Goal: Task Accomplishment & Management: Manage account settings

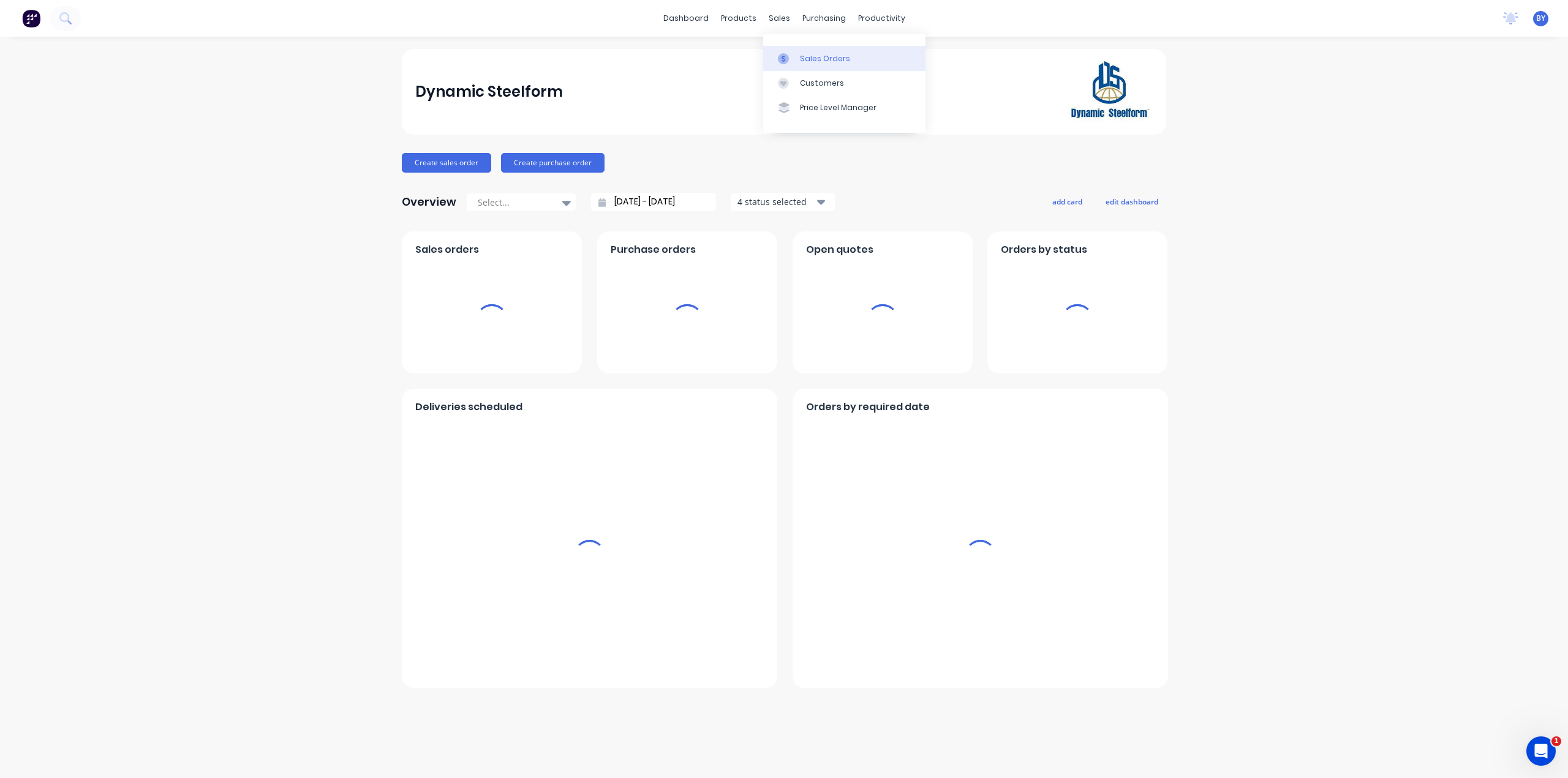
click at [805, 51] on link "Sales Orders" at bounding box center [844, 58] width 162 height 24
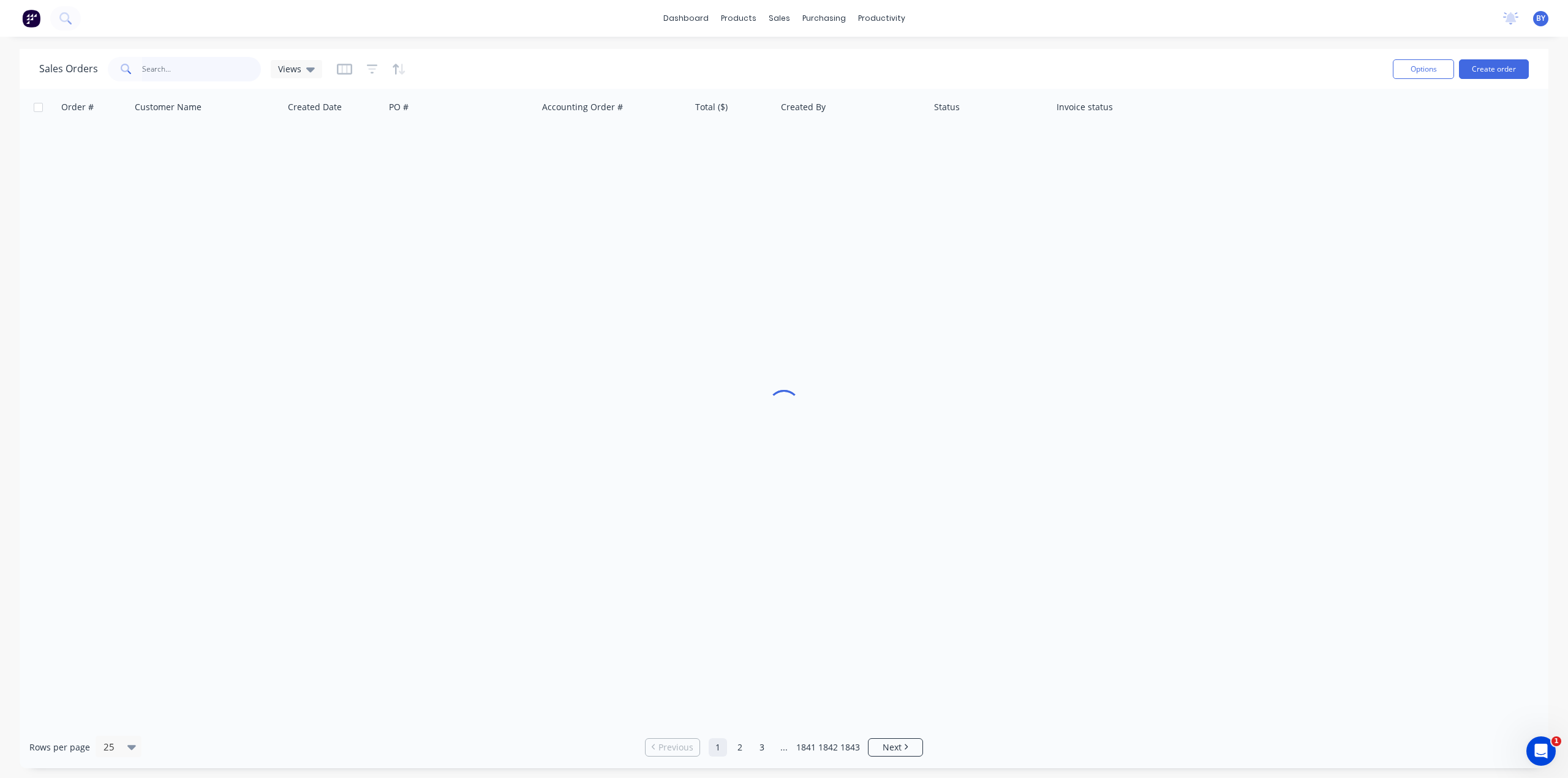
click at [196, 65] on input "text" at bounding box center [201, 69] width 119 height 24
type input "41667"
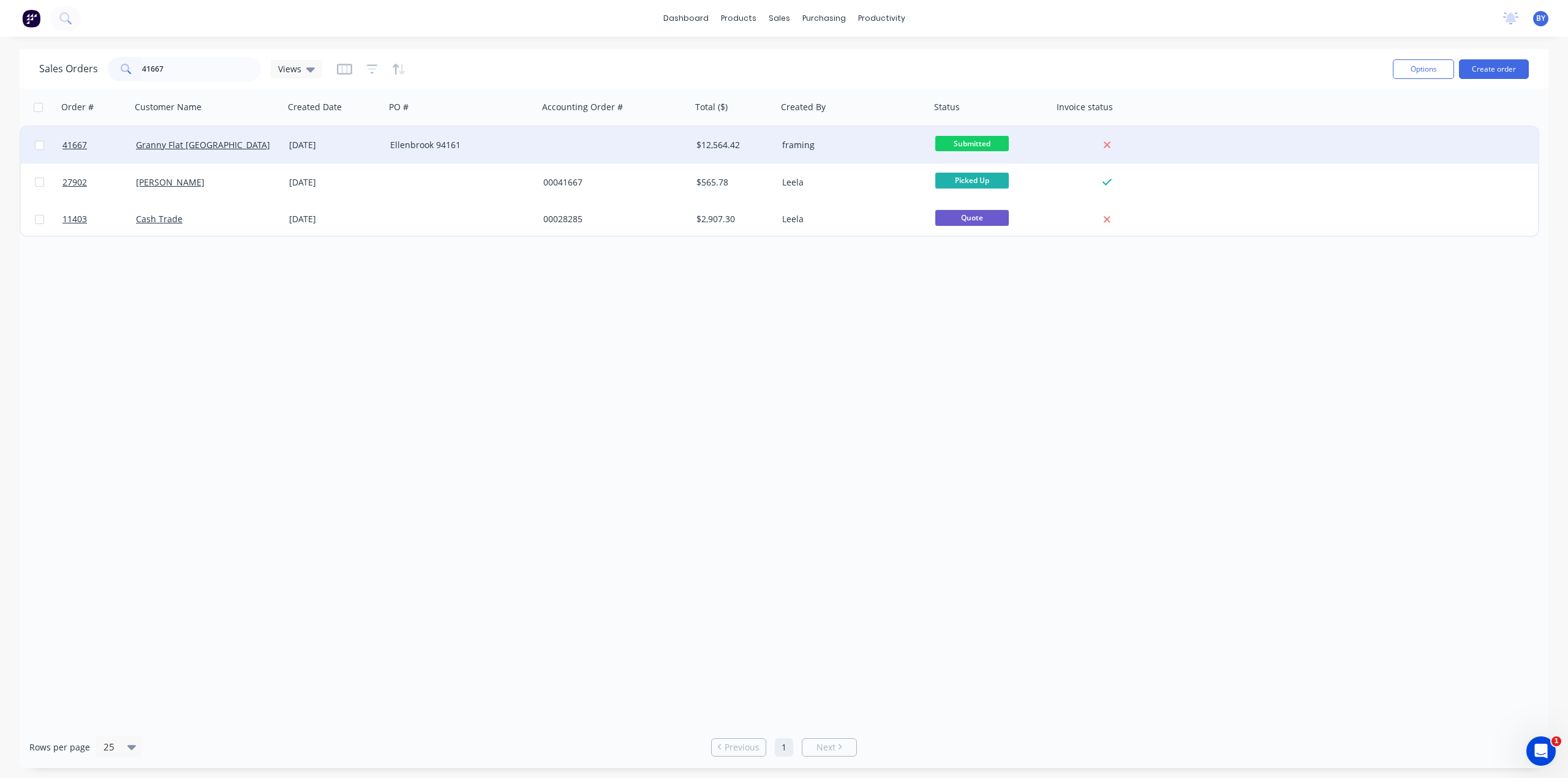
click at [529, 145] on div "Ellenbrook 94161" at bounding box center [461, 145] width 143 height 12
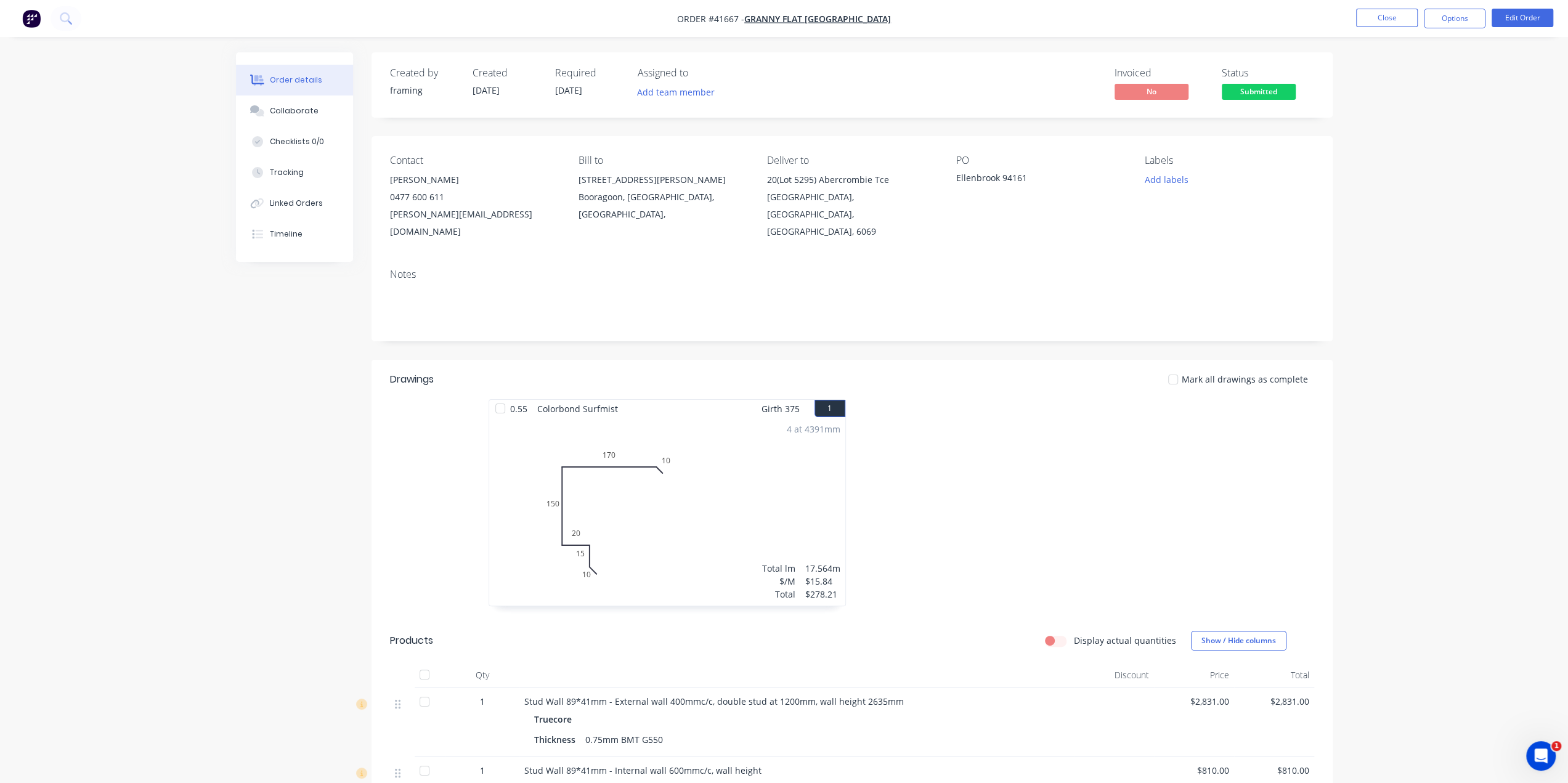
click at [32, 14] on img "button" at bounding box center [31, 18] width 18 height 18
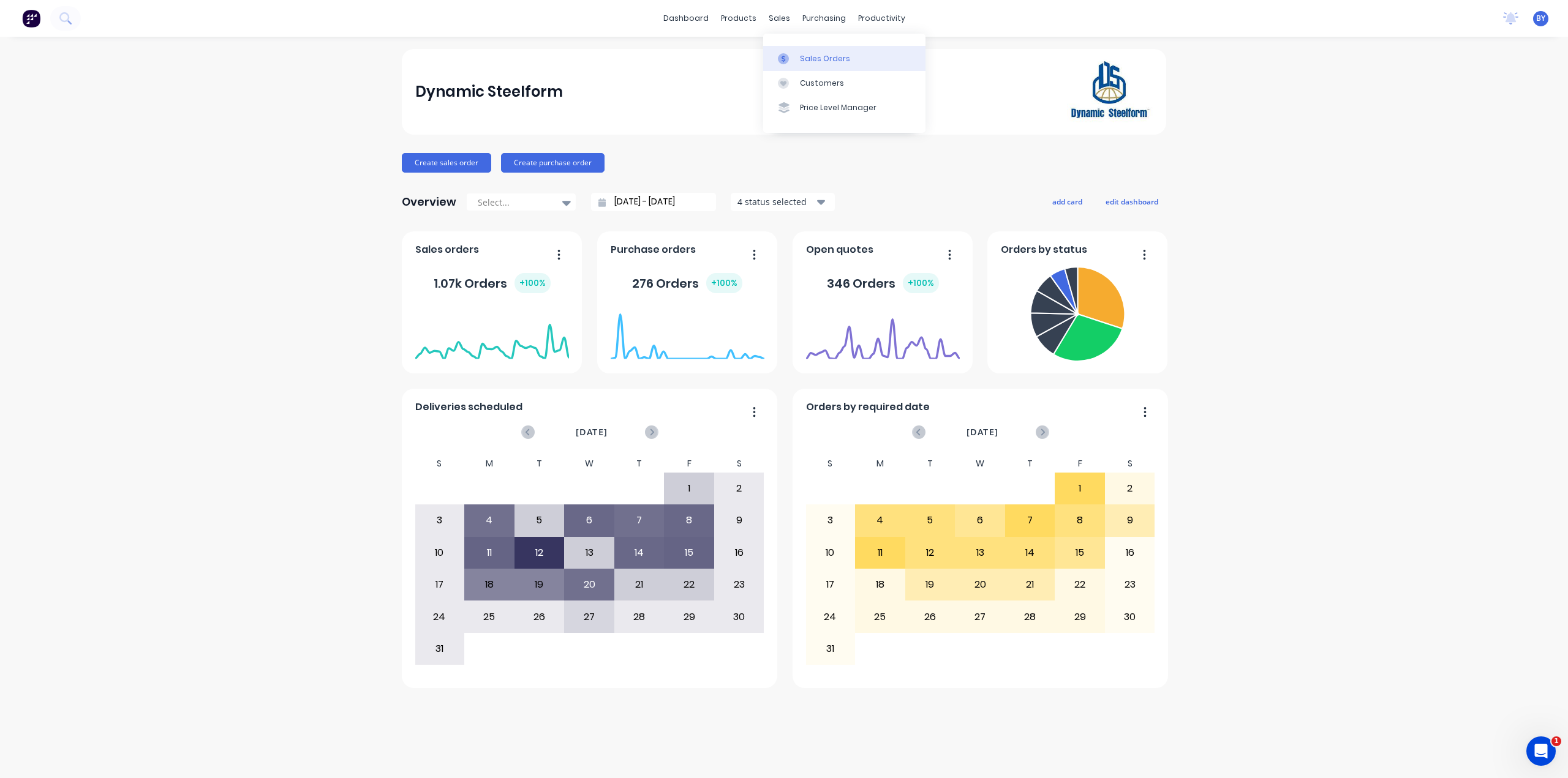
drag, startPoint x: 783, startPoint y: 17, endPoint x: 792, endPoint y: 58, distance: 42.0
click at [783, 17] on div "sales" at bounding box center [780, 18] width 34 height 18
click at [803, 54] on div "Sales Orders" at bounding box center [825, 59] width 50 height 11
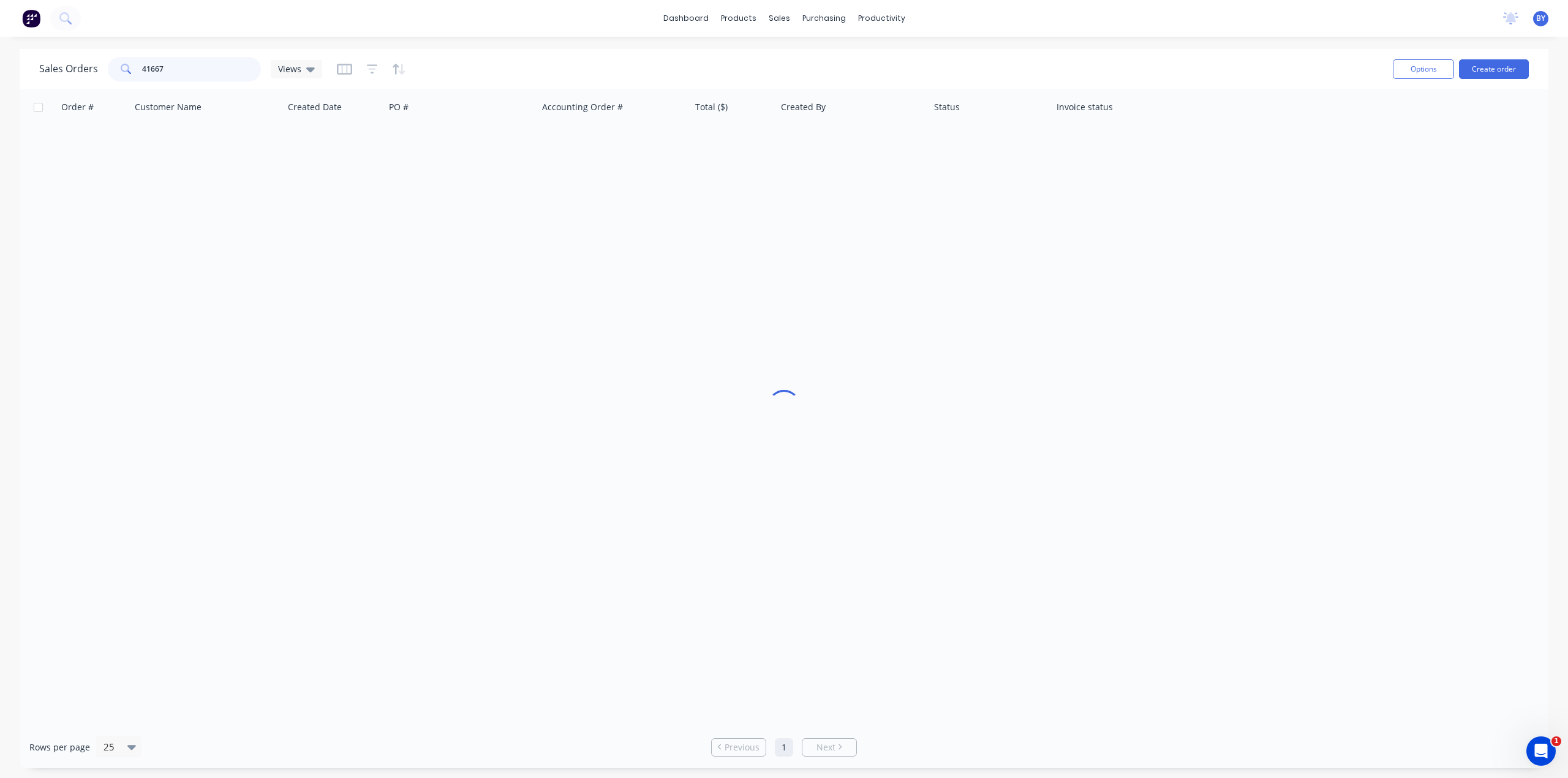
drag, startPoint x: 177, startPoint y: 69, endPoint x: 87, endPoint y: 71, distance: 90.0
click at [87, 71] on div "Sales Orders 41667 Views" at bounding box center [180, 69] width 283 height 24
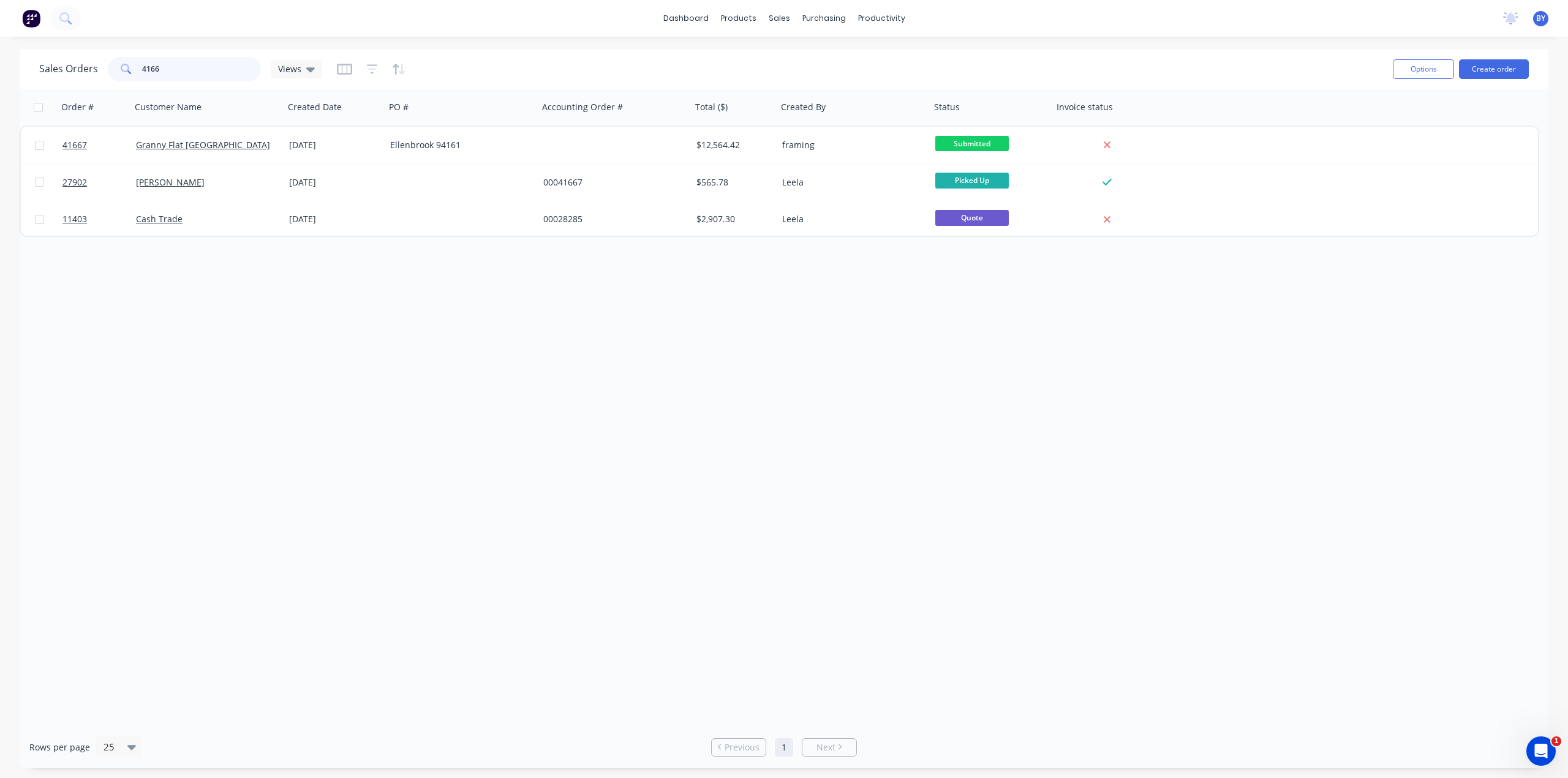
type input "41667"
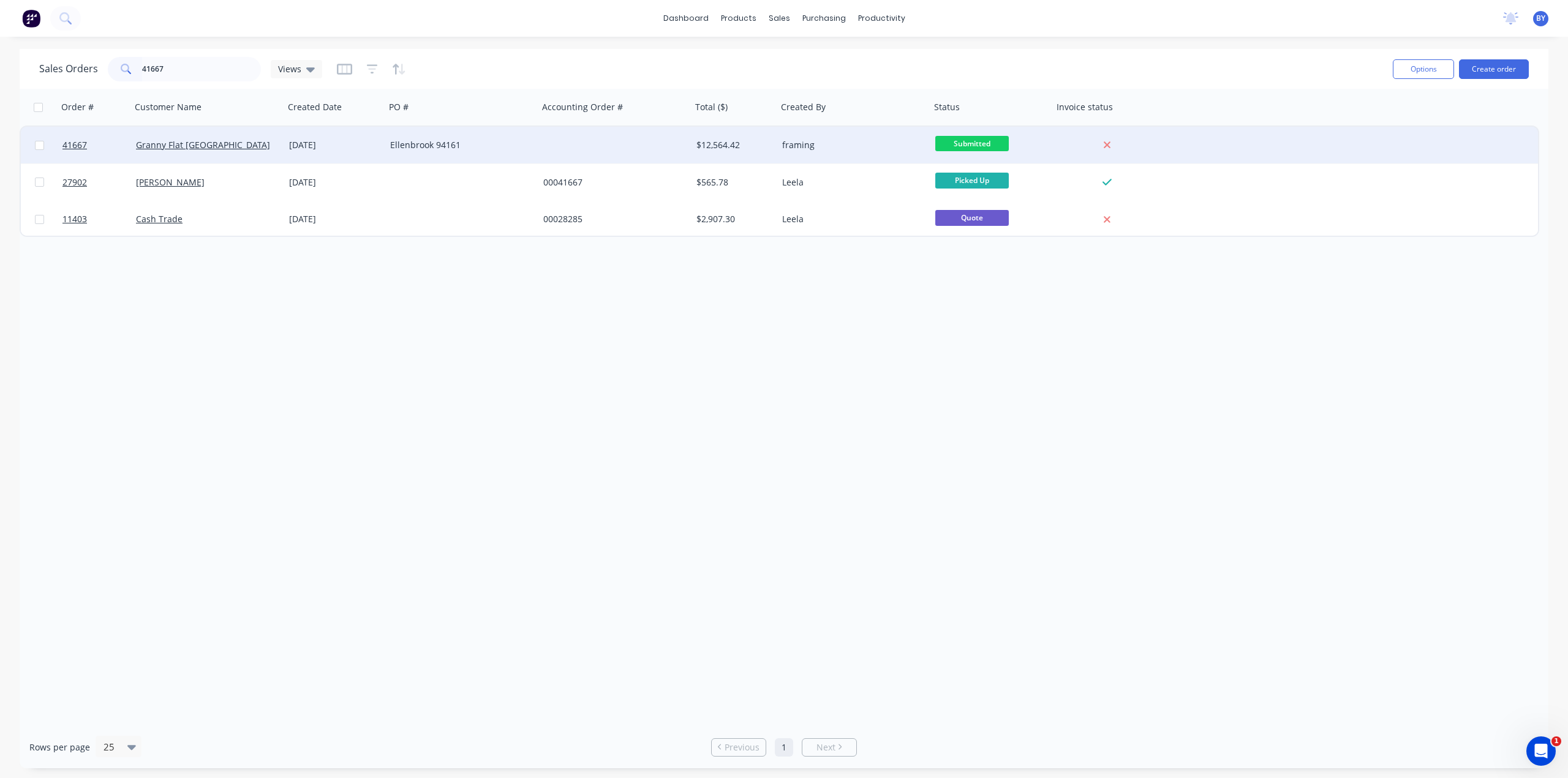
click at [228, 153] on div "Granny Flat [GEOGRAPHIC_DATA]" at bounding box center [207, 145] width 153 height 37
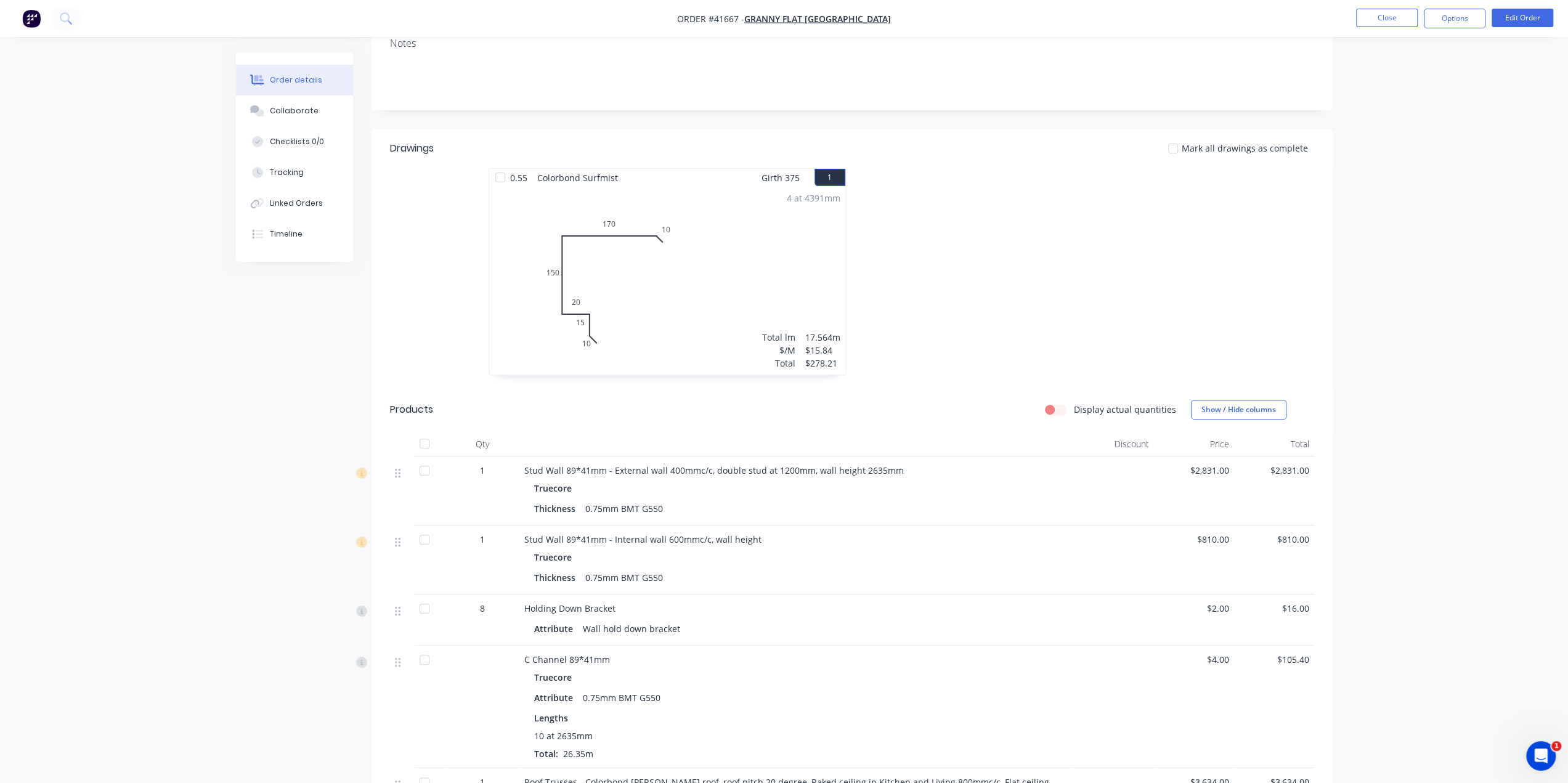
scroll to position [267, 0]
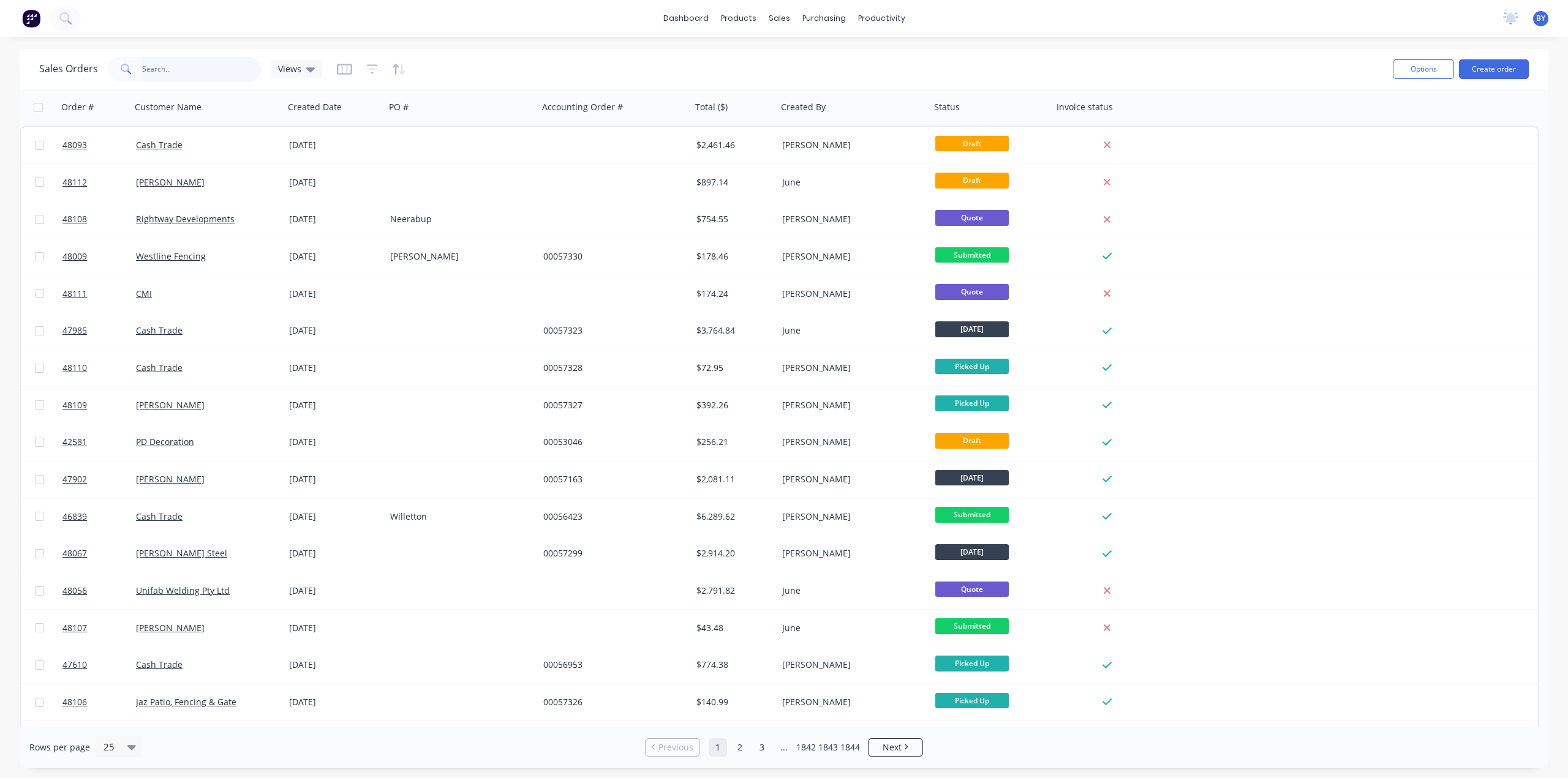
click at [172, 73] on input "text" at bounding box center [201, 69] width 119 height 24
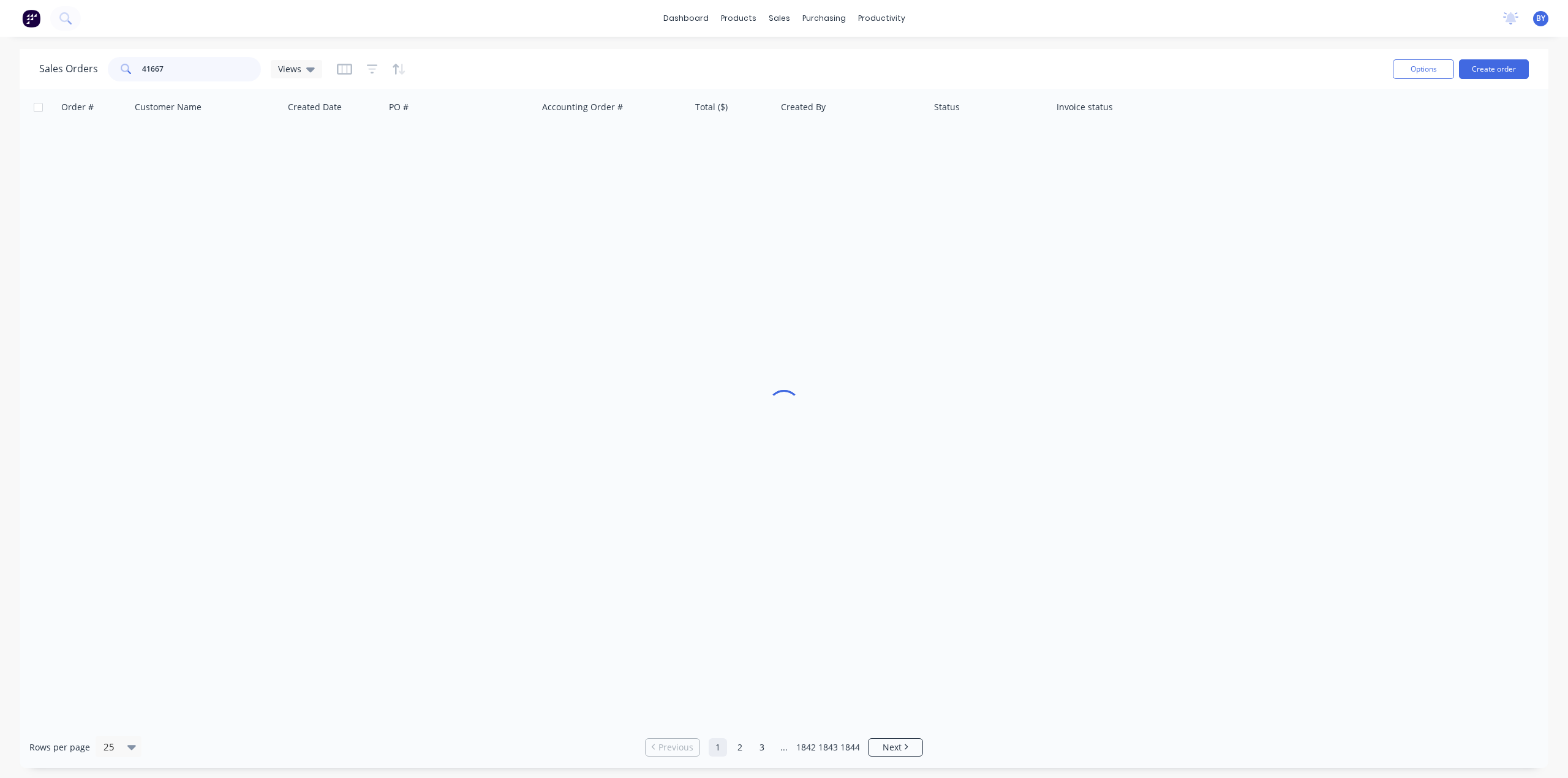
type input "41667"
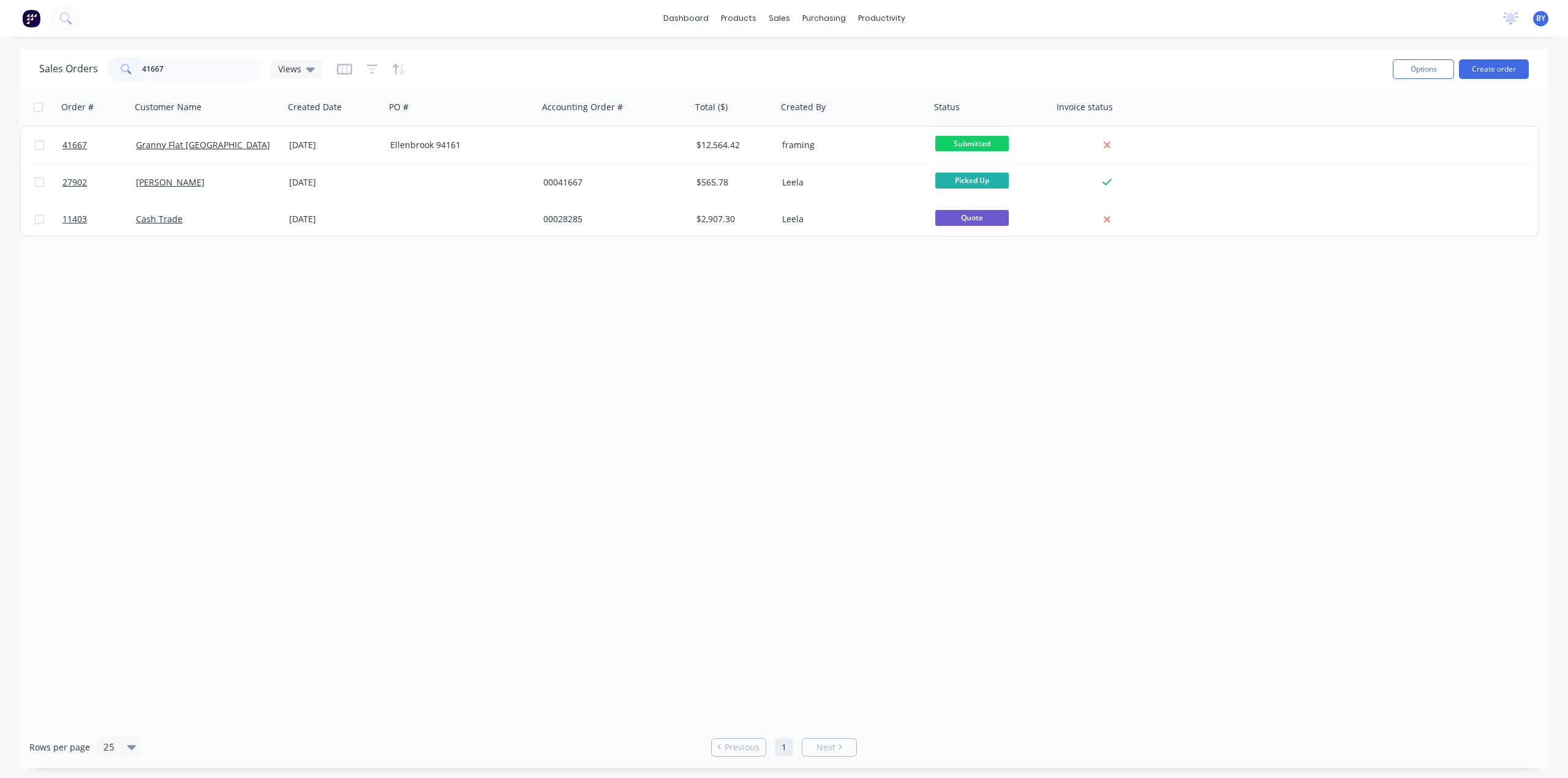
click at [252, 137] on div "Granny Flat [GEOGRAPHIC_DATA]" at bounding box center [207, 145] width 153 height 37
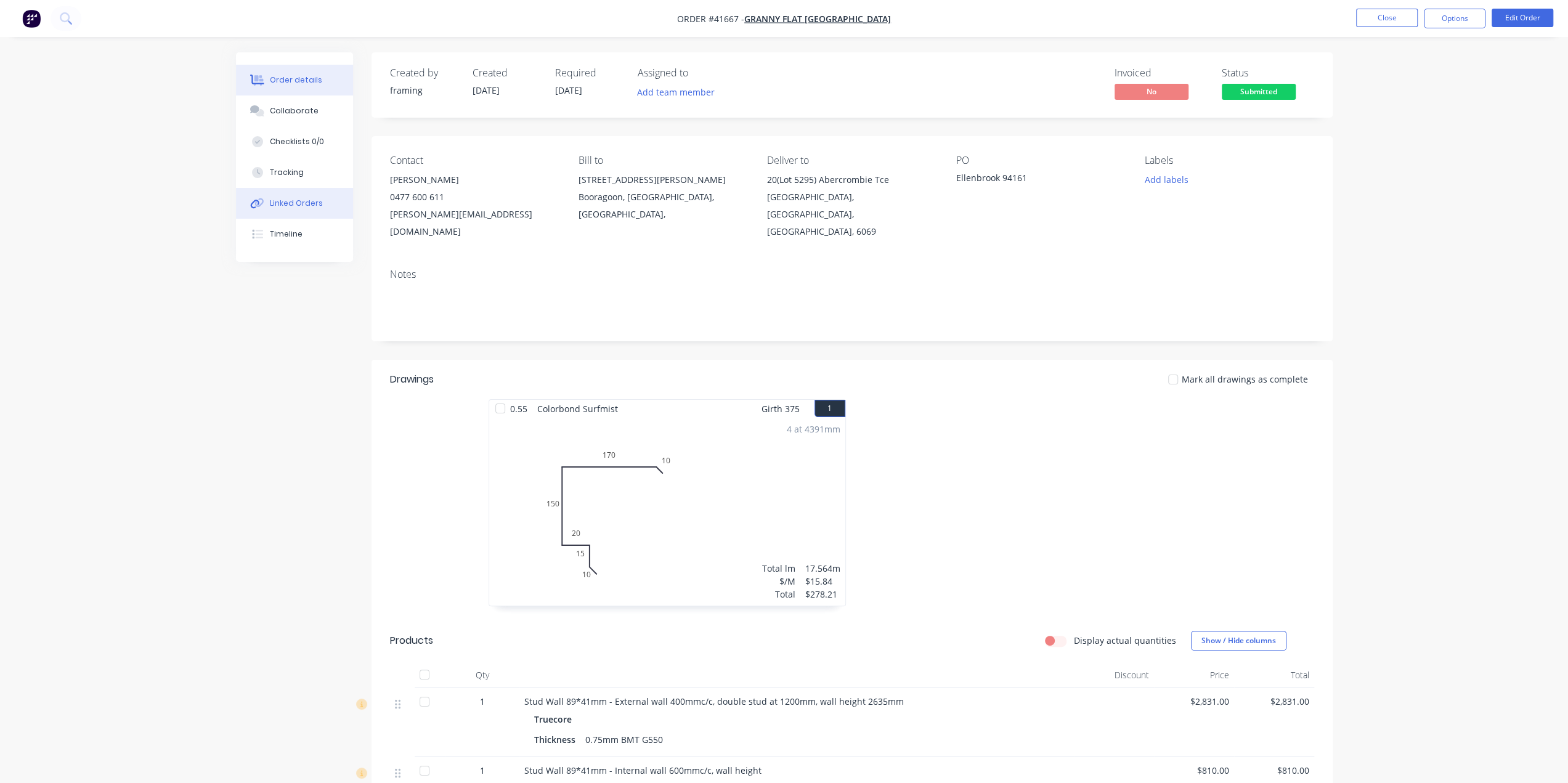
click at [272, 196] on button "Linked Orders" at bounding box center [294, 203] width 117 height 30
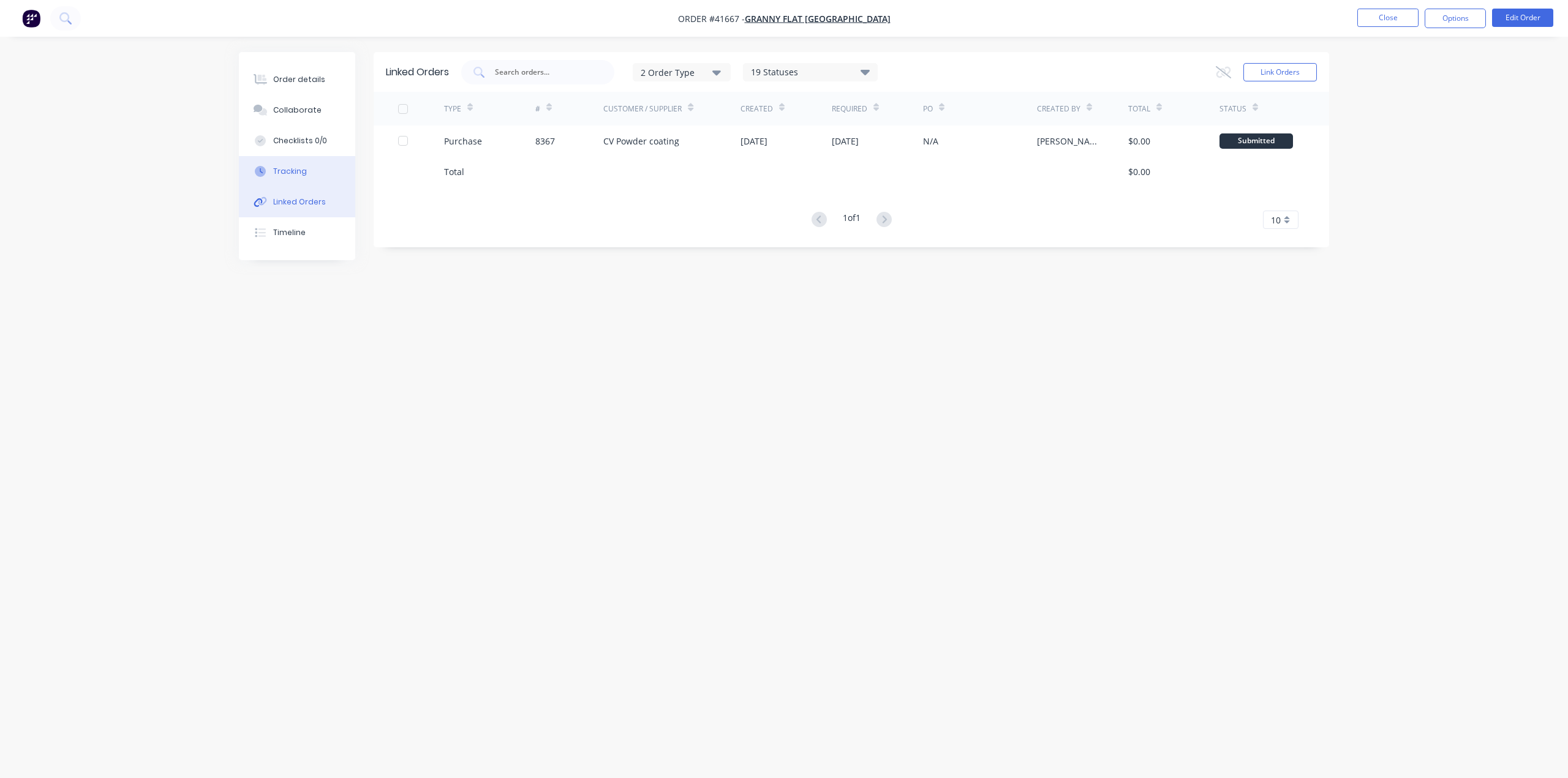
click at [308, 176] on button "Tracking" at bounding box center [297, 171] width 116 height 30
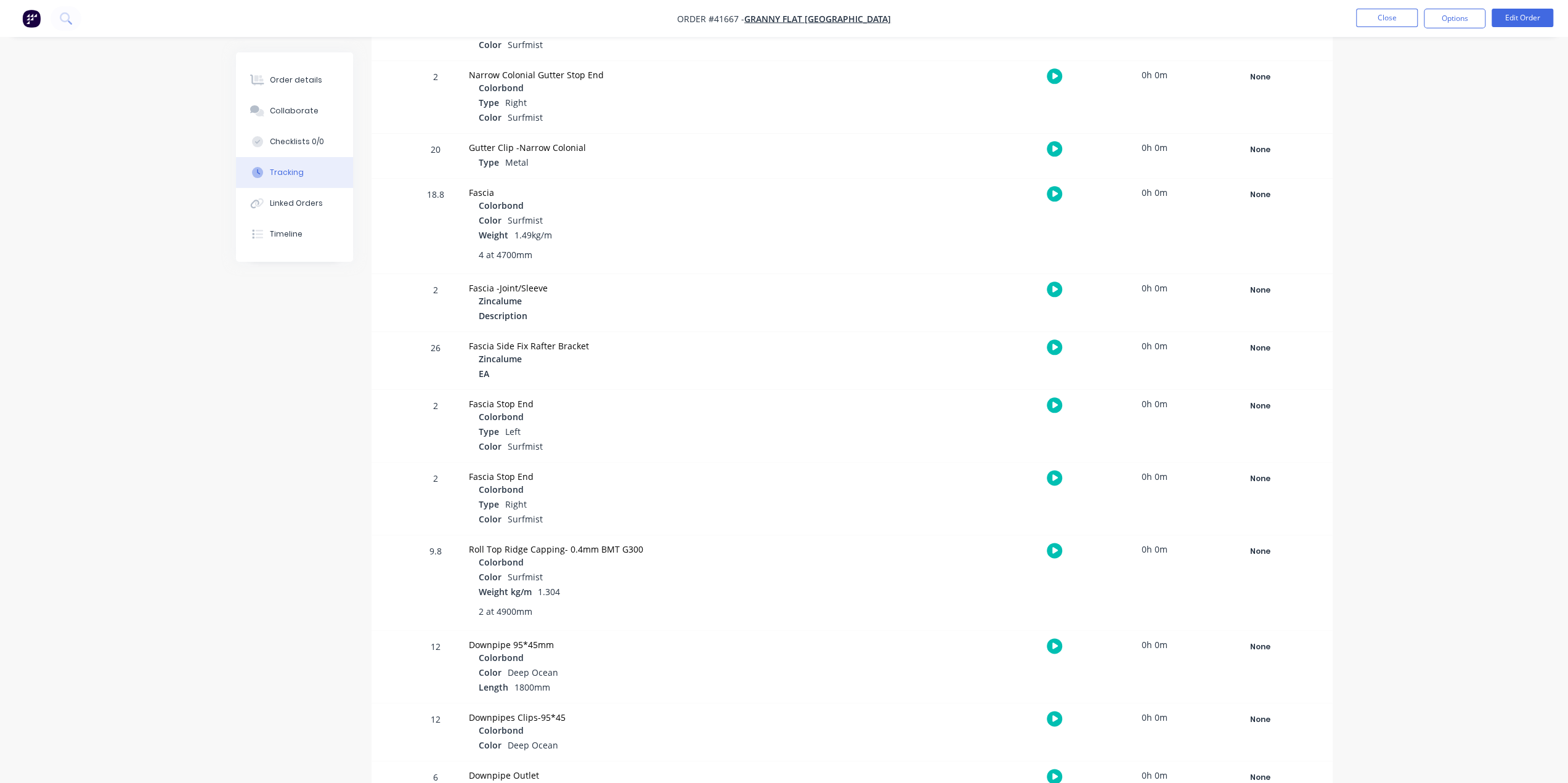
scroll to position [1232, 0]
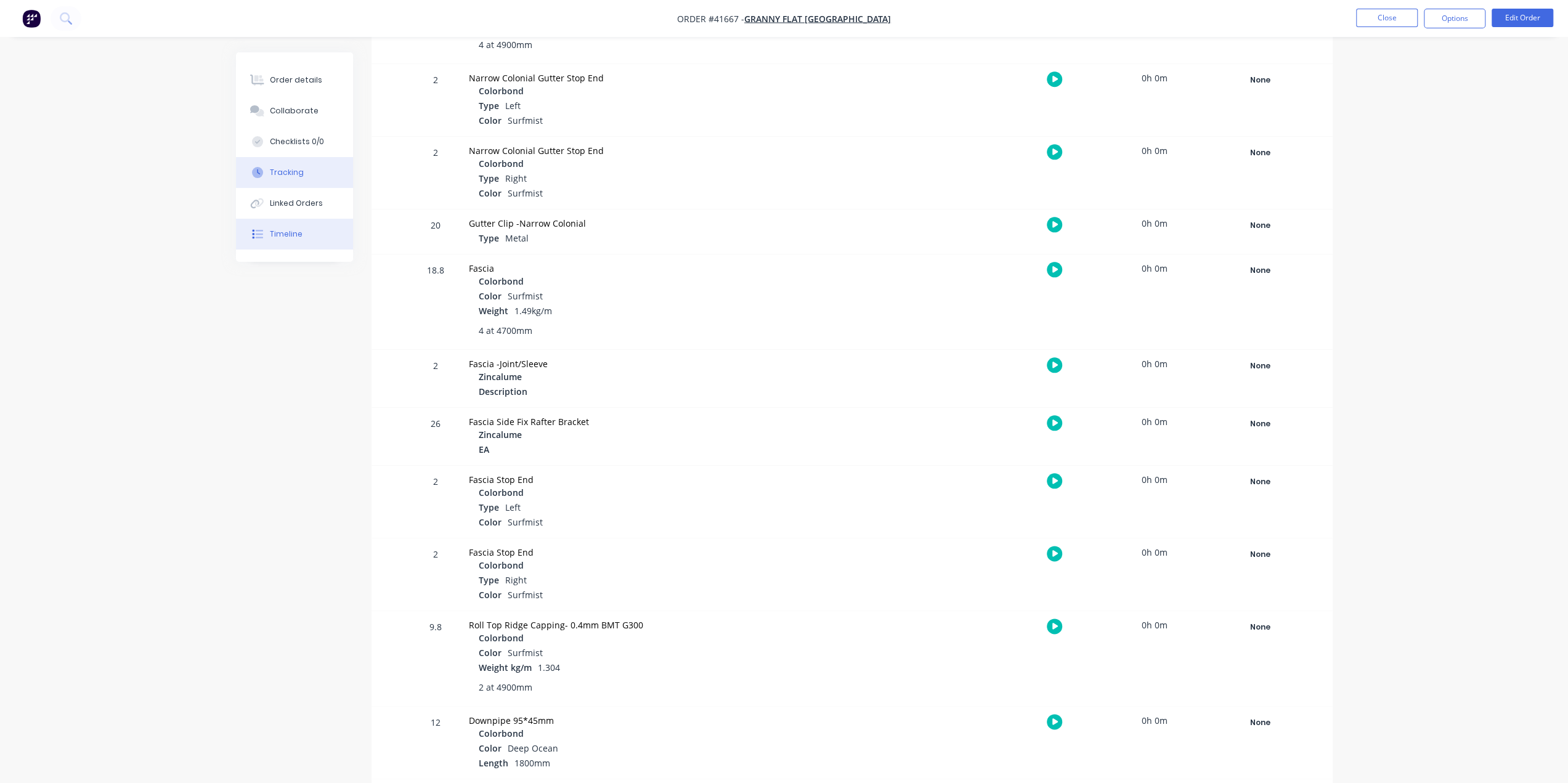
click at [312, 228] on button "Timeline" at bounding box center [294, 234] width 117 height 30
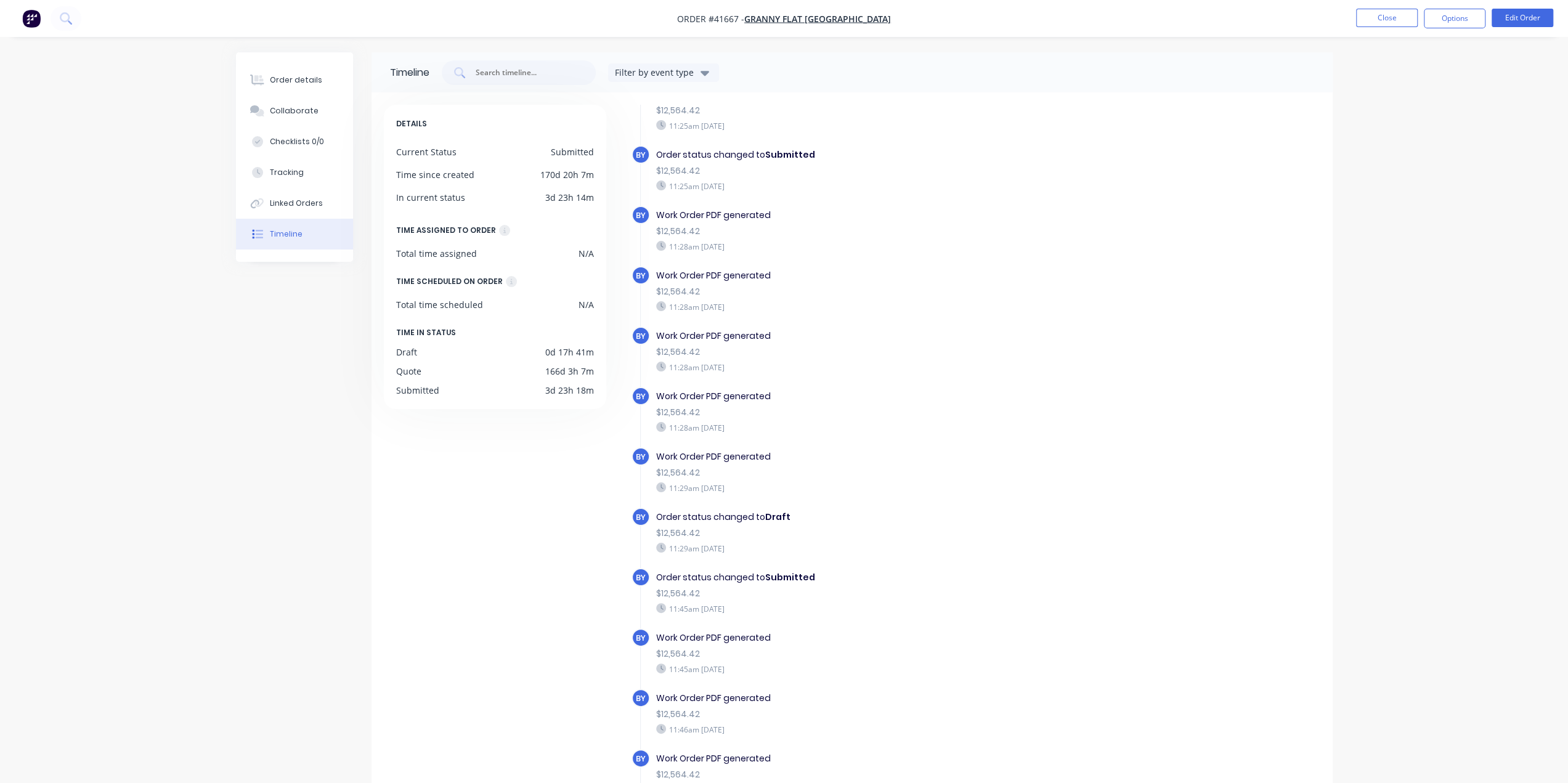
scroll to position [555, 0]
click at [284, 89] on button "Order details" at bounding box center [294, 80] width 117 height 30
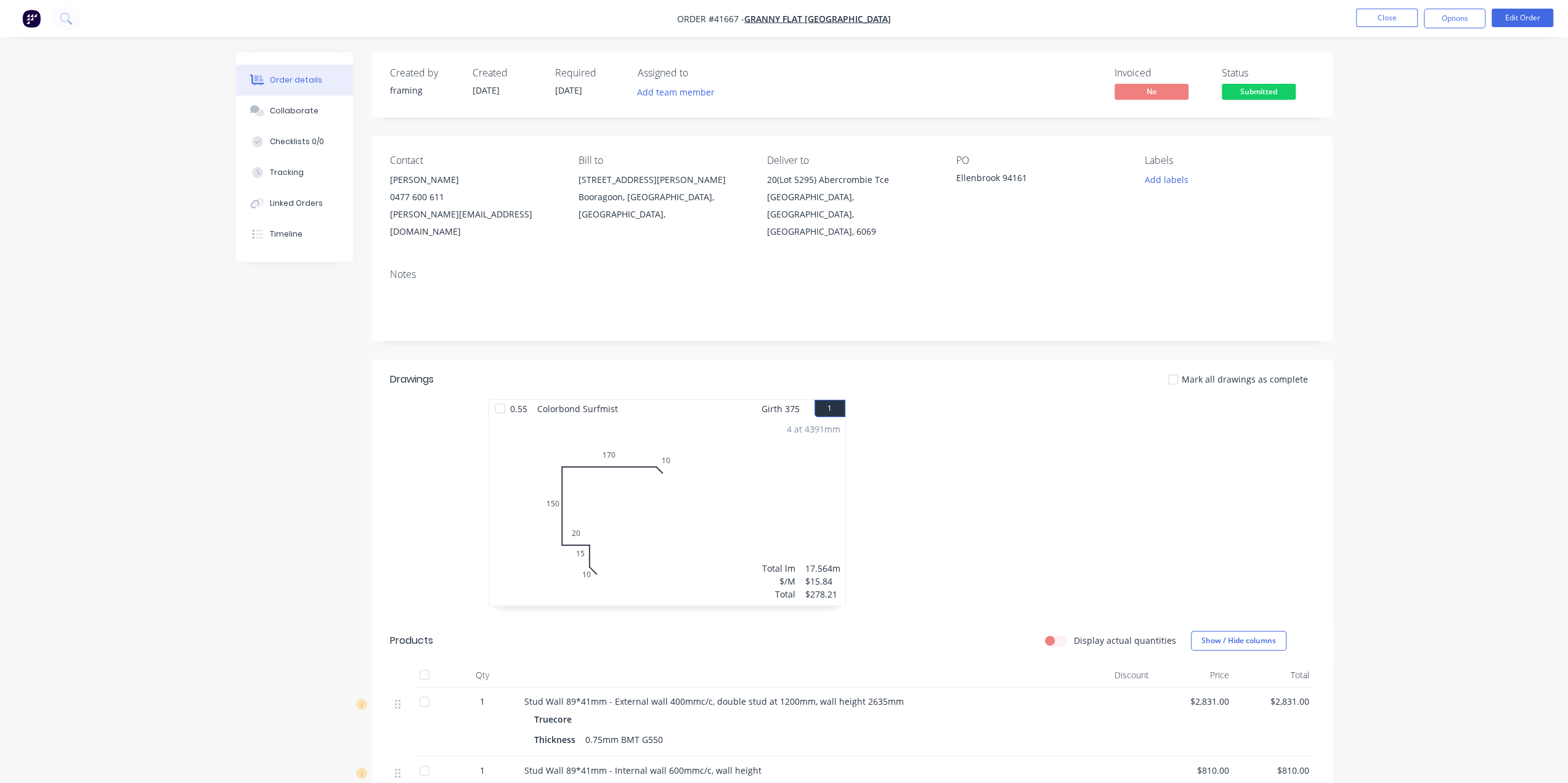
scroll to position [164, 0]
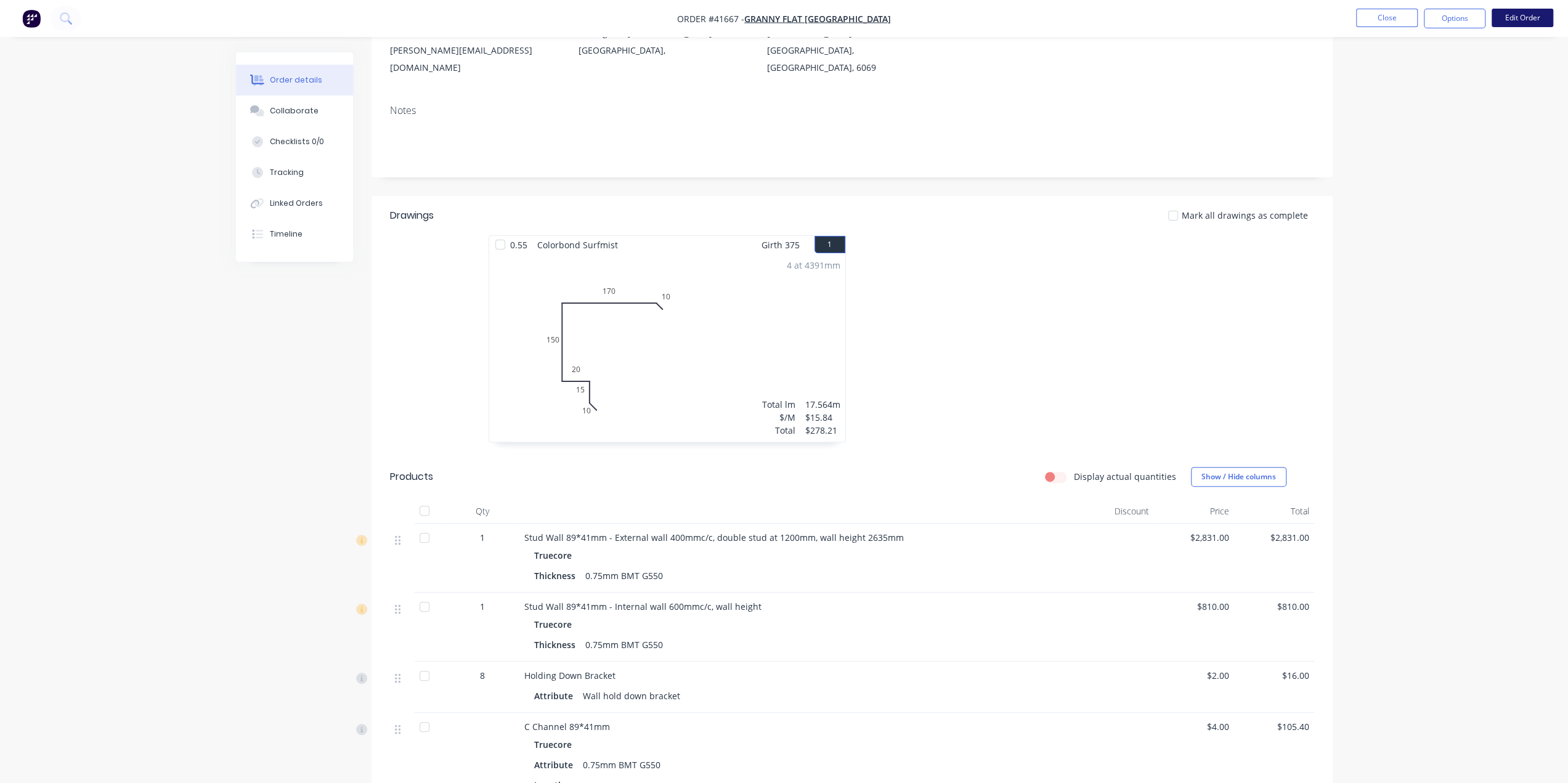
click at [1504, 14] on button "Edit Order" at bounding box center [1522, 18] width 62 height 18
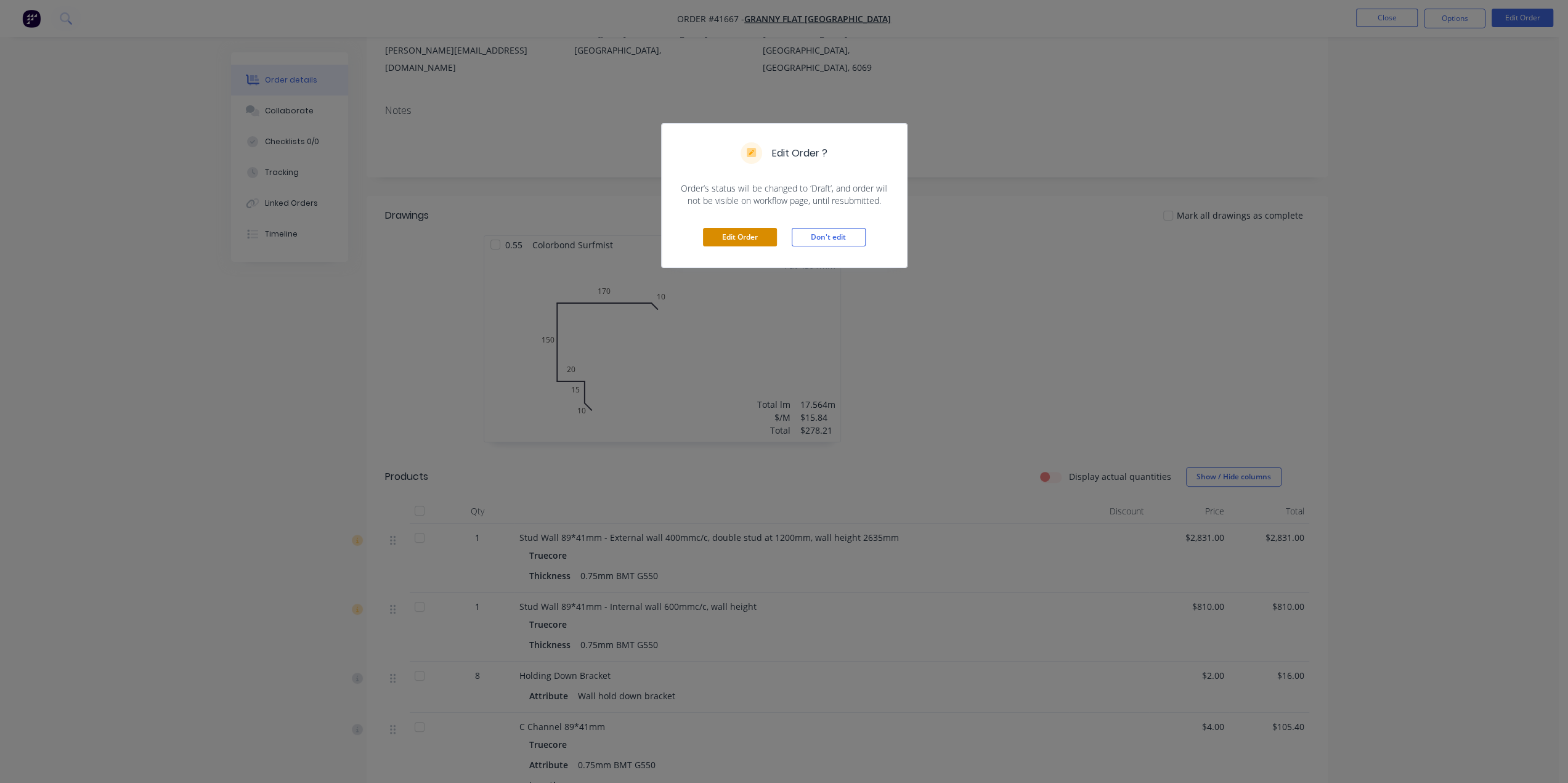
click at [744, 240] on button "Edit Order" at bounding box center [740, 237] width 74 height 18
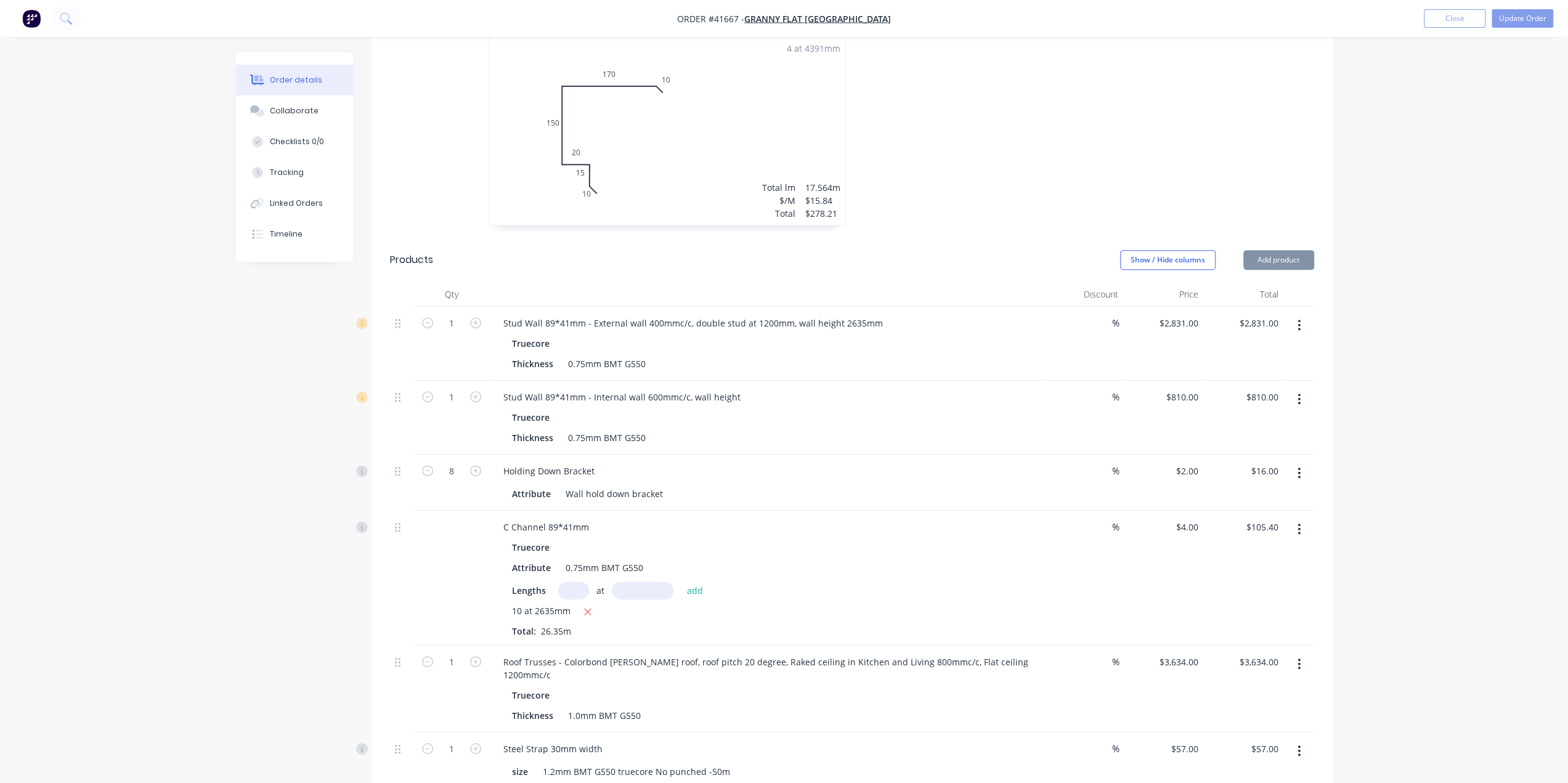
scroll to position [431, 0]
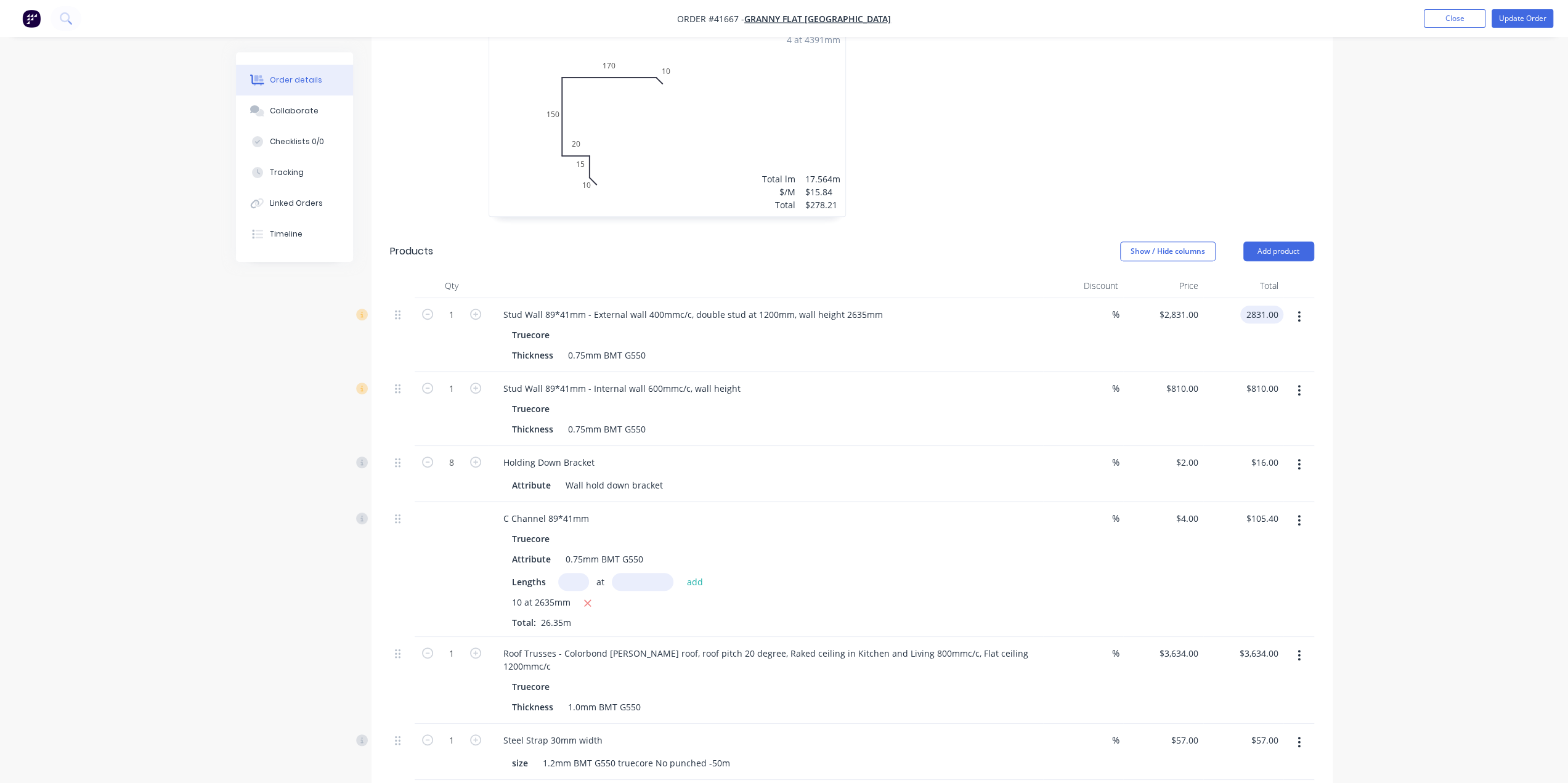
click at [1251, 305] on input "2831.00" at bounding box center [1264, 314] width 38 height 18
type input "3623.49"
type input "$3,623.49"
click at [1258, 379] on input "810.00" at bounding box center [1264, 388] width 38 height 18
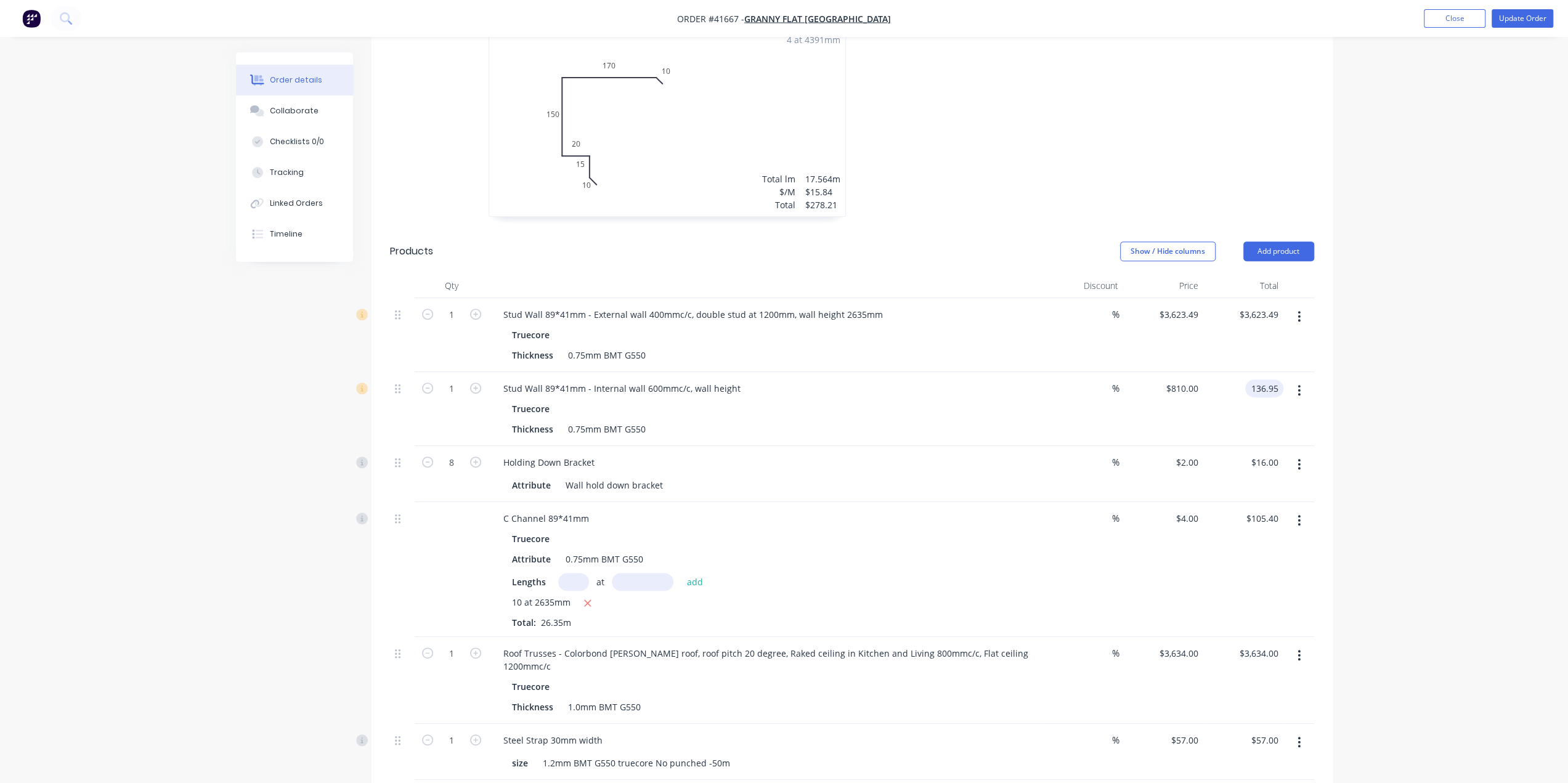
type input "136.95"
type input "$136.95"
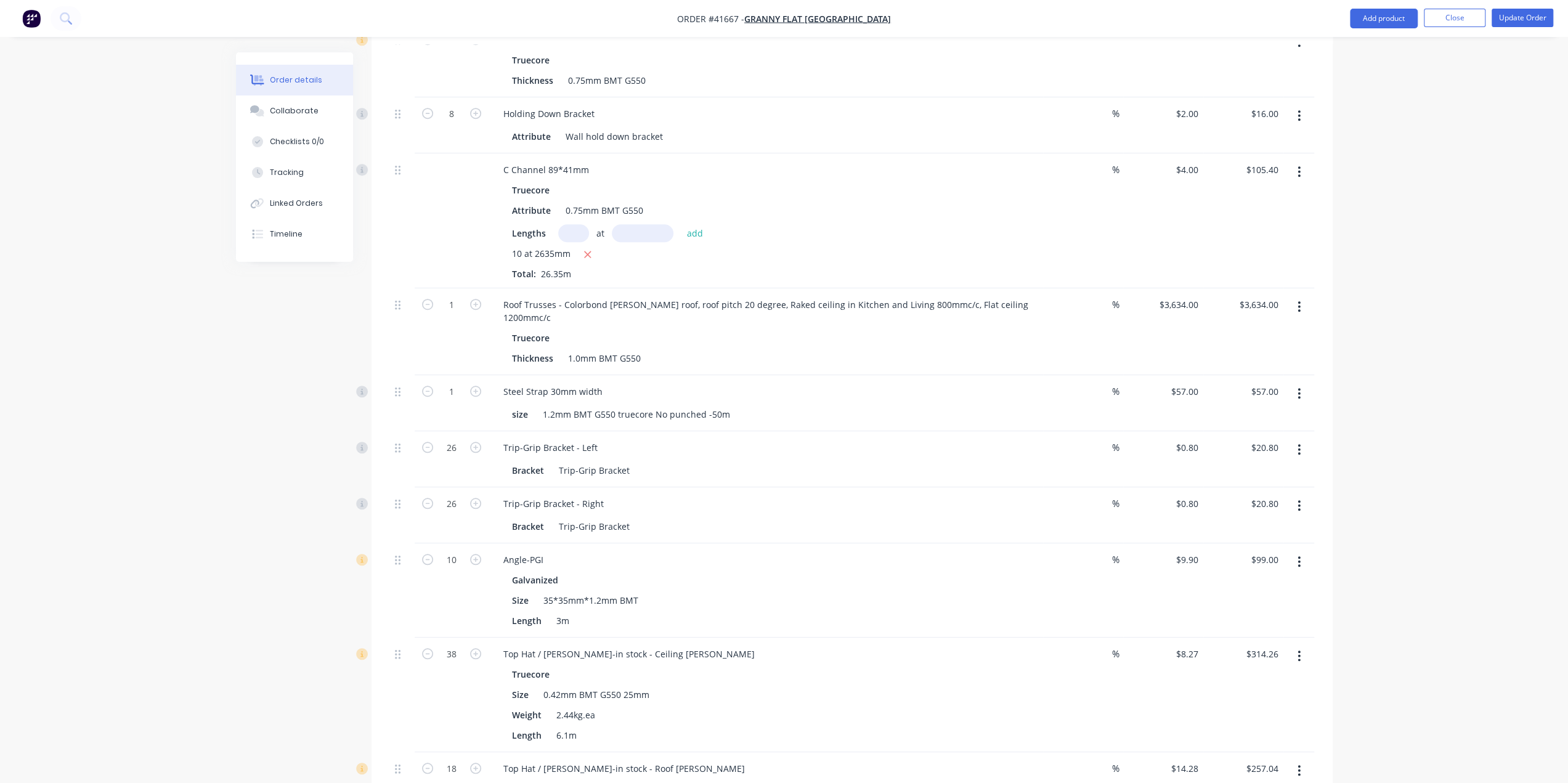
scroll to position [780, 0]
click at [1258, 296] on input "3634.00" at bounding box center [1260, 305] width 45 height 18
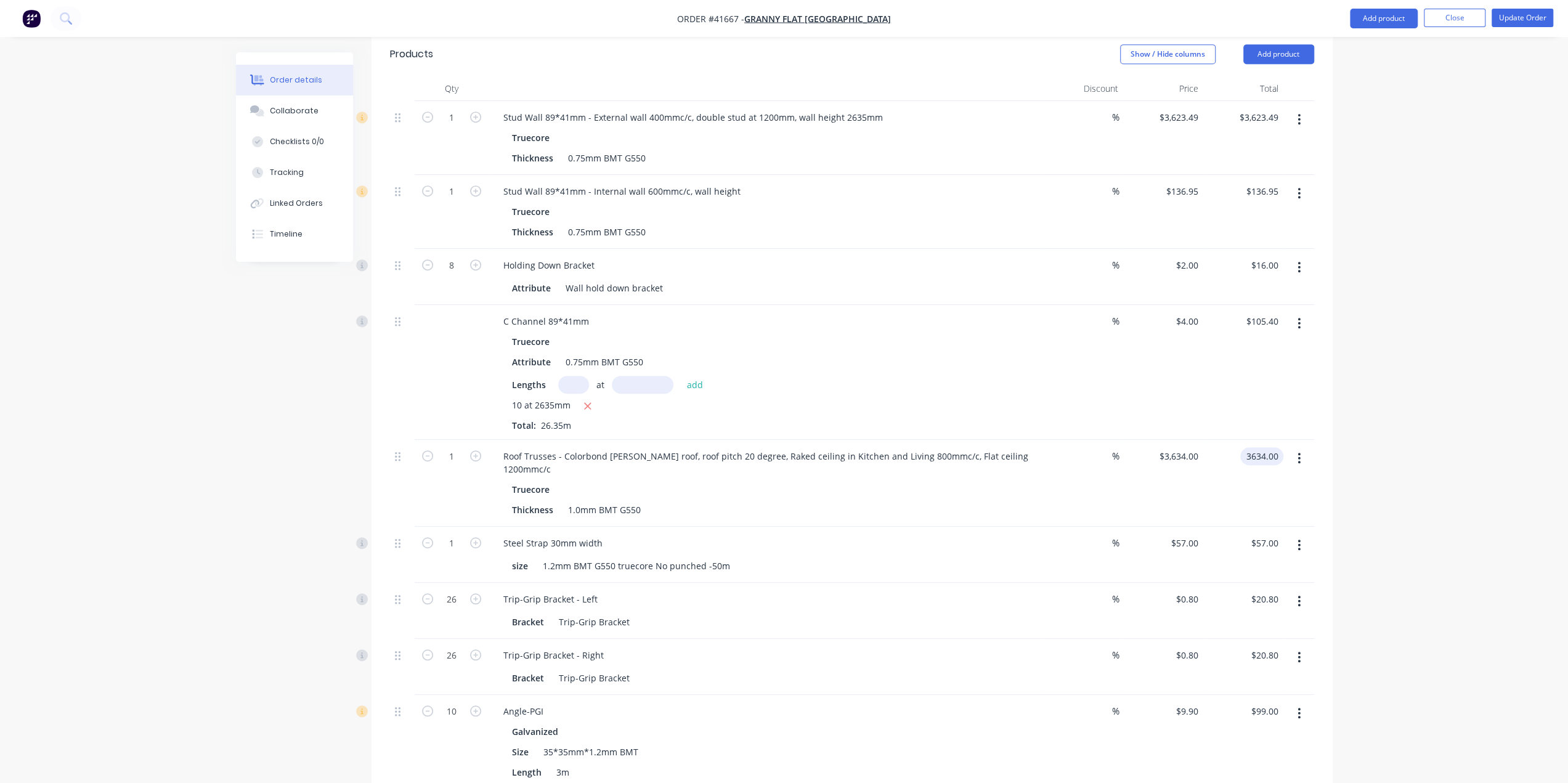
scroll to position [637, 0]
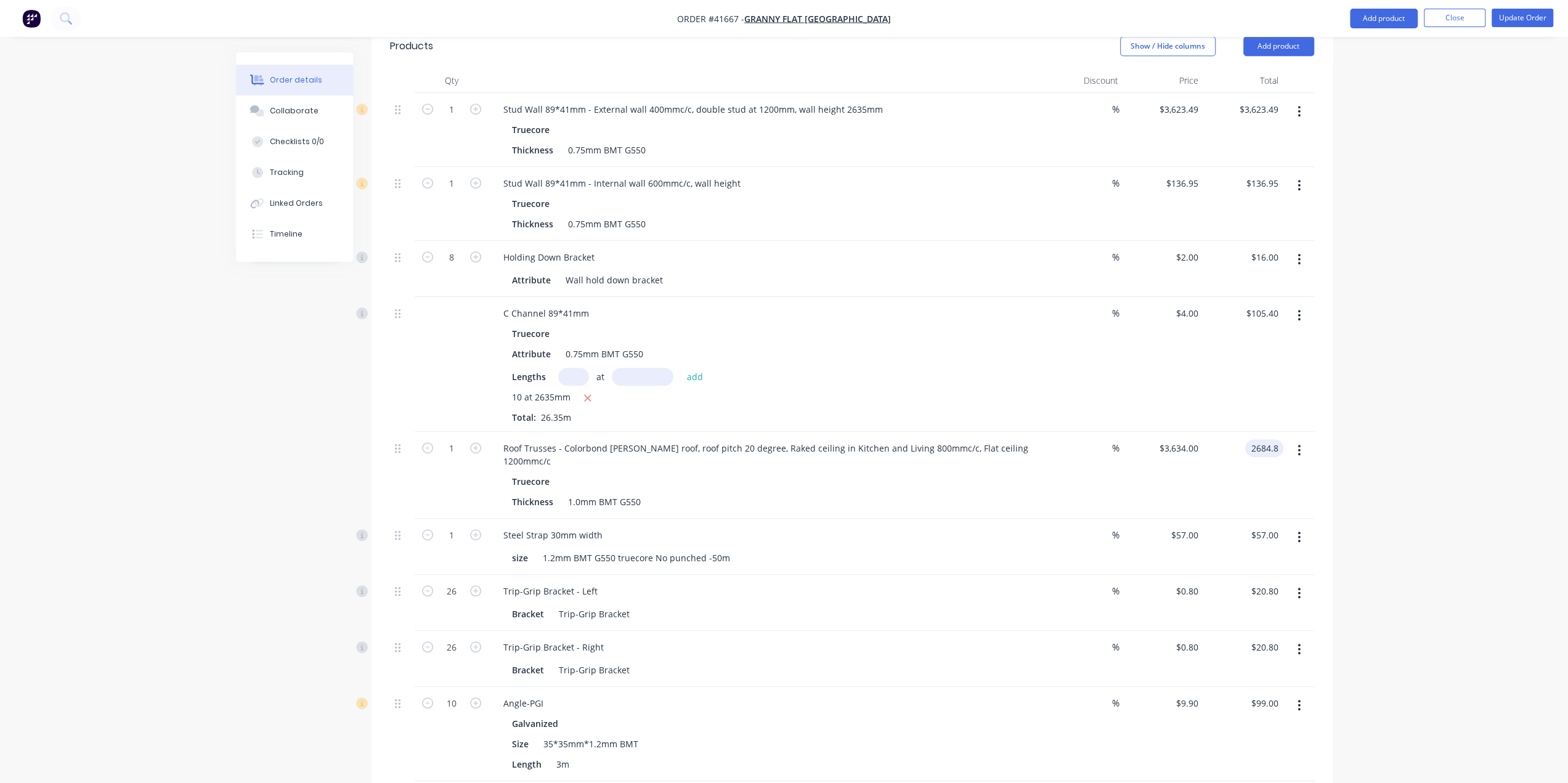
type input "2684.8"
type input "$2,684.80"
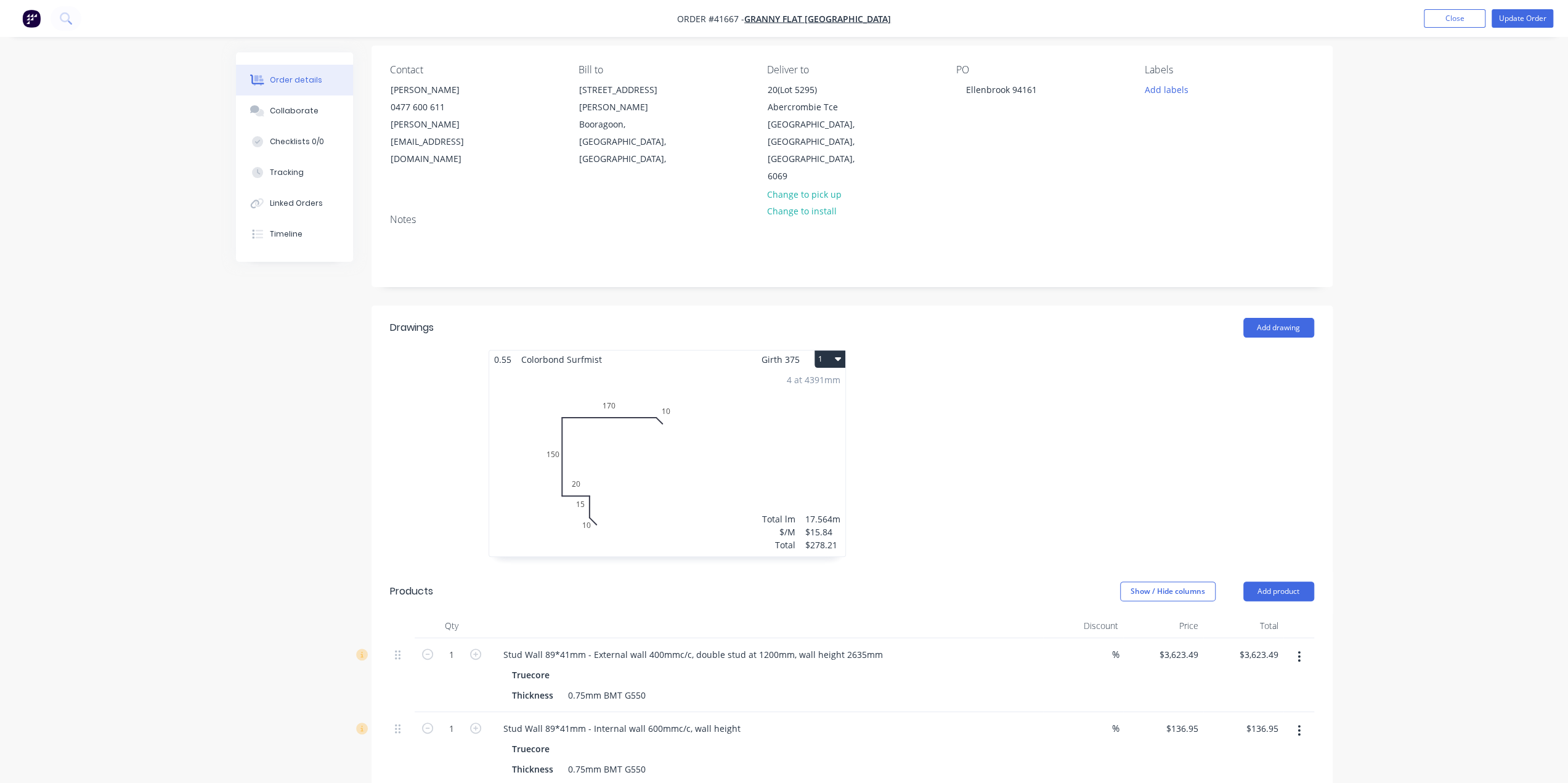
scroll to position [0, 0]
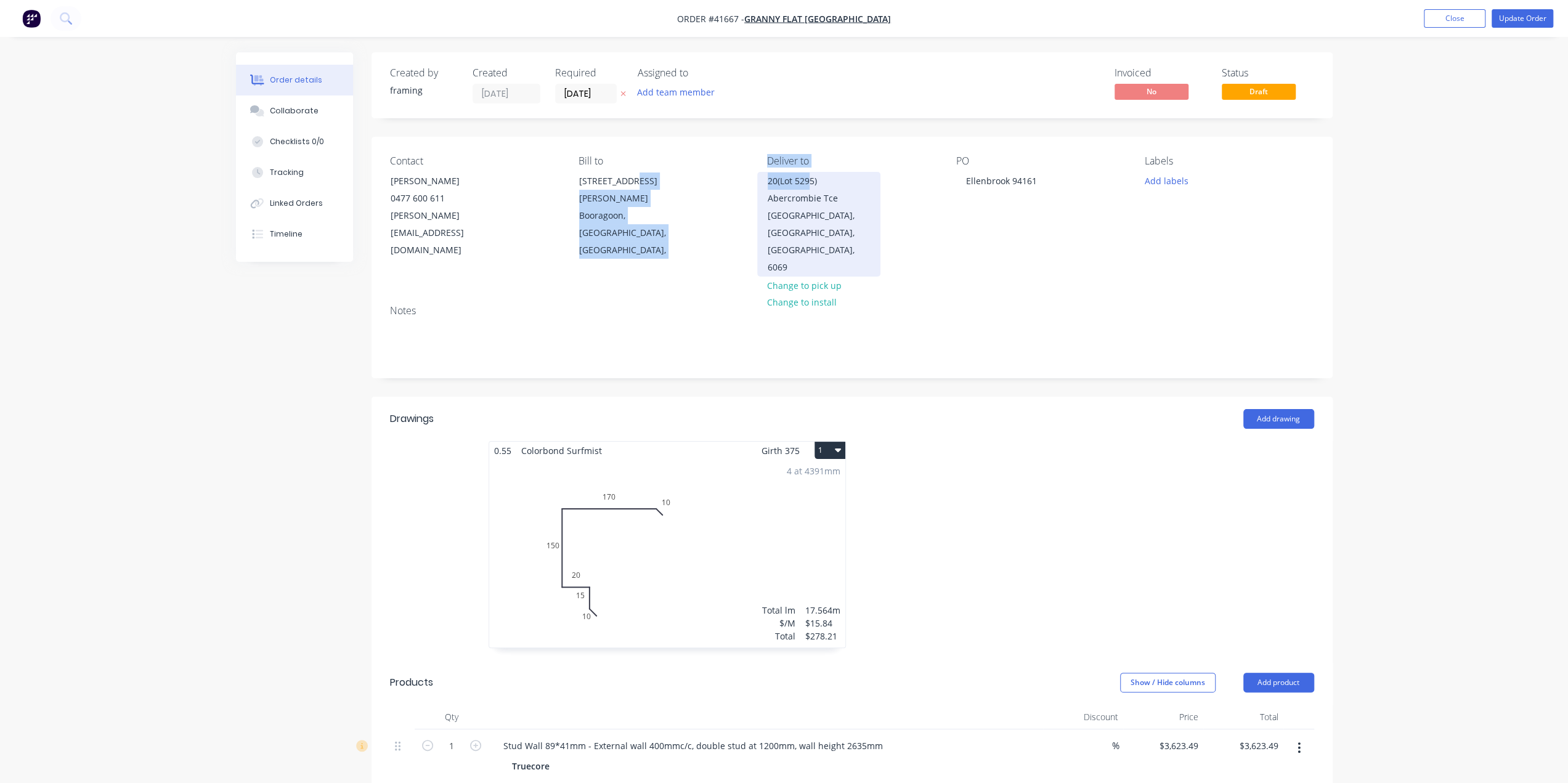
drag, startPoint x: 757, startPoint y: 186, endPoint x: 794, endPoint y: 187, distance: 37.0
click at [811, 186] on div "Contact Karl Chandler 0477 600 611 karl@grannyflatswa.com Bill to 92 McCoy st B…" at bounding box center [852, 216] width 961 height 158
click at [746, 190] on div "Bill to 92 McCoy st Booragoon, Western Australia, Australia," at bounding box center [662, 215] width 169 height 121
click at [748, 181] on div "Contact Karl Chandler 0477 600 611 karl@grannyflatswa.com Bill to 92 McCoy st B…" at bounding box center [852, 216] width 961 height 158
click at [763, 183] on div "20(Lot 5295) Abercrombie Tce Ellenbrook, Western Australia, Australia, 6069" at bounding box center [819, 224] width 123 height 105
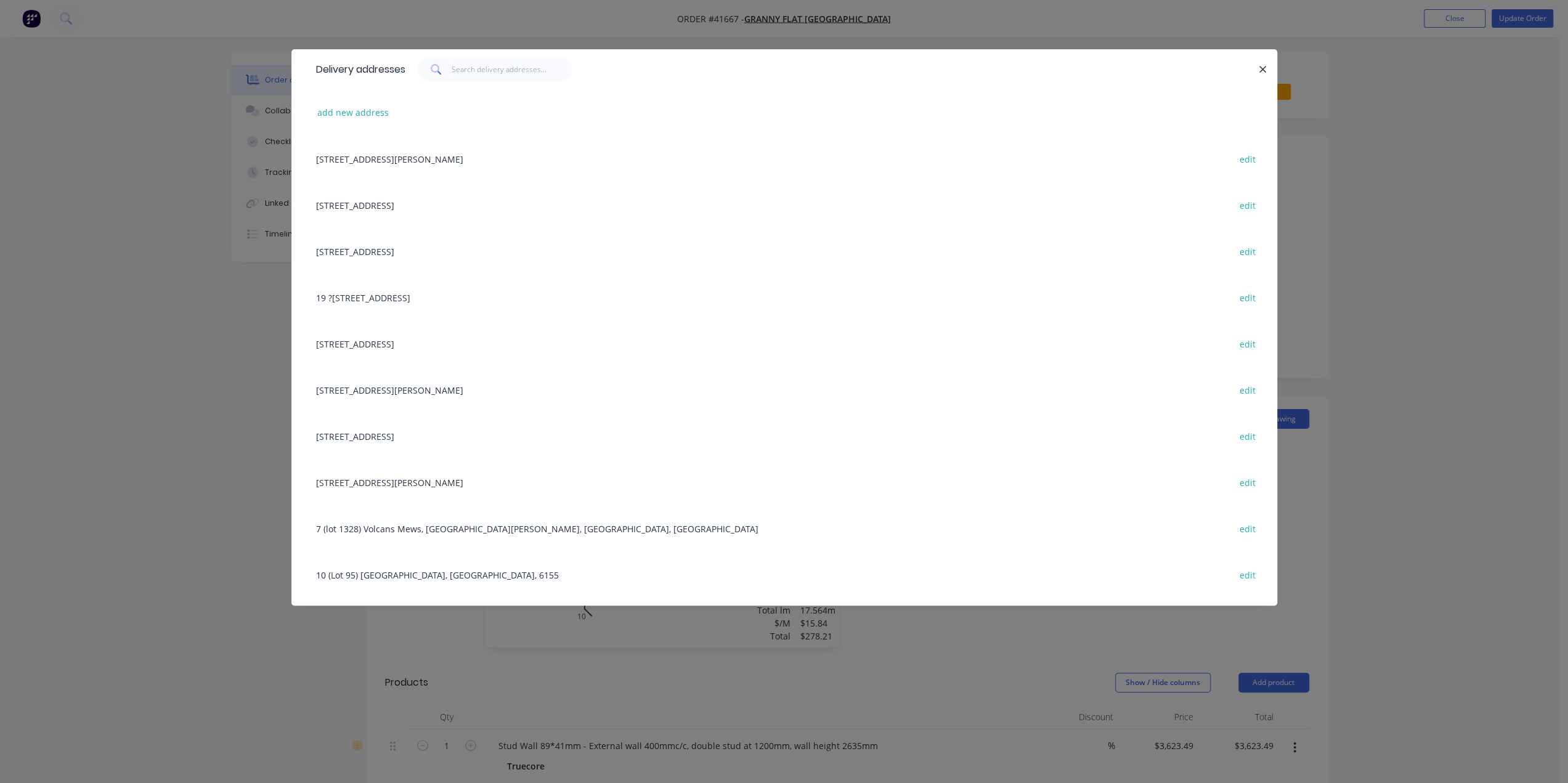
click at [1367, 156] on div "Delivery addresses add new address 92 McCoy st, Booragoon, Western Australia, A…" at bounding box center [784, 392] width 1568 height 783
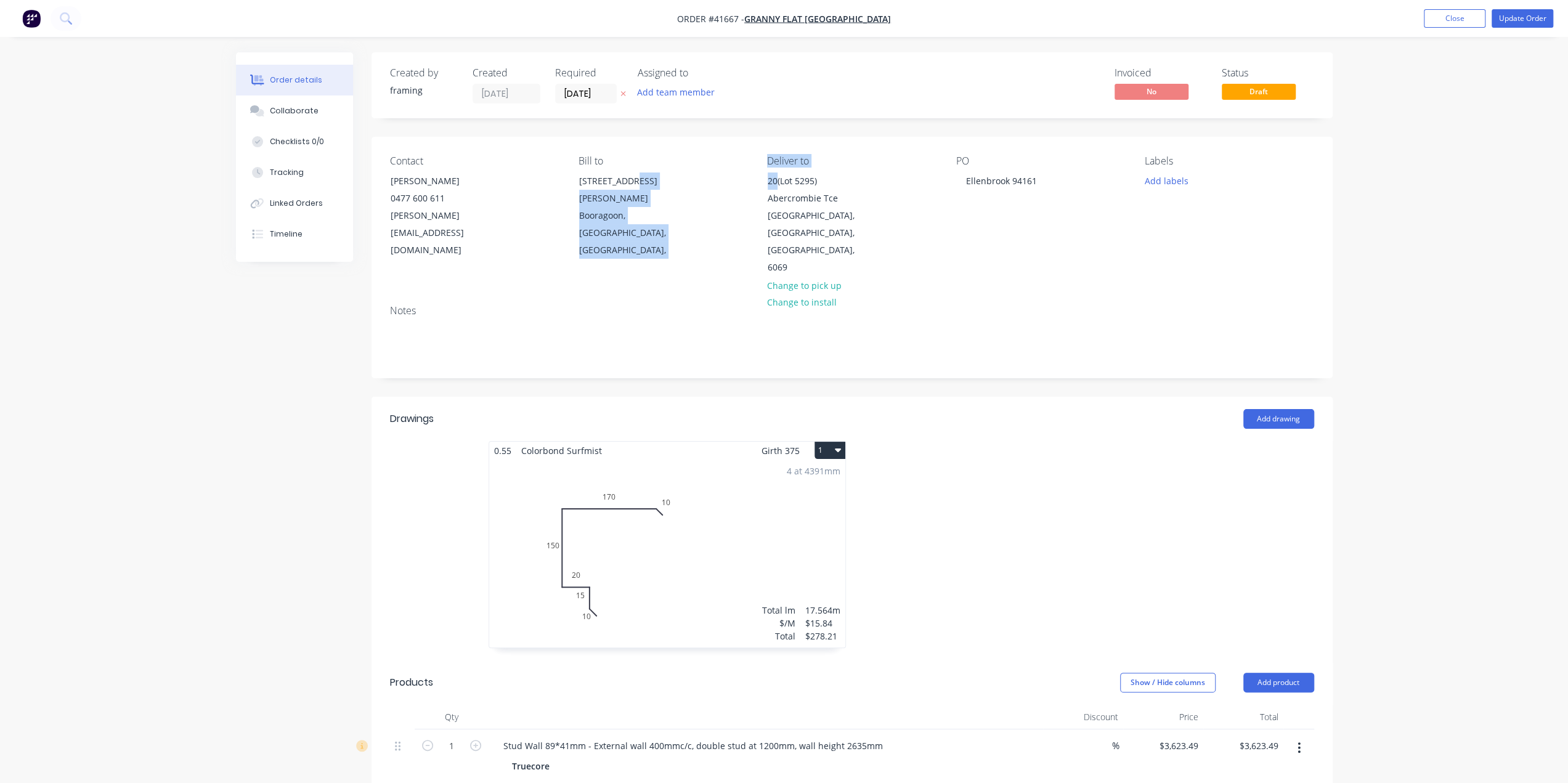
drag, startPoint x: 733, startPoint y: 187, endPoint x: 740, endPoint y: 188, distance: 7.1
click at [769, 185] on div "Contact Karl Chandler 0477 600 611 karl@grannyflatswa.com Bill to 92 McCoy st B…" at bounding box center [852, 216] width 961 height 158
click at [727, 192] on div "Bill to 92 McCoy st Booragoon, Western Australia, Australia," at bounding box center [662, 215] width 169 height 121
drag, startPoint x: 746, startPoint y: 196, endPoint x: 748, endPoint y: 189, distance: 7.3
click at [767, 189] on div "Contact Karl Chandler 0477 600 611 karl@grannyflatswa.com Bill to 92 McCoy st B…" at bounding box center [852, 216] width 961 height 158
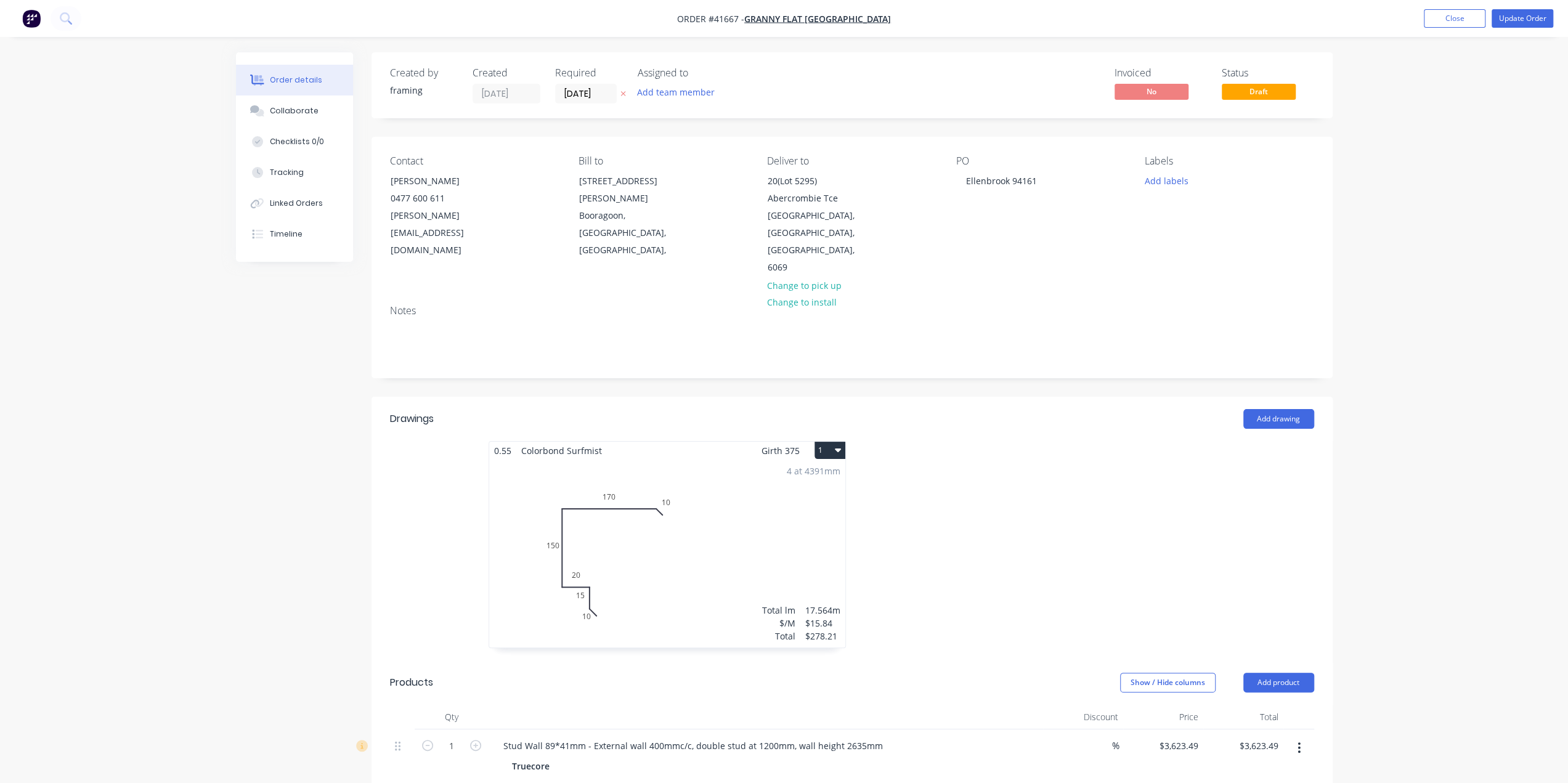
click at [725, 188] on div "Bill to 92 McCoy st Booragoon, Western Australia, Australia," at bounding box center [662, 215] width 169 height 121
drag, startPoint x: 749, startPoint y: 209, endPoint x: 763, endPoint y: 189, distance: 24.4
click at [763, 189] on div "Contact Karl Chandler 0477 600 611 karl@grannyflatswa.com Bill to 92 McCoy st B…" at bounding box center [852, 216] width 961 height 158
drag, startPoint x: 733, startPoint y: 192, endPoint x: 740, endPoint y: 209, distance: 18.4
click at [733, 194] on div "Bill to 92 McCoy st Booragoon, Western Australia, Australia," at bounding box center [662, 215] width 169 height 121
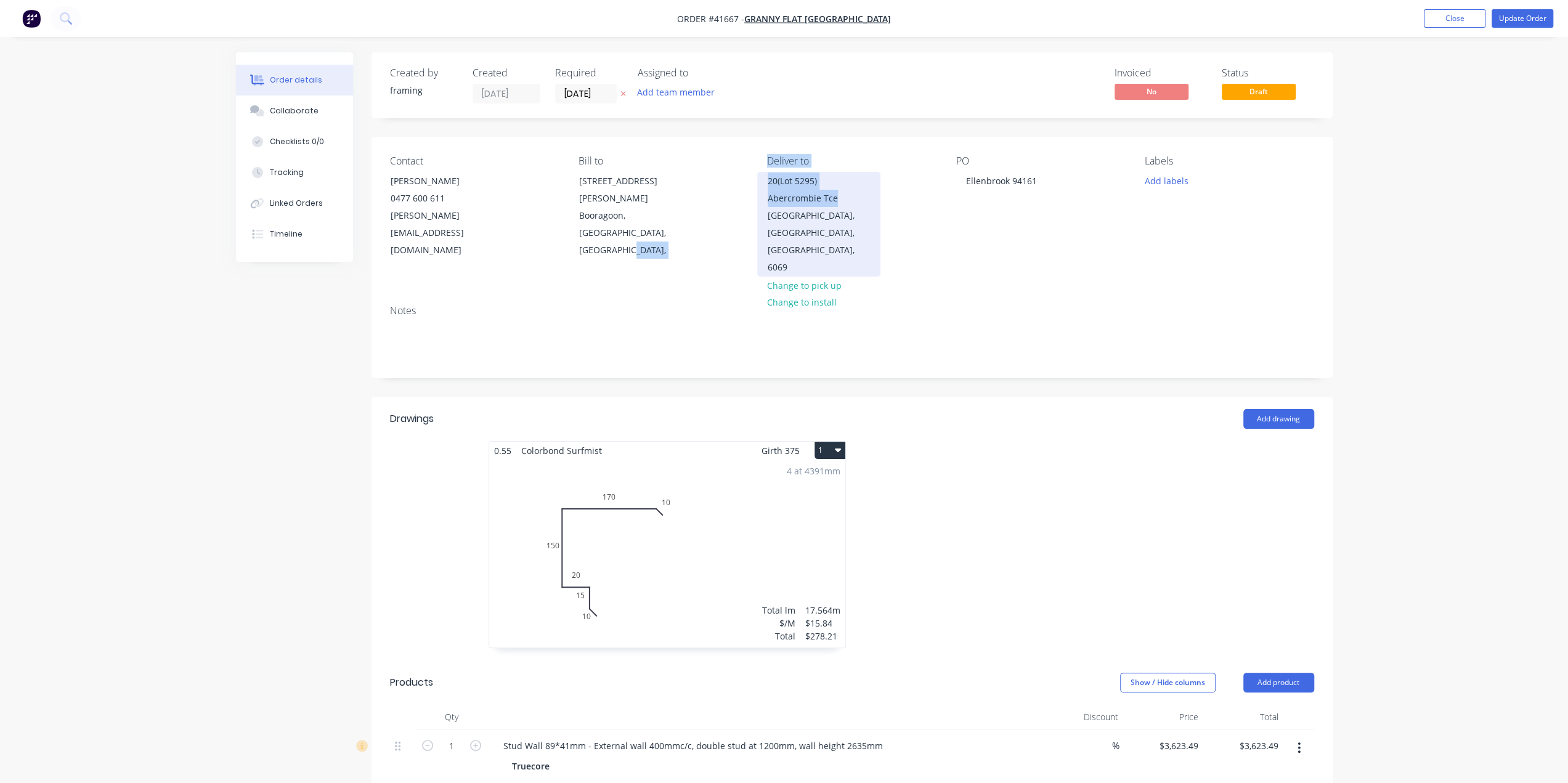
drag, startPoint x: 744, startPoint y: 219, endPoint x: 874, endPoint y: 198, distance: 131.7
click at [874, 198] on div "Contact Karl Chandler 0477 600 611 karl@grannyflatswa.com Bill to 92 McCoy st B…" at bounding box center [852, 216] width 961 height 158
click at [919, 215] on div "Deliver to 20(Lot 5295) Abercrombie Tce Ellenbrook, Western Australia, Australi…" at bounding box center [851, 215] width 169 height 121
drag, startPoint x: 733, startPoint y: 221, endPoint x: 814, endPoint y: 214, distance: 81.3
click at [814, 214] on div "Contact Karl Chandler 0477 600 611 karl@grannyflatswa.com Bill to 92 McCoy st B…" at bounding box center [852, 216] width 961 height 158
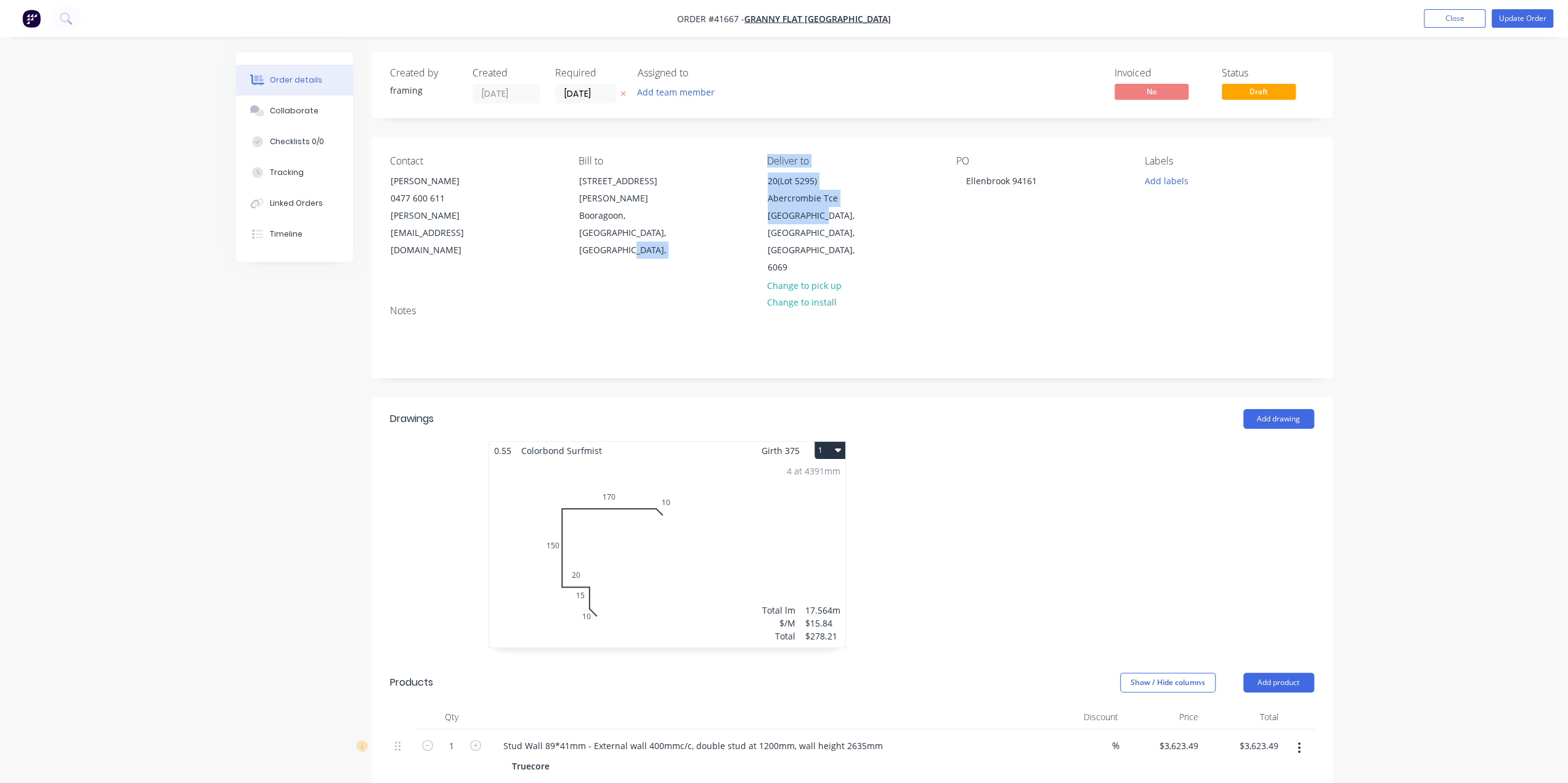
copy div "Deliver to 20(Lot 5295) Abercrombie Tce Ellenbrook,"
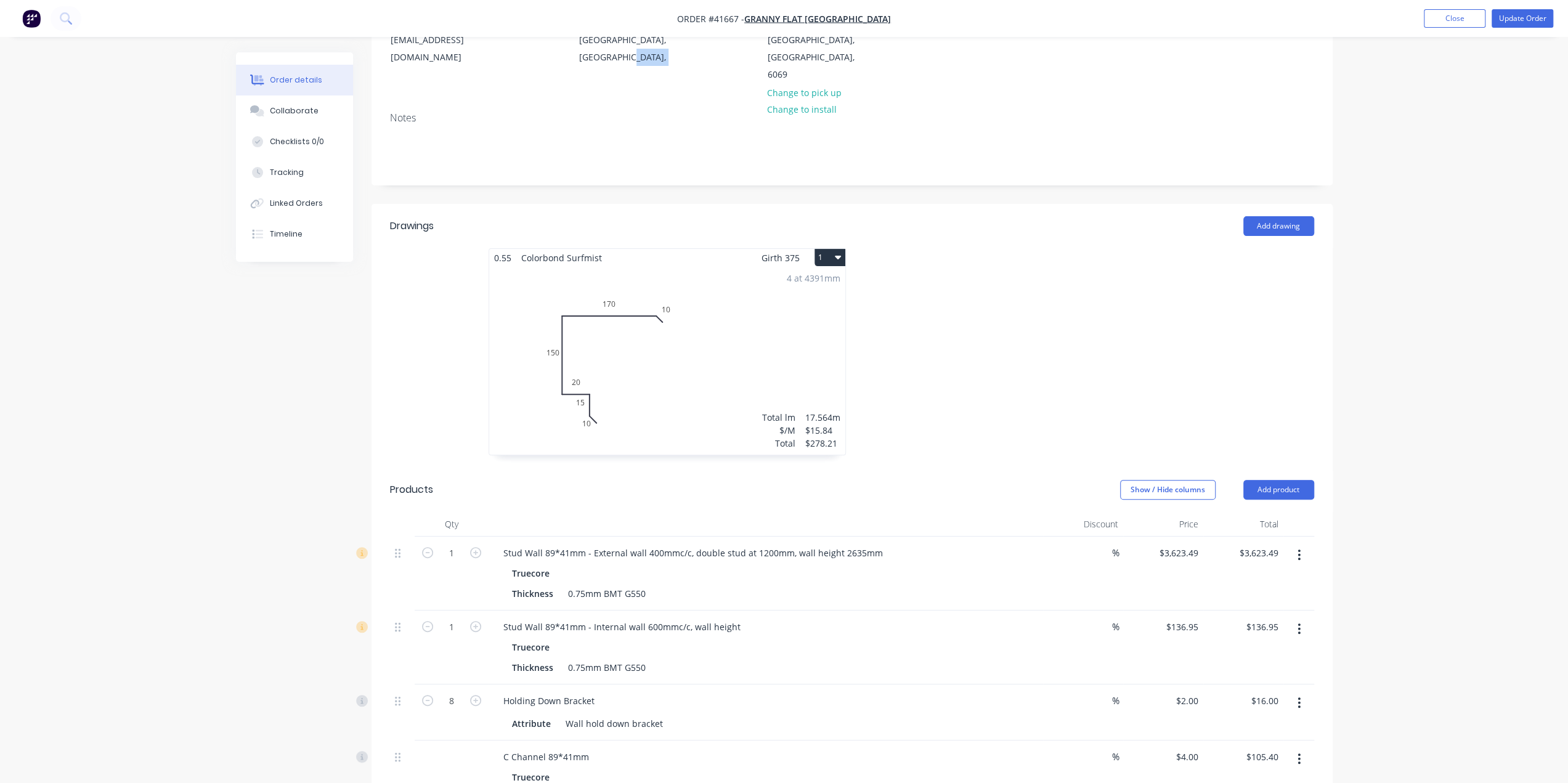
scroll to position [226, 0]
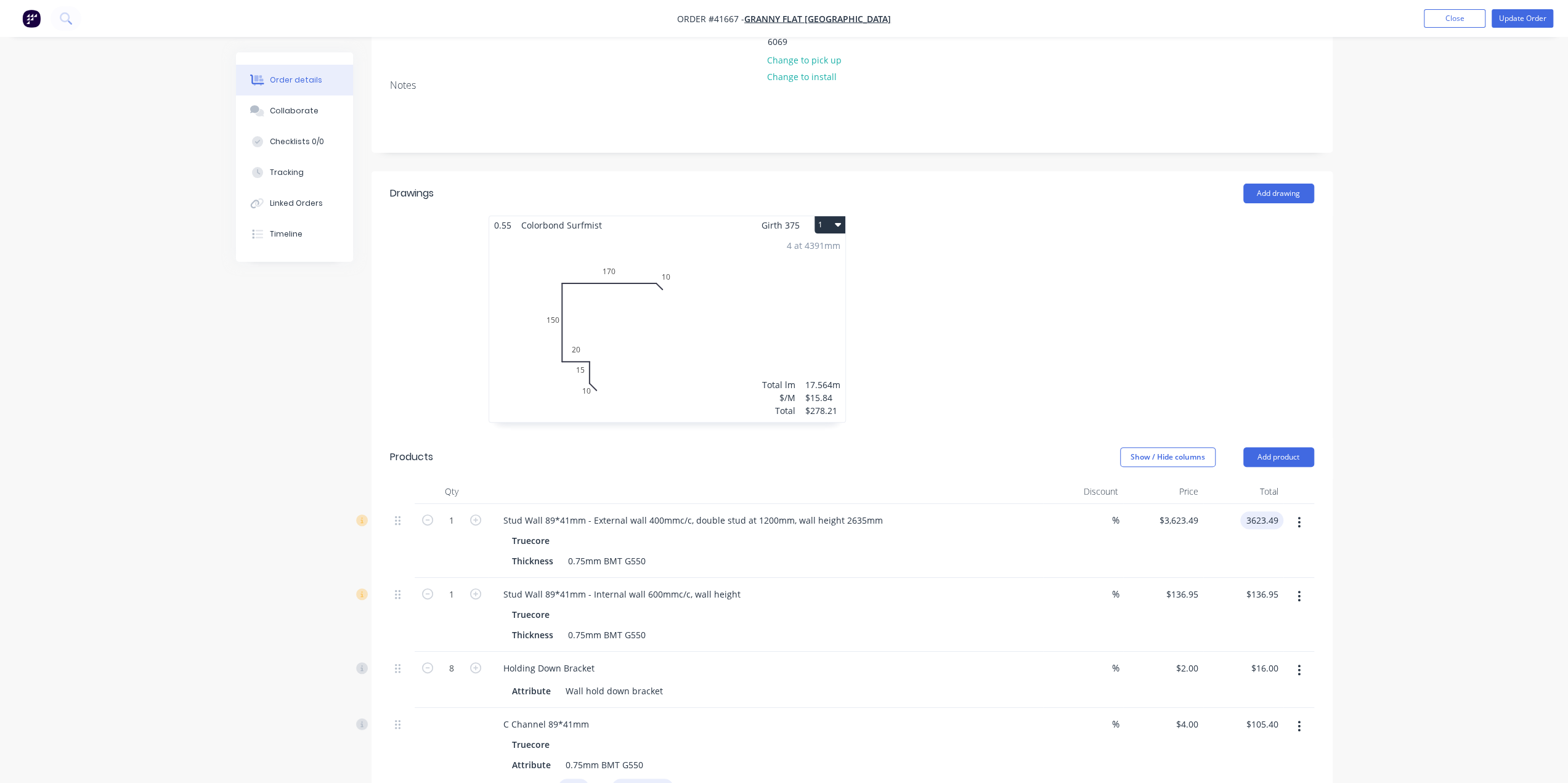
click at [1263, 511] on input "3623.49" at bounding box center [1264, 520] width 38 height 18
type input "2831"
type input "$2,831.00"
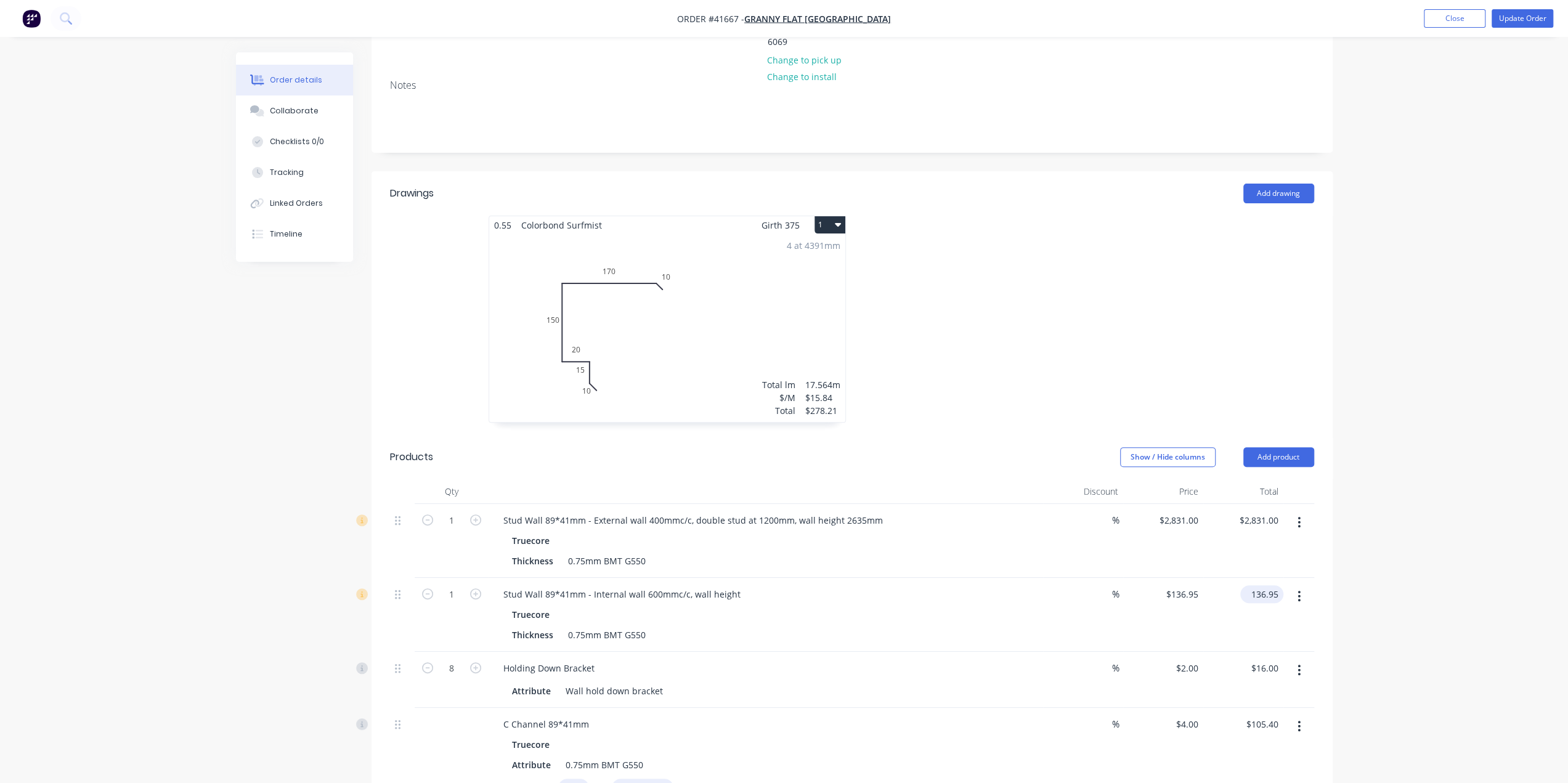
click at [1264, 585] on input "136.95" at bounding box center [1264, 594] width 38 height 18
type input "1"
type input "810"
type input "$810.00"
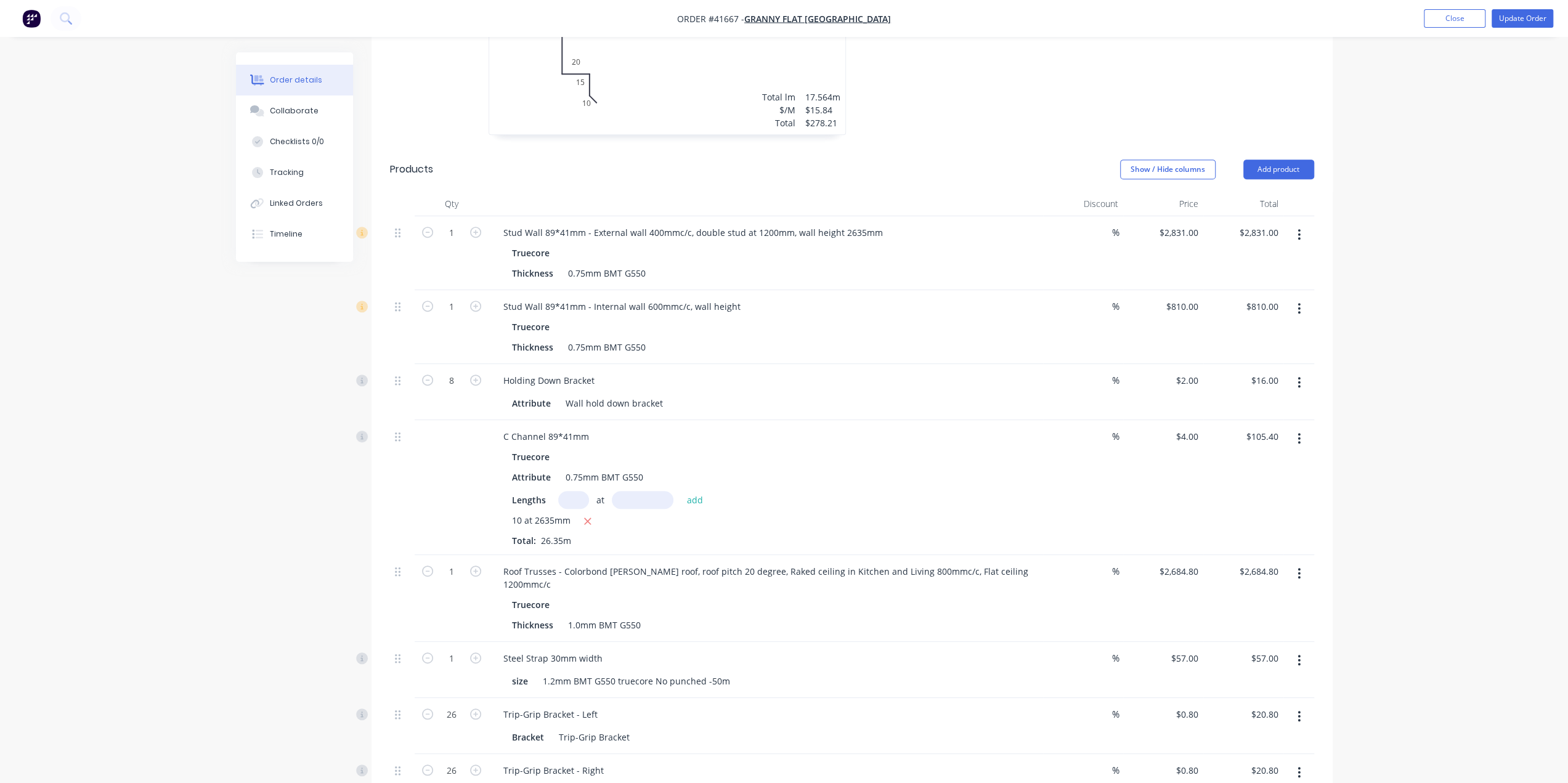
scroll to position [740, 0]
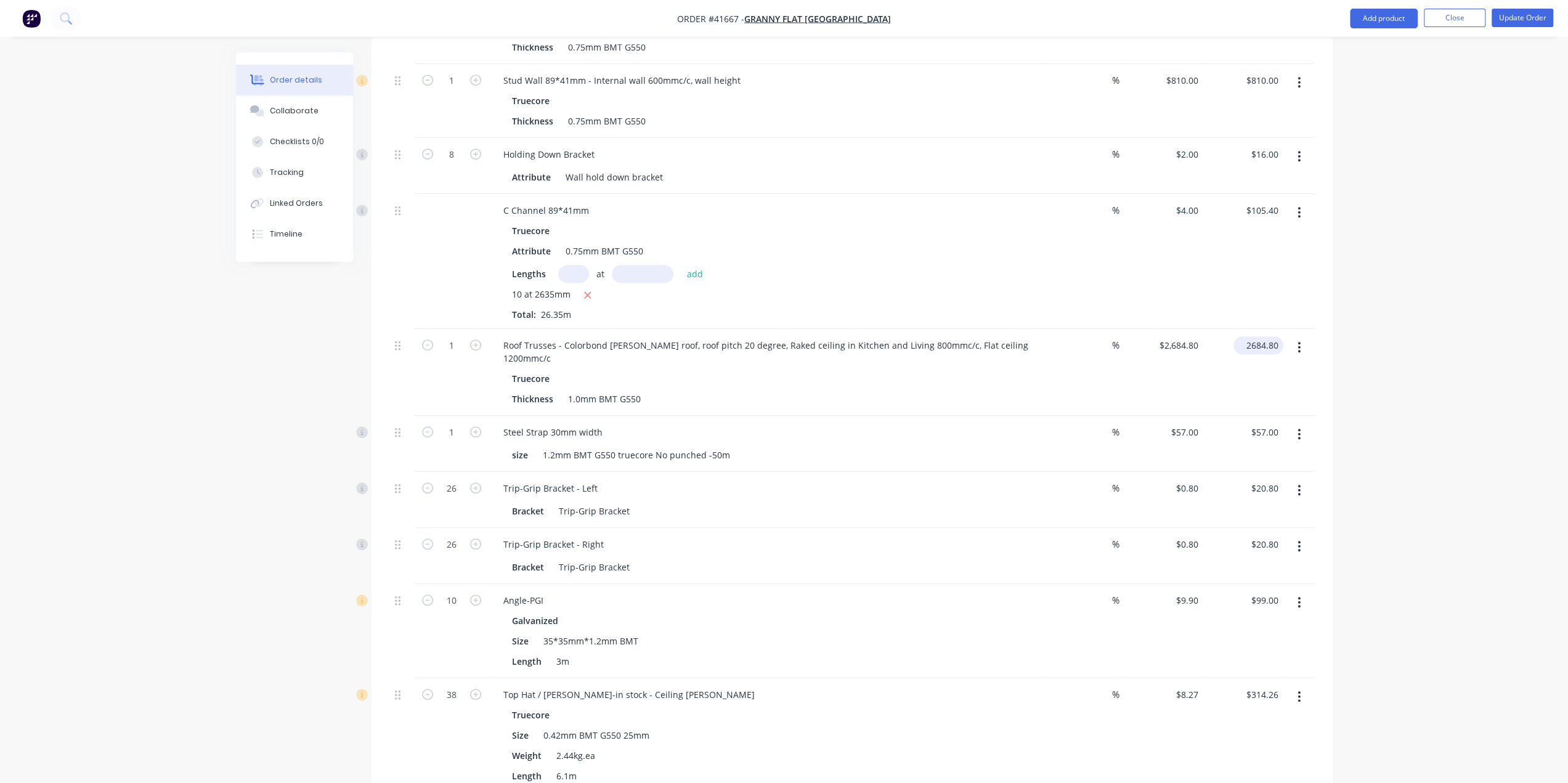
click at [1259, 337] on input "2684.80" at bounding box center [1260, 345] width 45 height 18
type input "3634"
type input "$3,634.00"
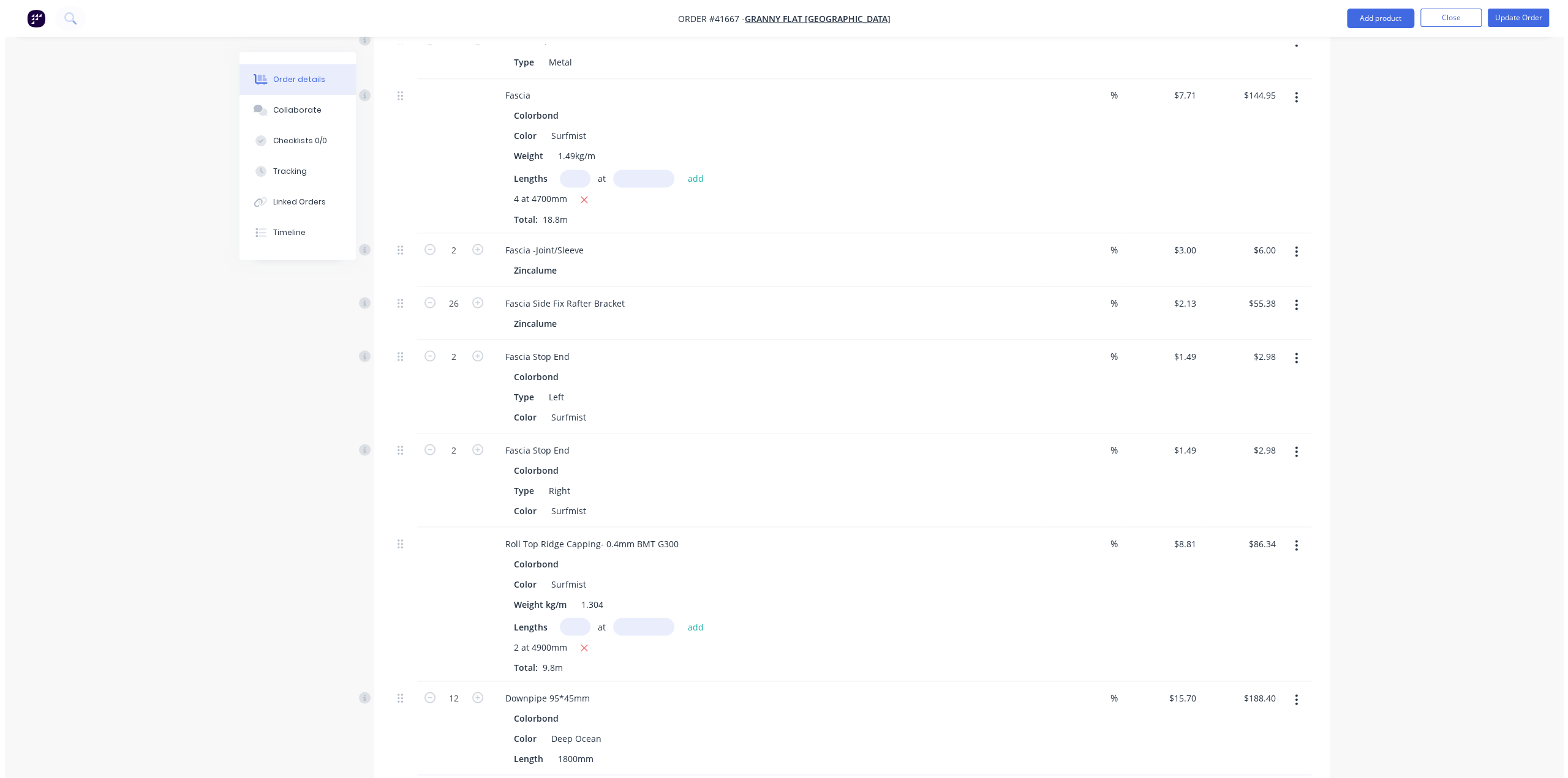
scroll to position [2034, 0]
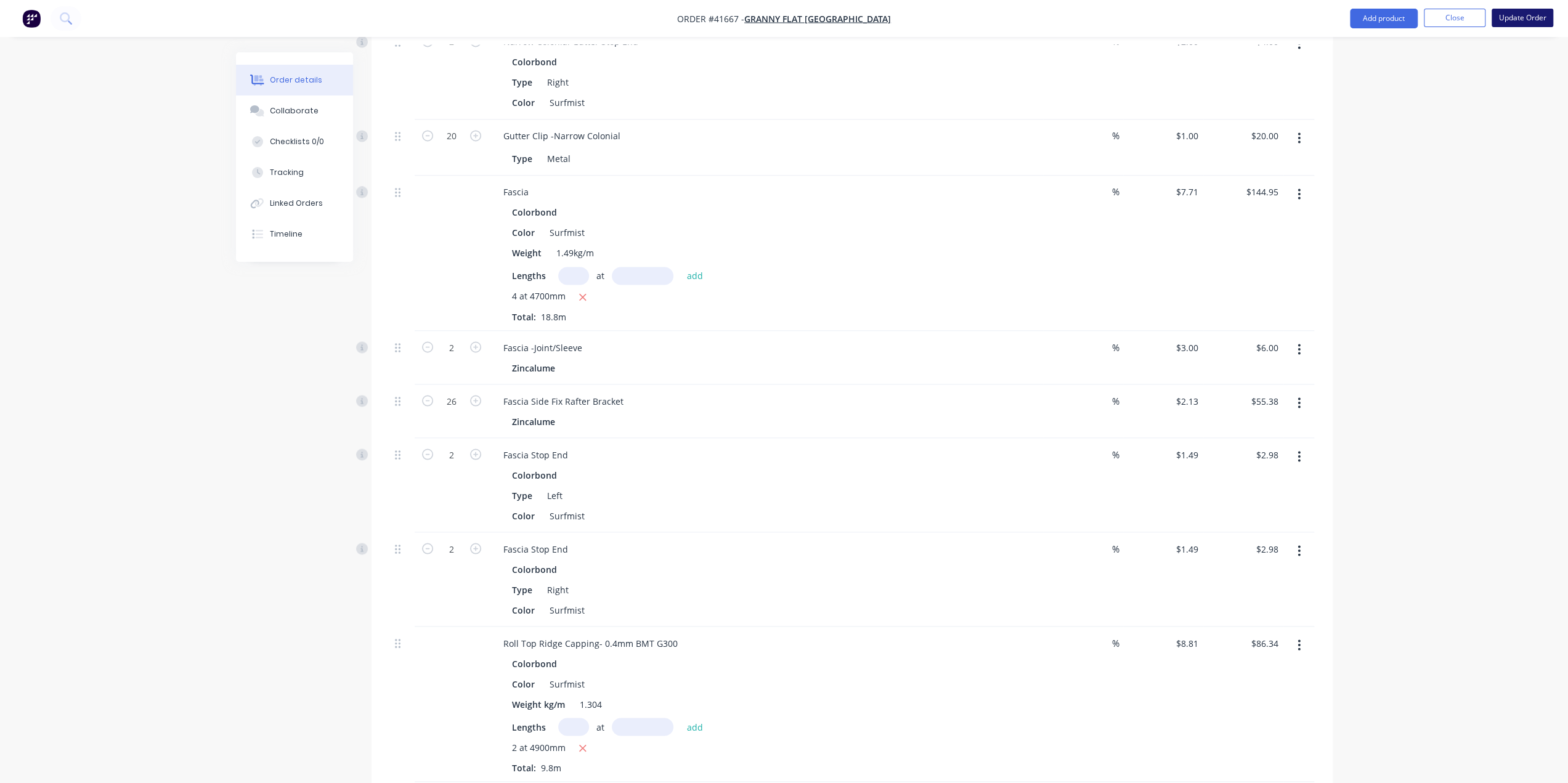
click at [1519, 17] on button "Update Order" at bounding box center [1522, 18] width 62 height 18
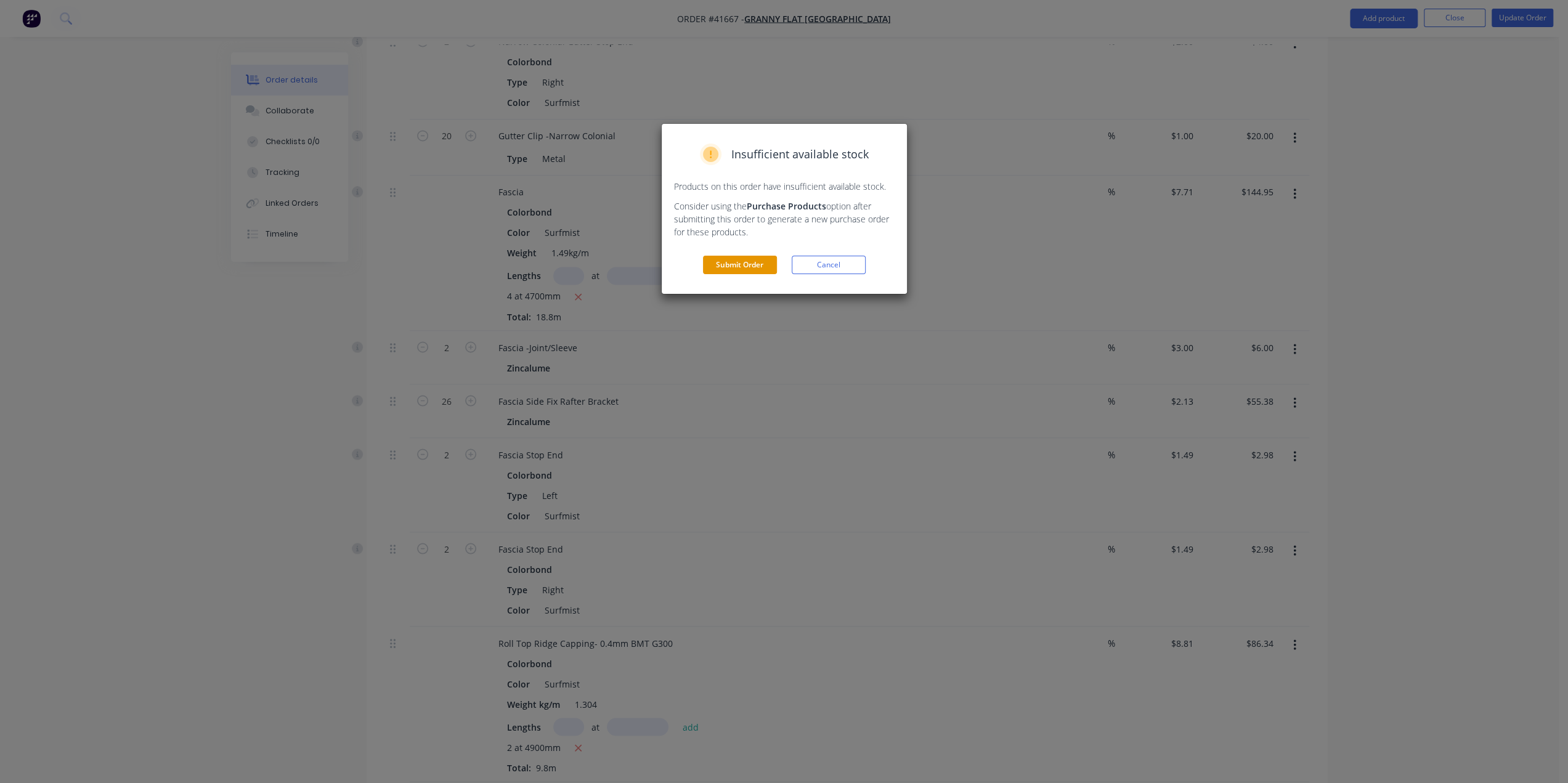
click at [750, 266] on button "Submit Order" at bounding box center [740, 265] width 74 height 18
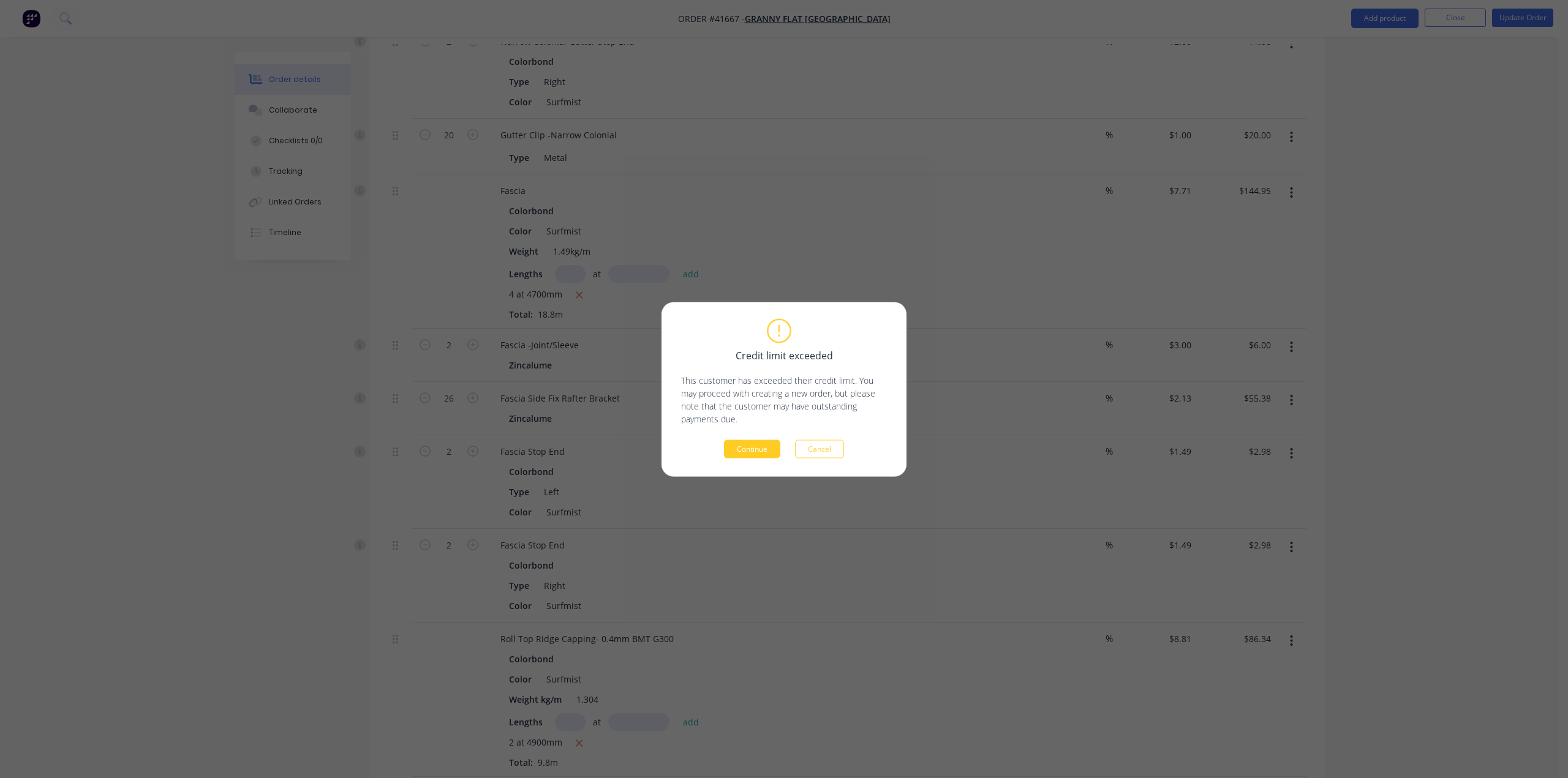
click at [755, 449] on button "Continue" at bounding box center [752, 448] width 57 height 18
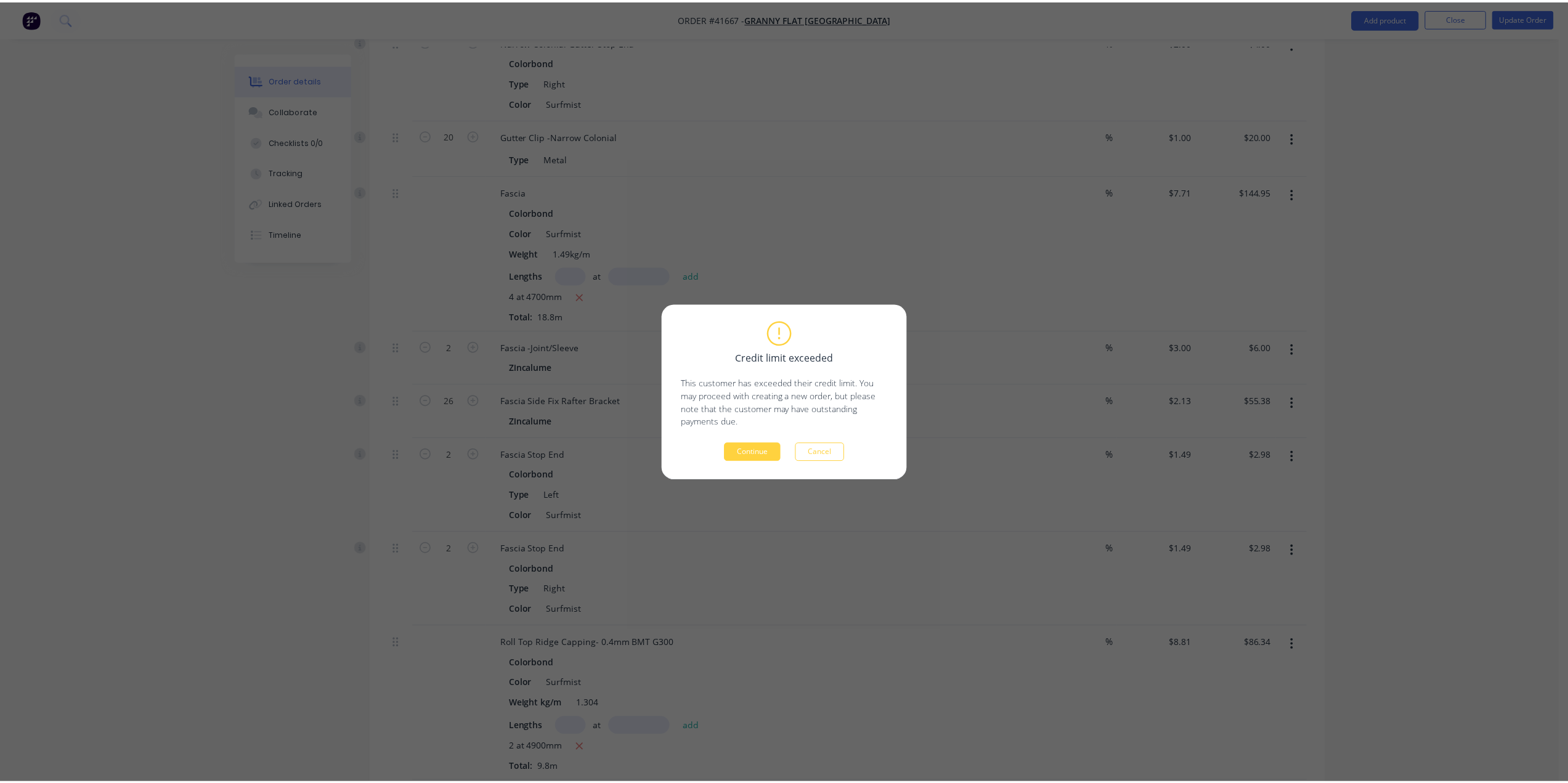
scroll to position [0, 0]
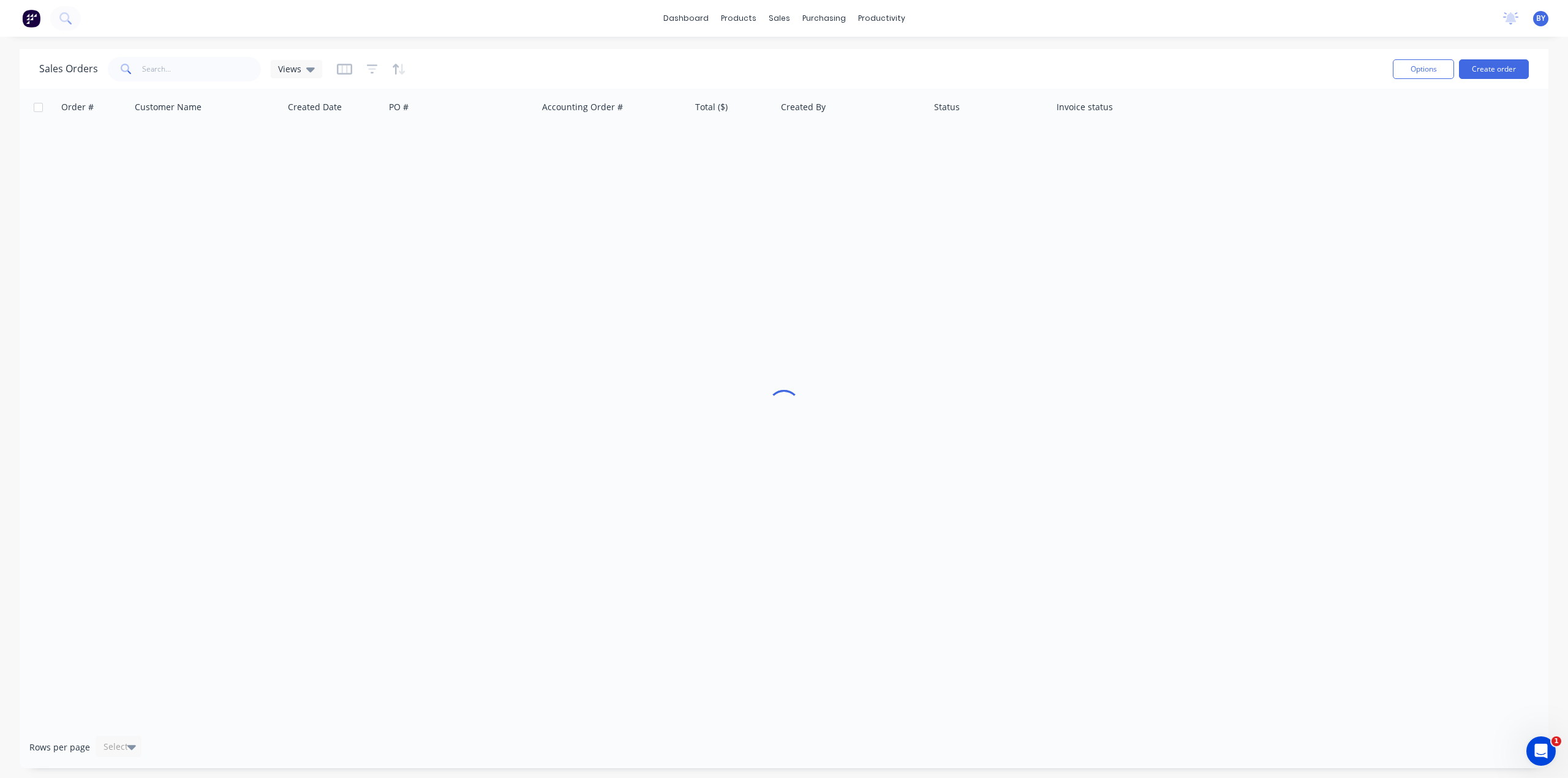
click at [804, 75] on div "Sales Orders Views" at bounding box center [711, 69] width 1344 height 30
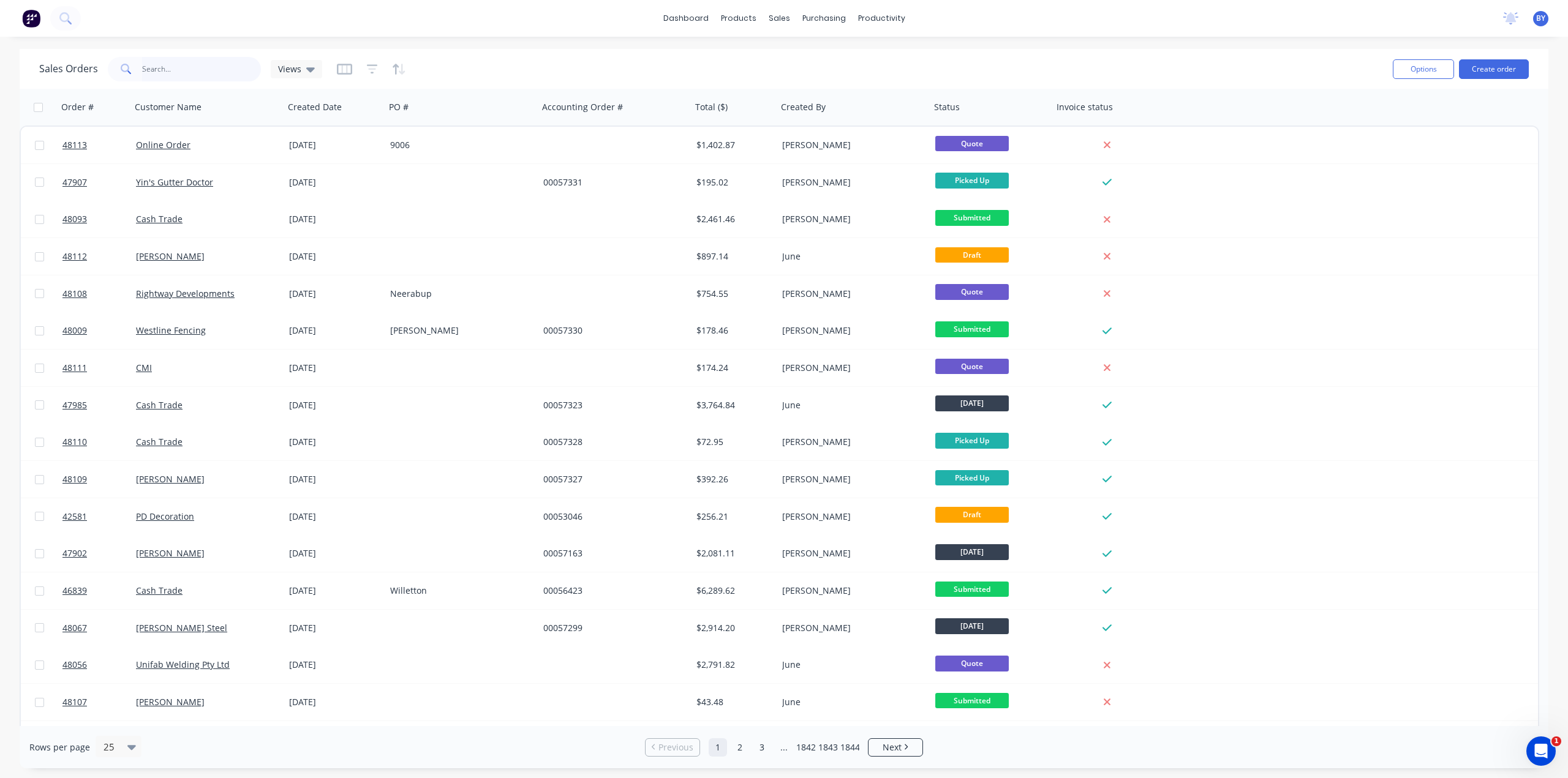
click at [153, 61] on input "text" at bounding box center [201, 69] width 119 height 24
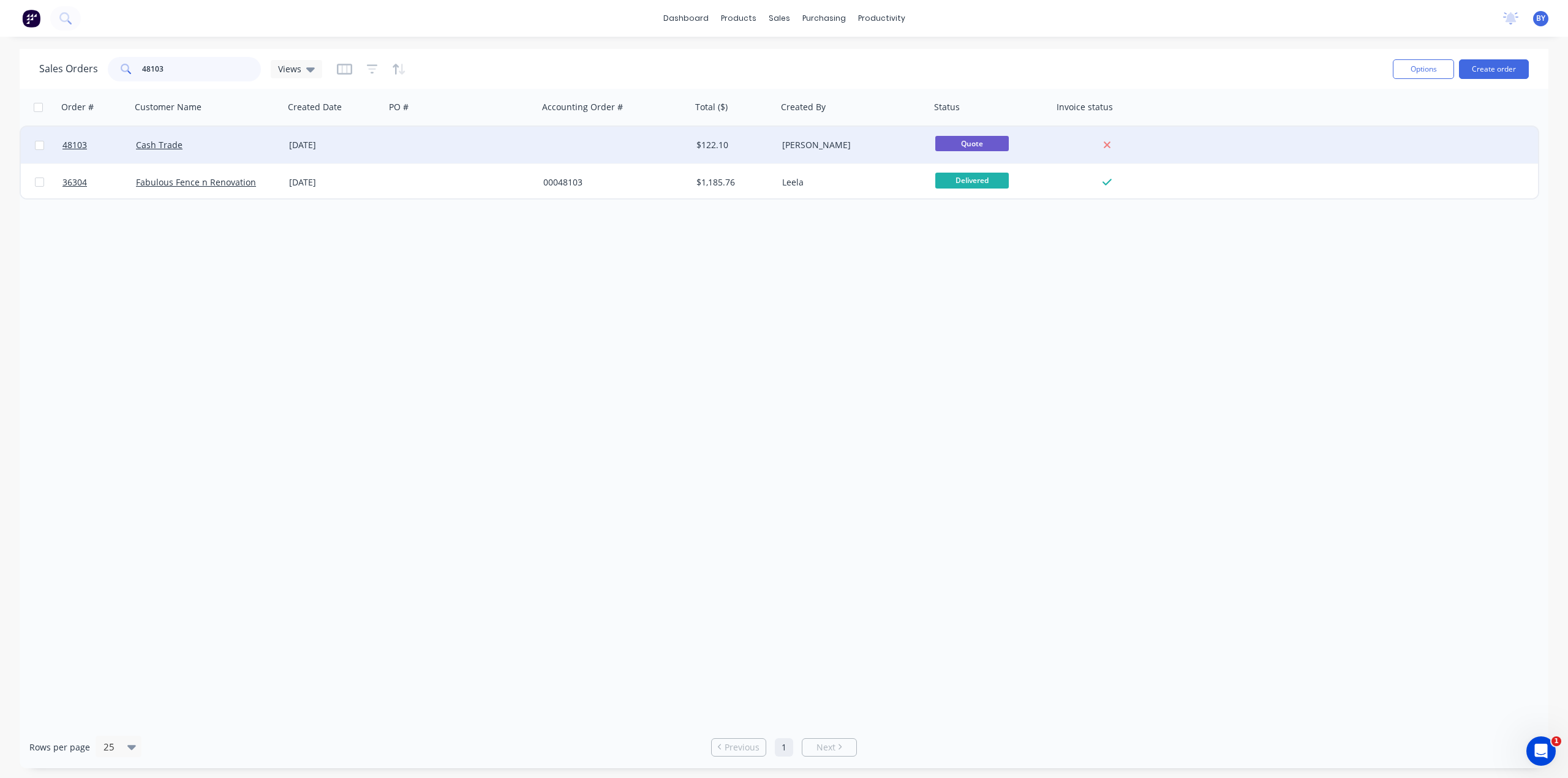
type input "48103"
click at [250, 147] on div "Cash Trade" at bounding box center [204, 145] width 136 height 12
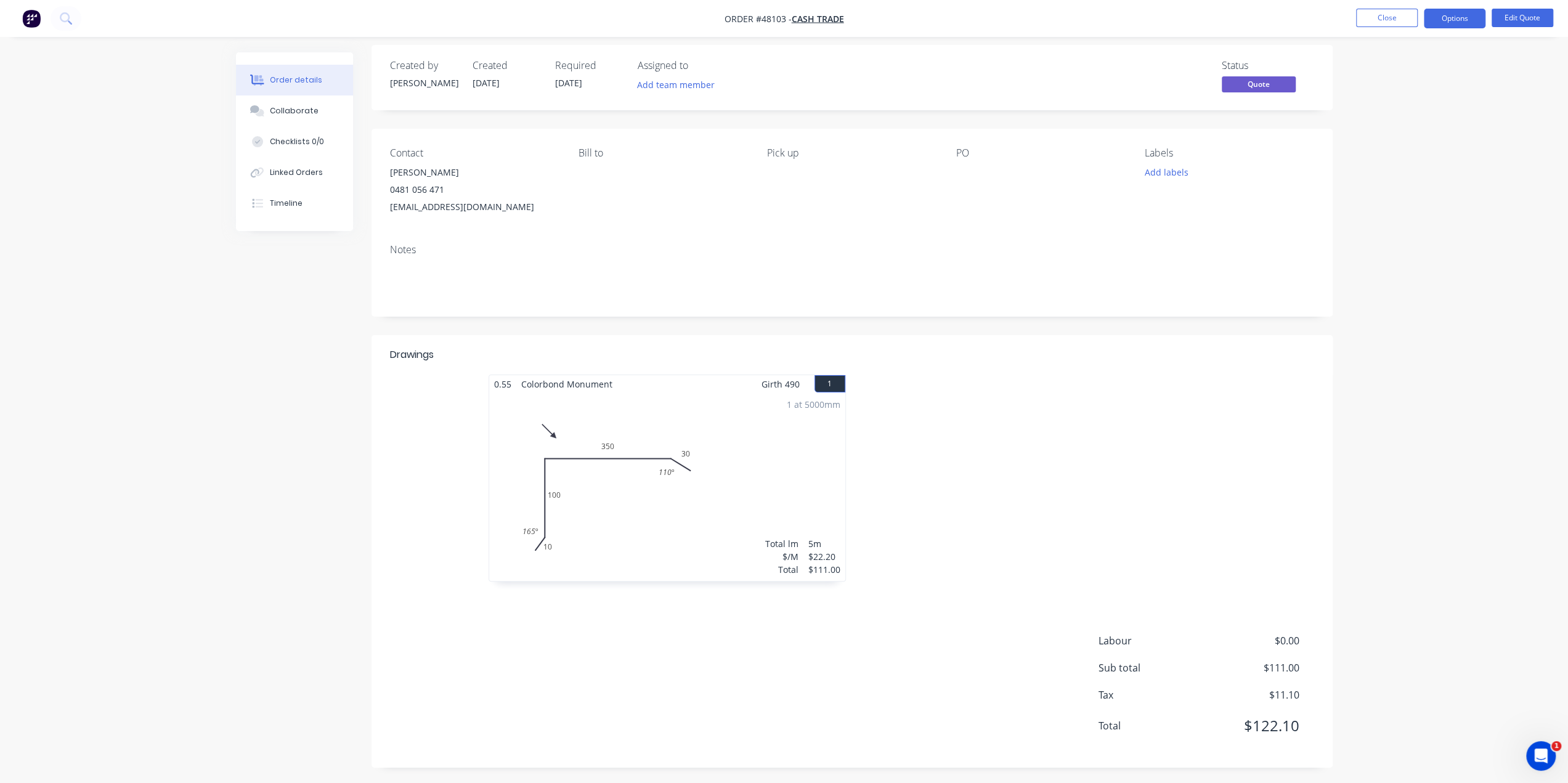
scroll to position [10, 0]
click at [1084, 518] on div at bounding box center [1037, 482] width 370 height 219
click at [1448, 22] on button "Options" at bounding box center [1454, 18] width 62 height 20
click at [1426, 152] on div "Convert to Order" at bounding box center [1417, 148] width 113 height 18
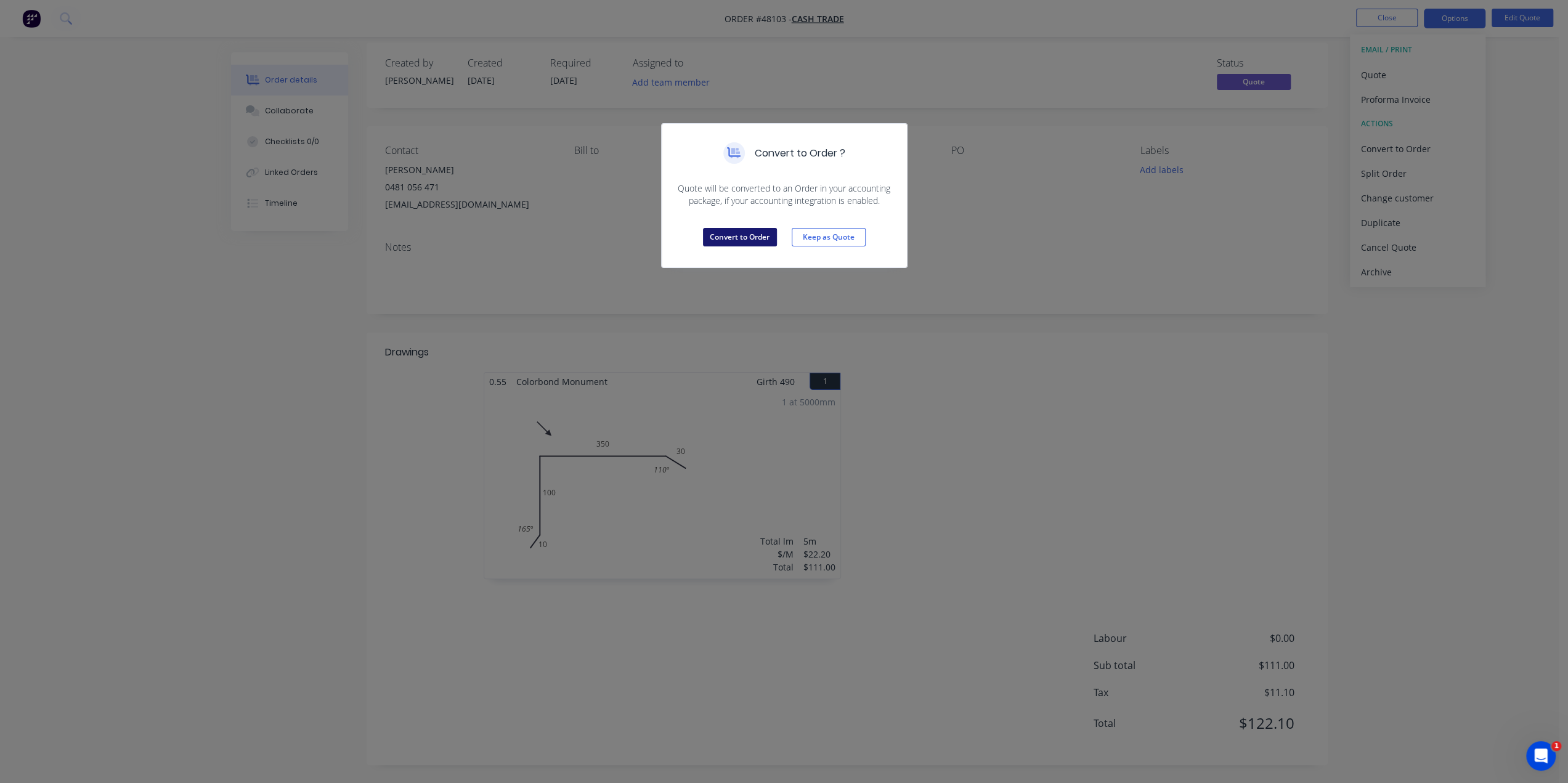
click at [767, 243] on button "Convert to Order" at bounding box center [740, 237] width 74 height 18
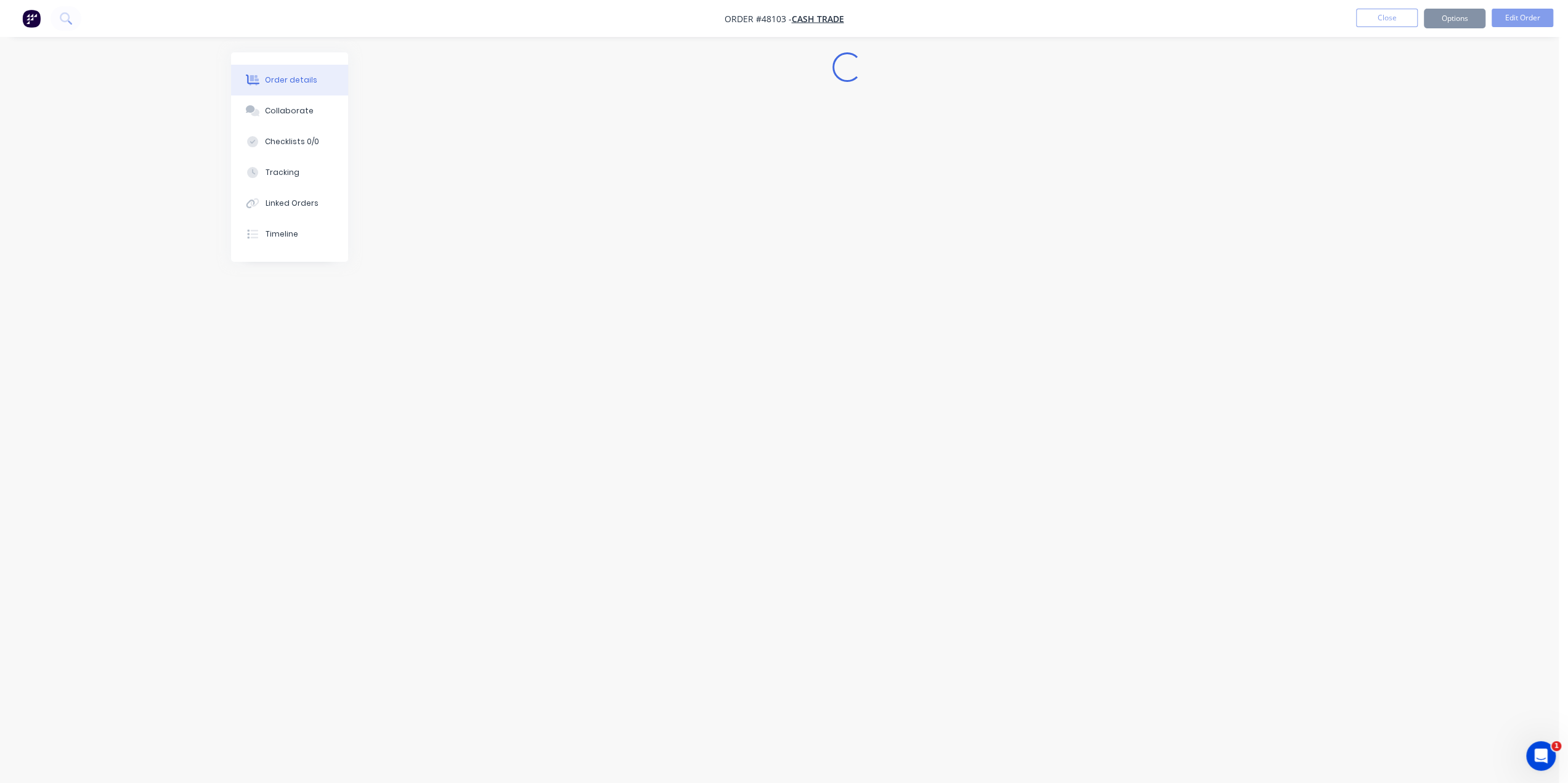
scroll to position [0, 0]
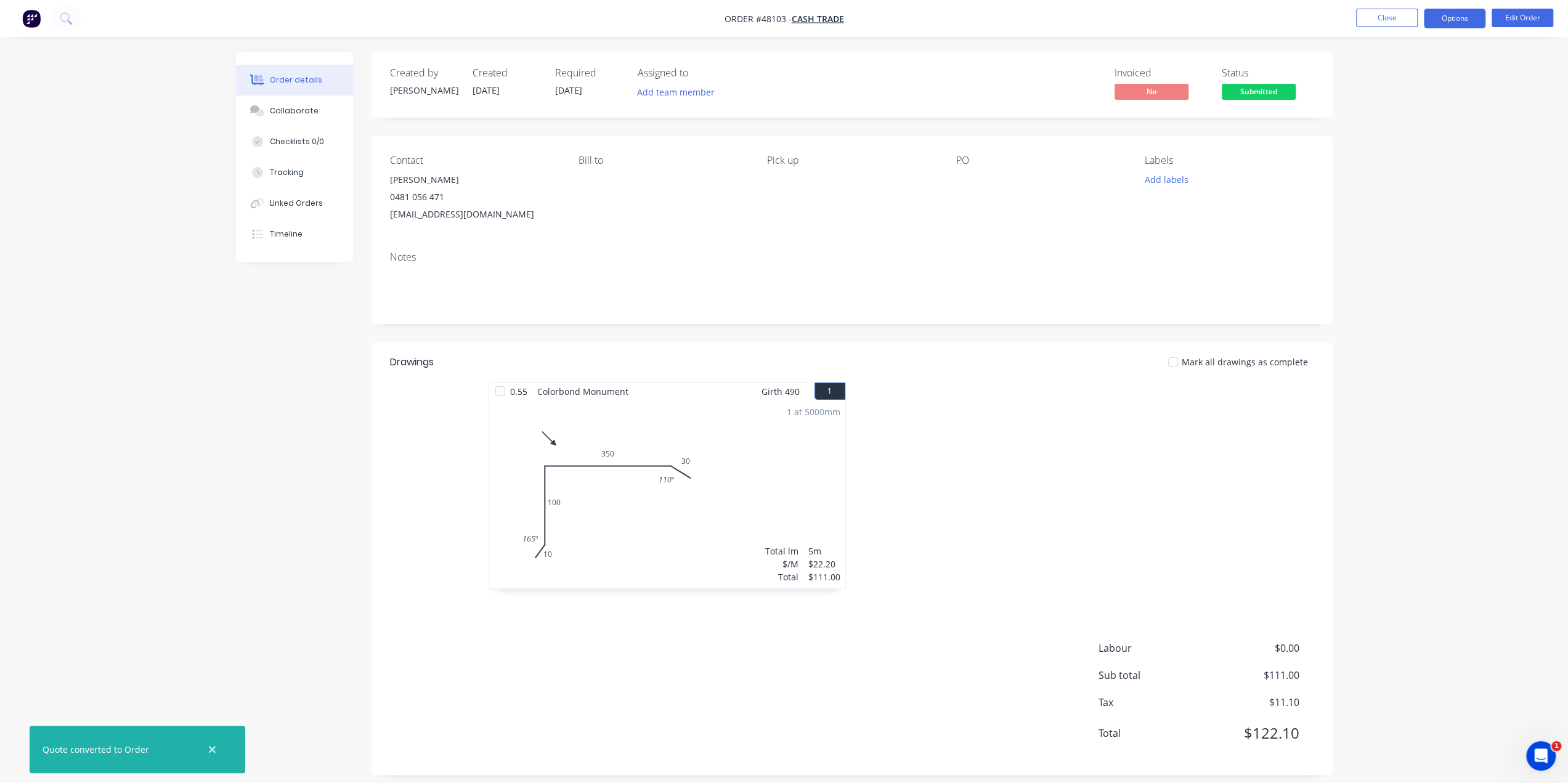
click at [1456, 14] on button "Options" at bounding box center [1454, 18] width 62 height 20
click at [1391, 75] on div "Invoice" at bounding box center [1417, 75] width 113 height 18
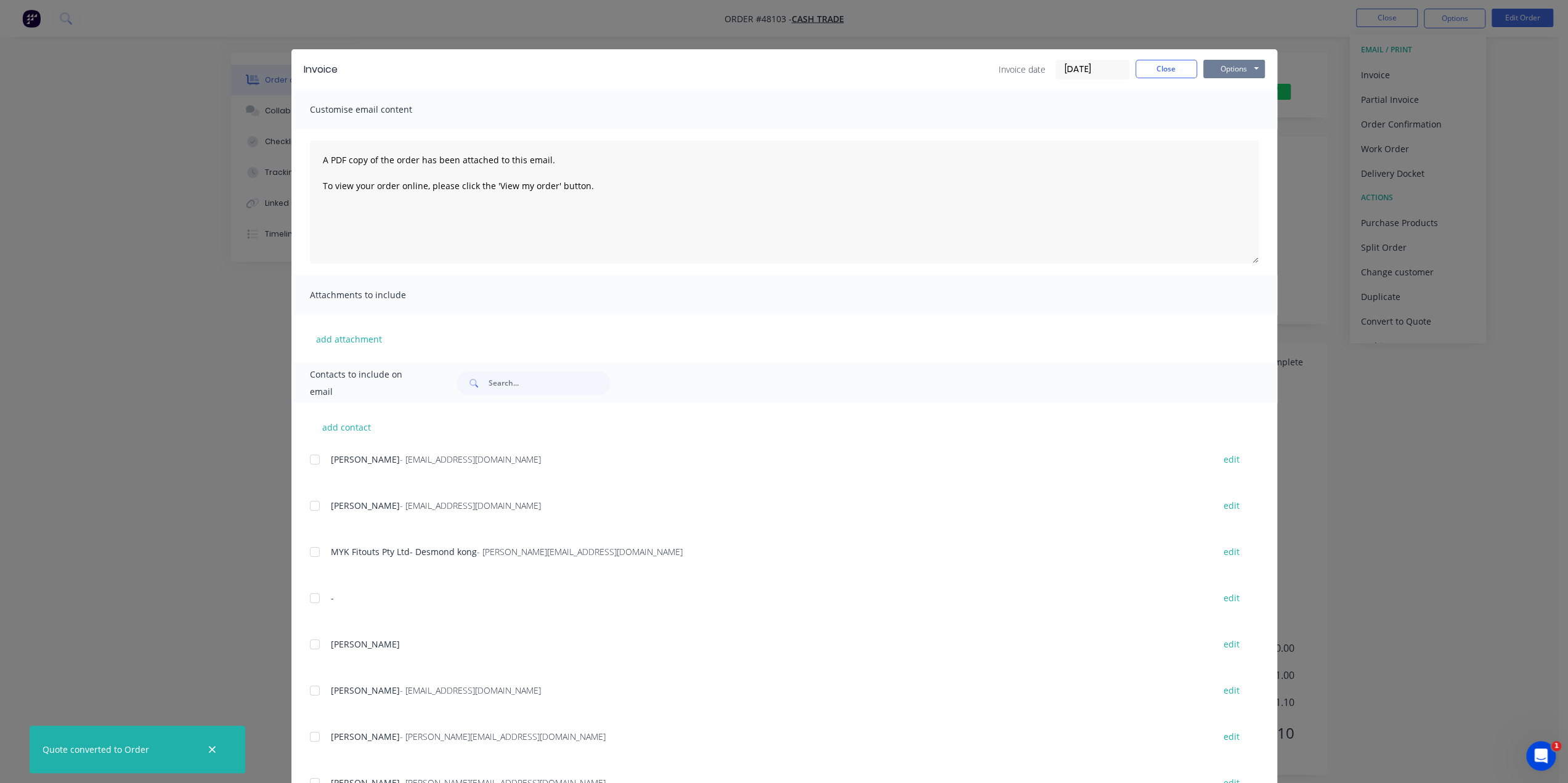
click at [1241, 66] on button "Options" at bounding box center [1234, 68] width 62 height 18
click at [1224, 115] on button "Print" at bounding box center [1243, 111] width 79 height 20
click at [1339, 257] on div "Invoice Invoice date [DATE] Close Options Preview Print Email Customise email c…" at bounding box center [784, 392] width 1568 height 783
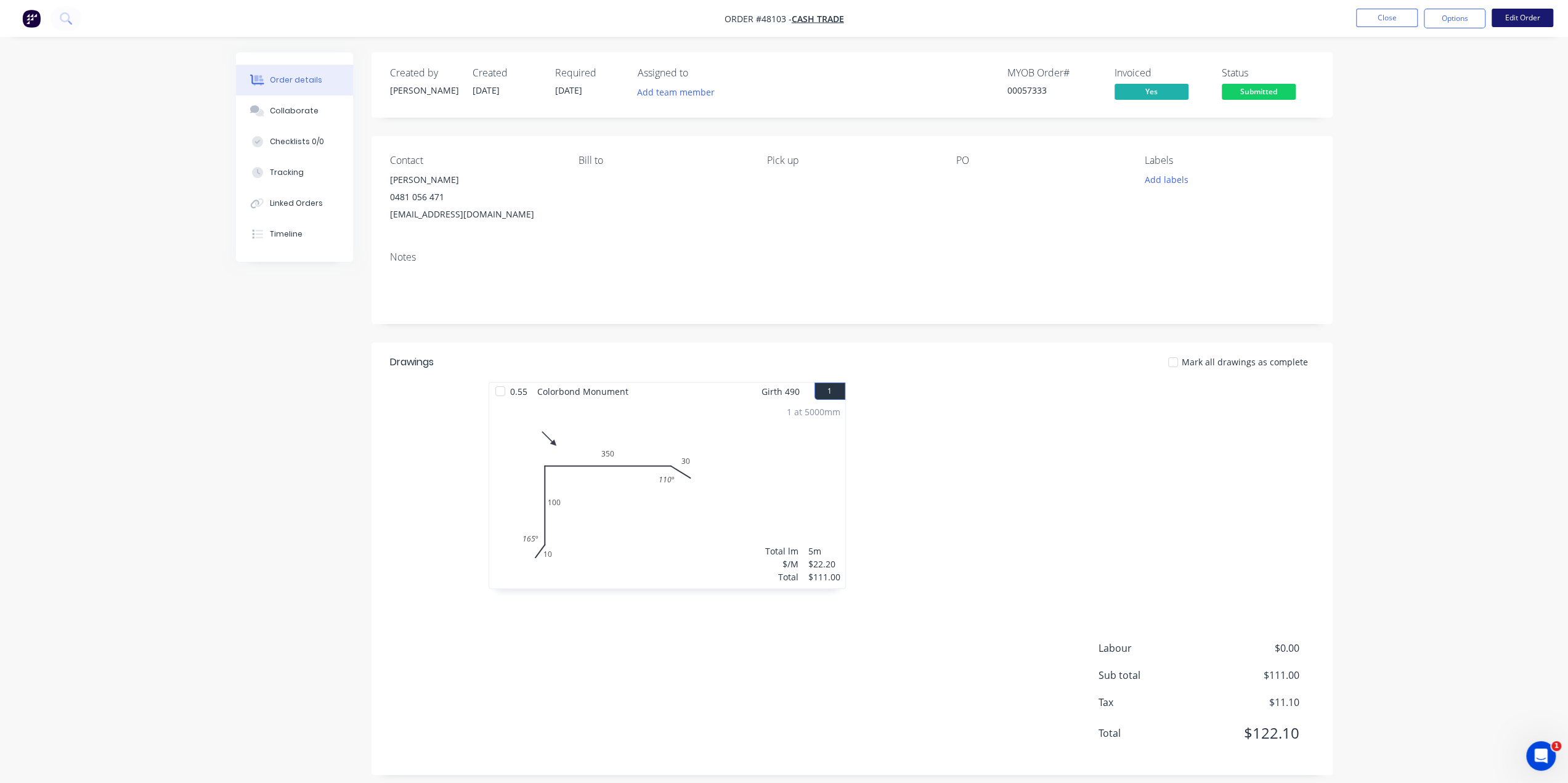
click at [1513, 16] on button "Edit Order" at bounding box center [1522, 18] width 62 height 18
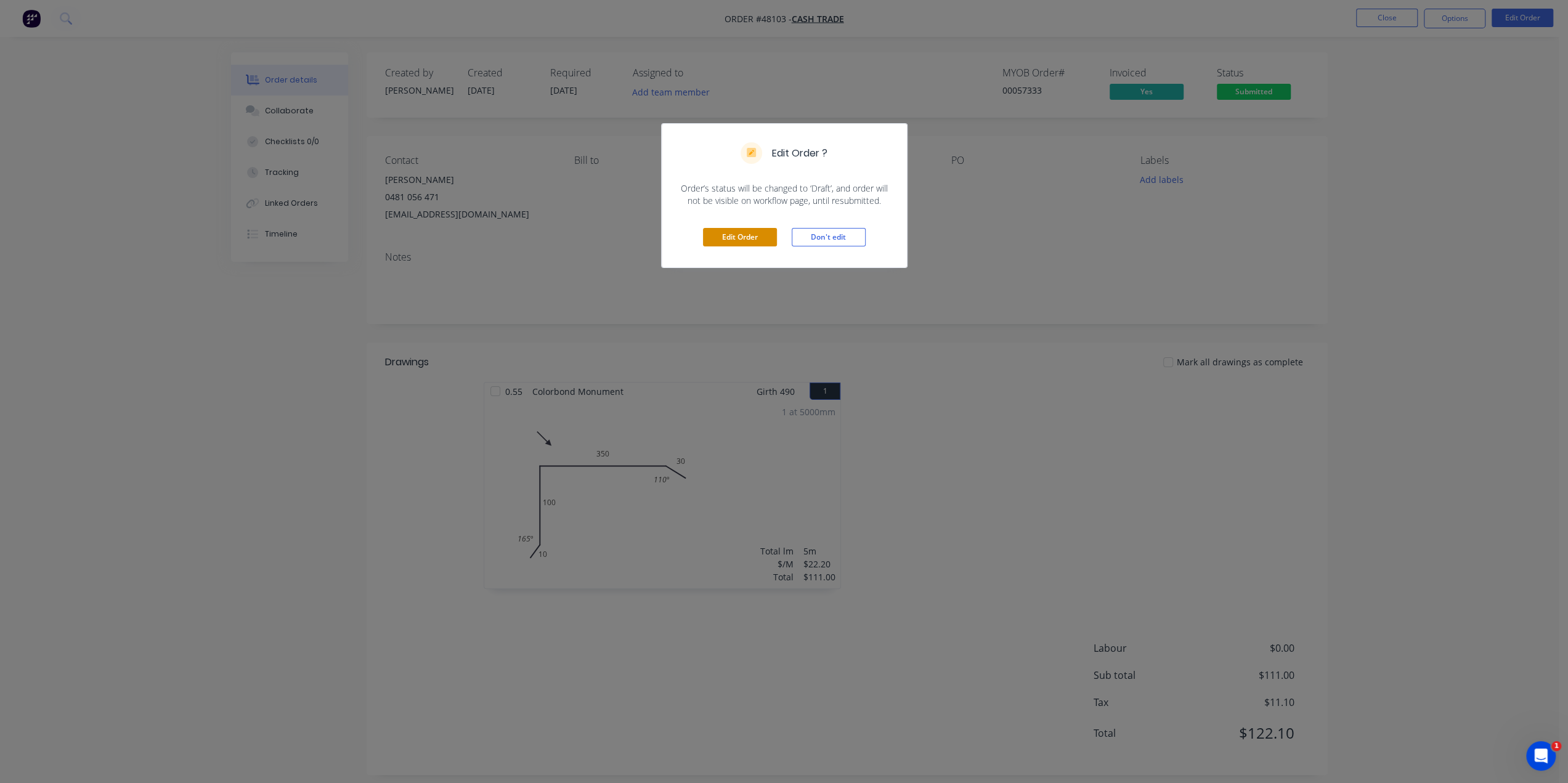
click at [746, 228] on button "Edit Order" at bounding box center [740, 237] width 74 height 18
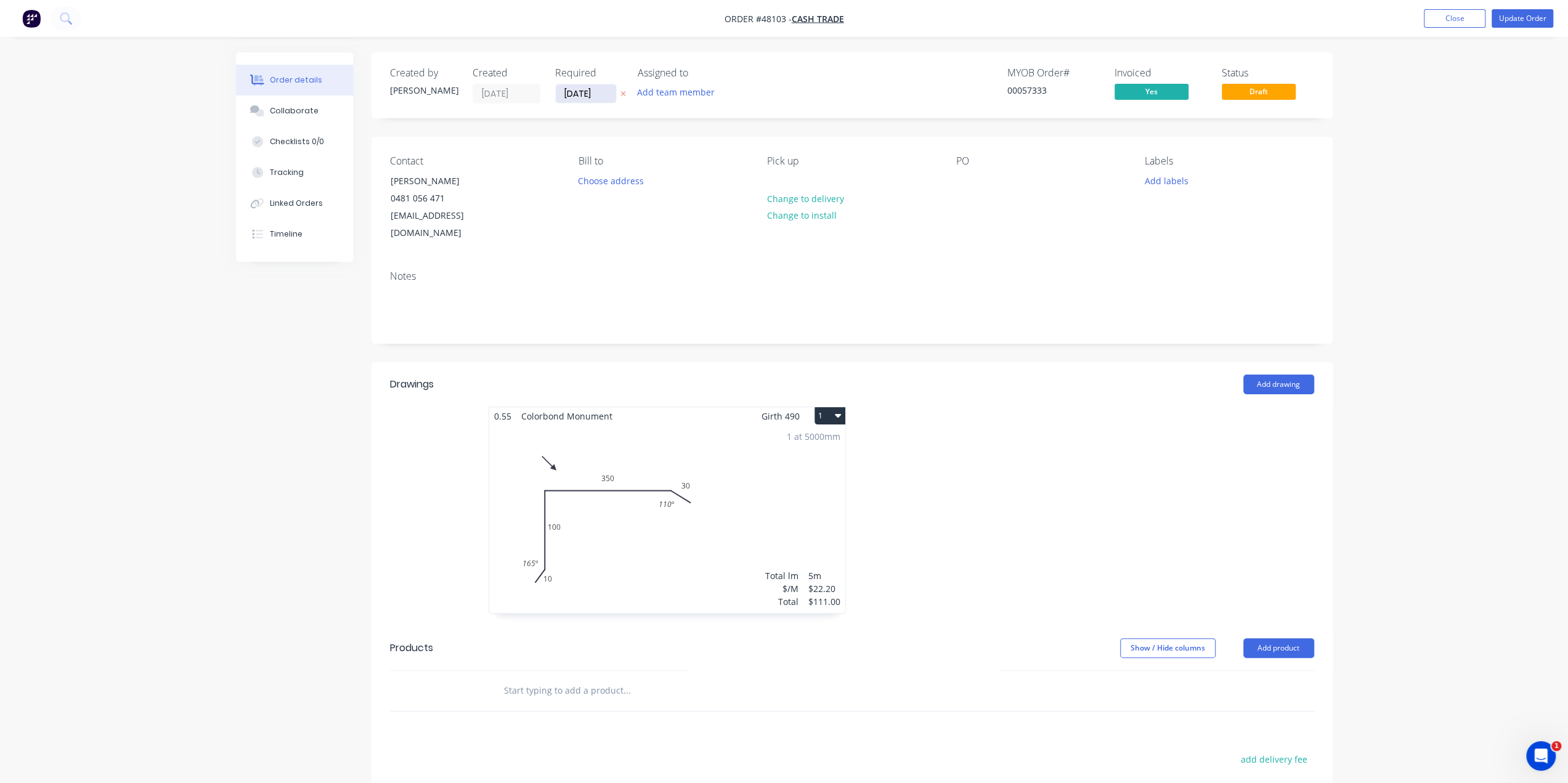
click at [577, 98] on input "[DATE]" at bounding box center [585, 93] width 60 height 18
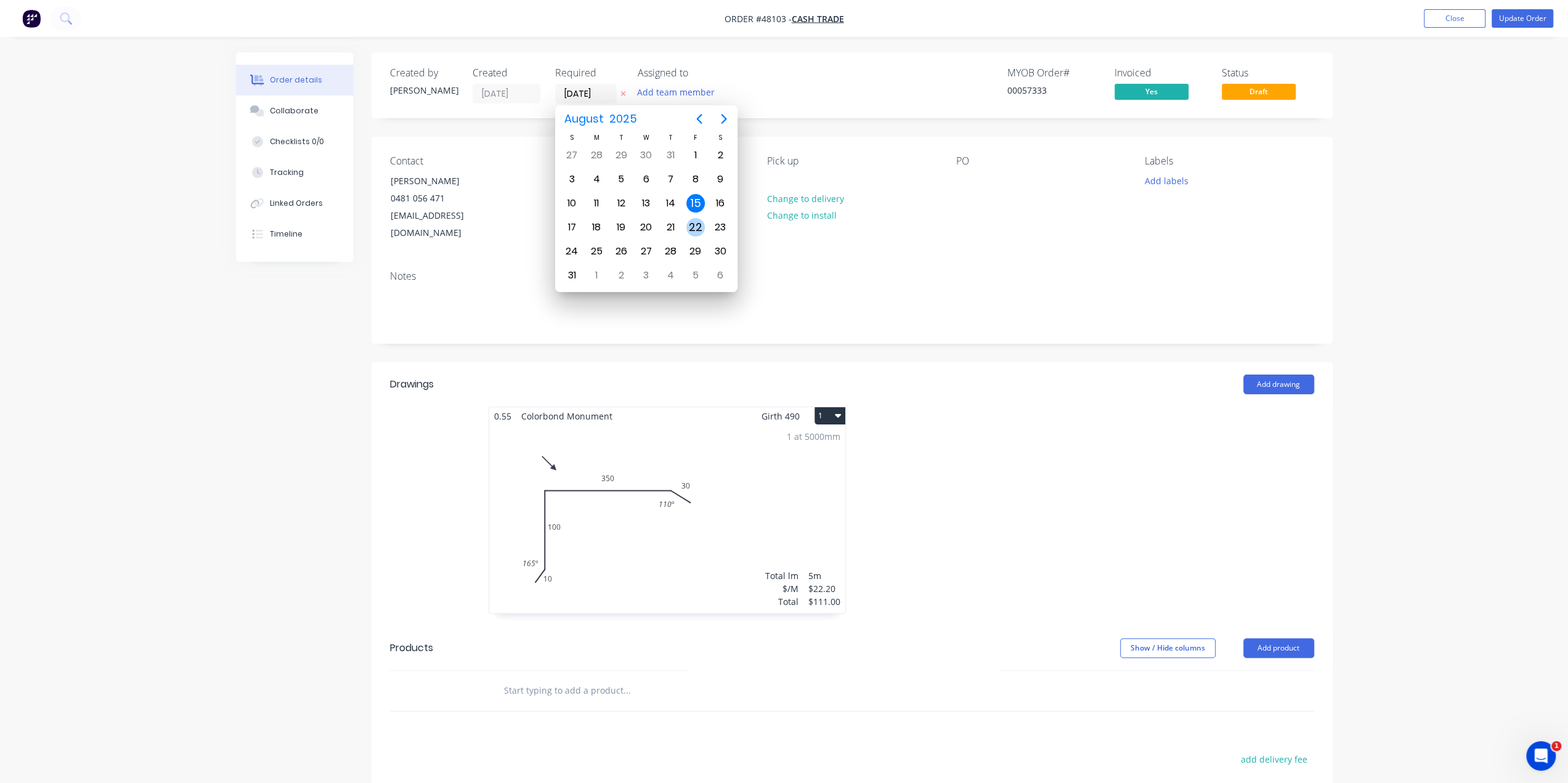
click at [696, 219] on div "22" at bounding box center [695, 227] width 18 height 18
type input "22/08/25"
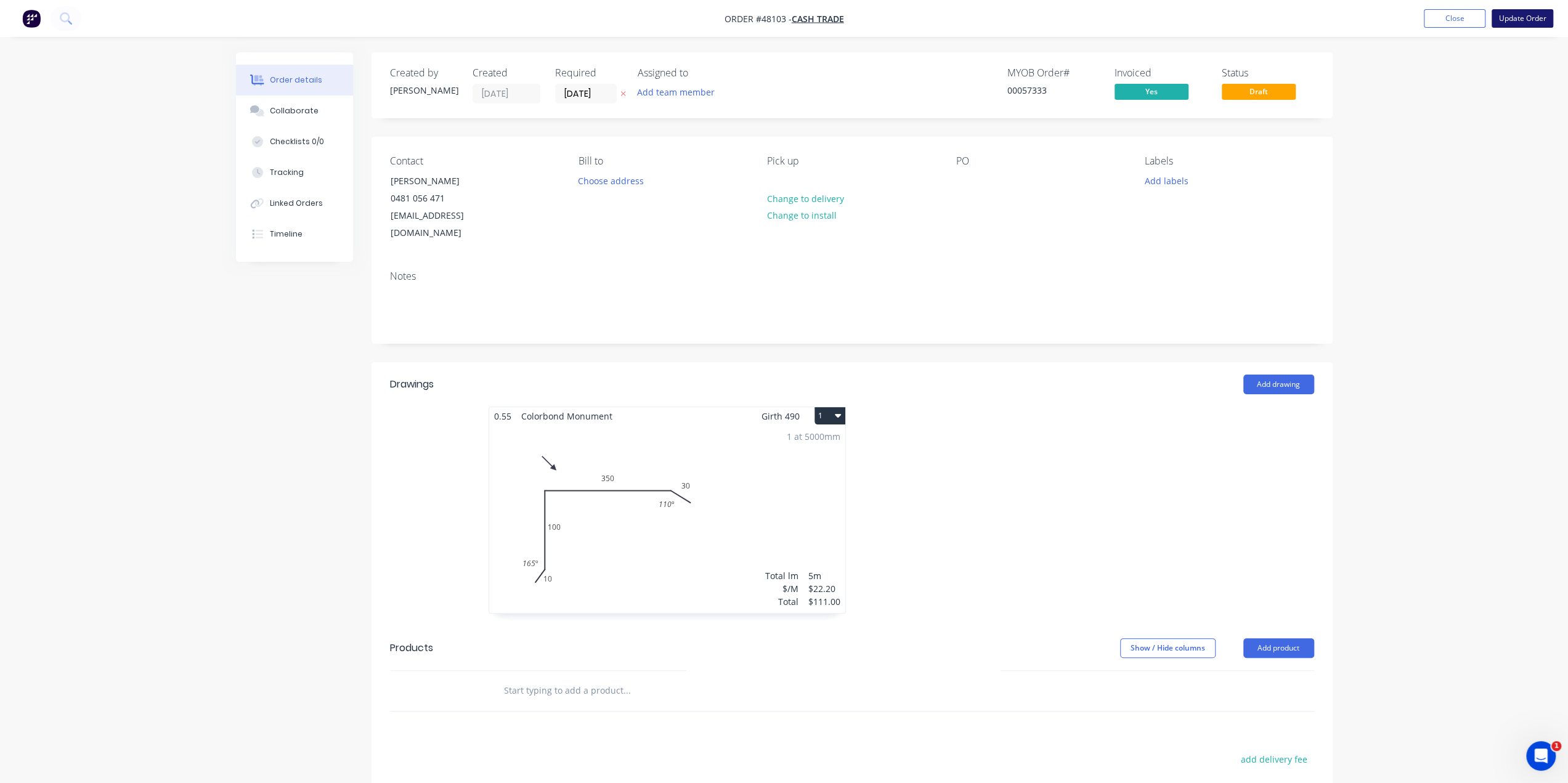
click at [1523, 18] on button "Update Order" at bounding box center [1522, 18] width 62 height 18
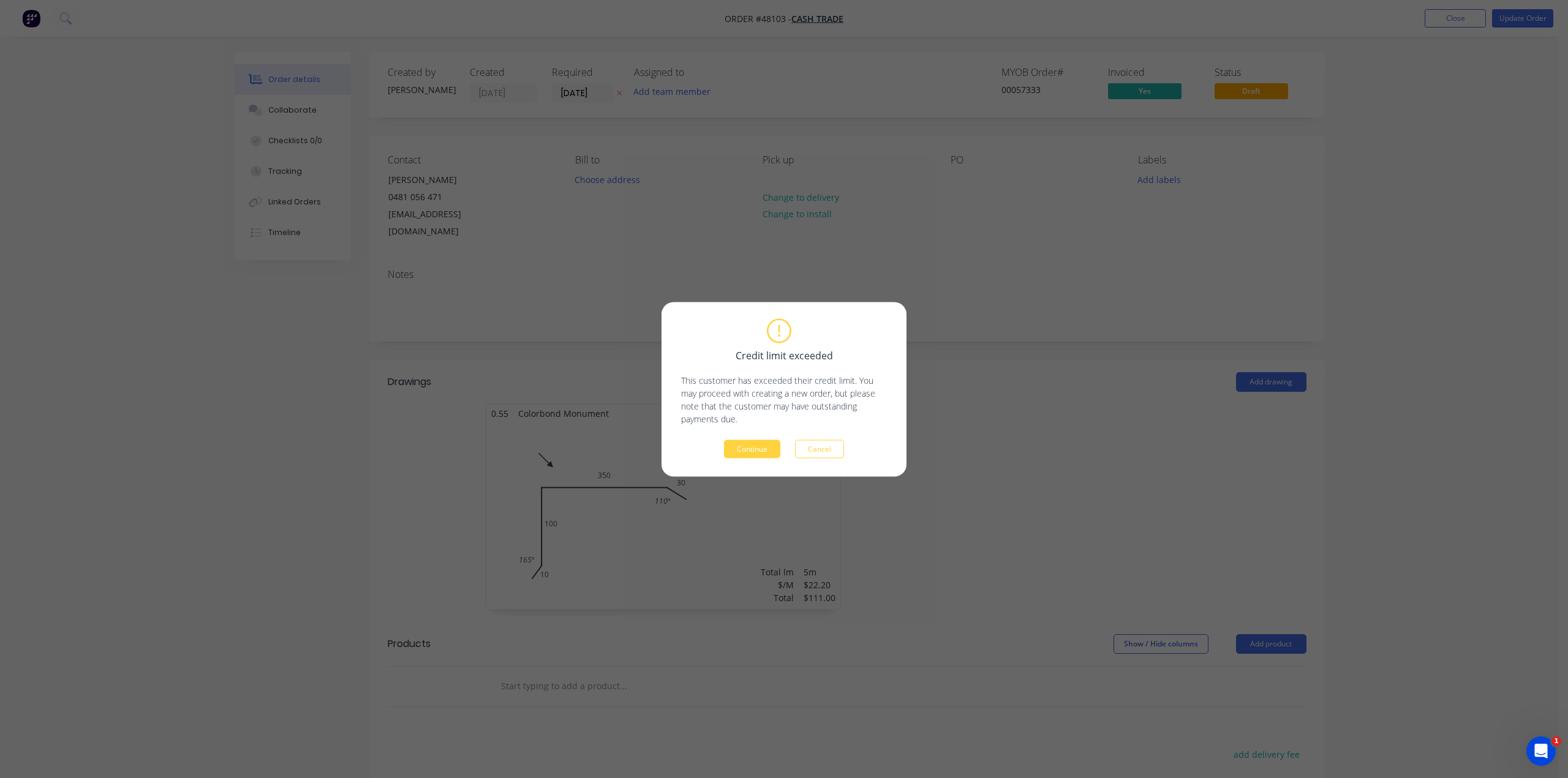
click at [743, 454] on button "Continue" at bounding box center [752, 448] width 57 height 18
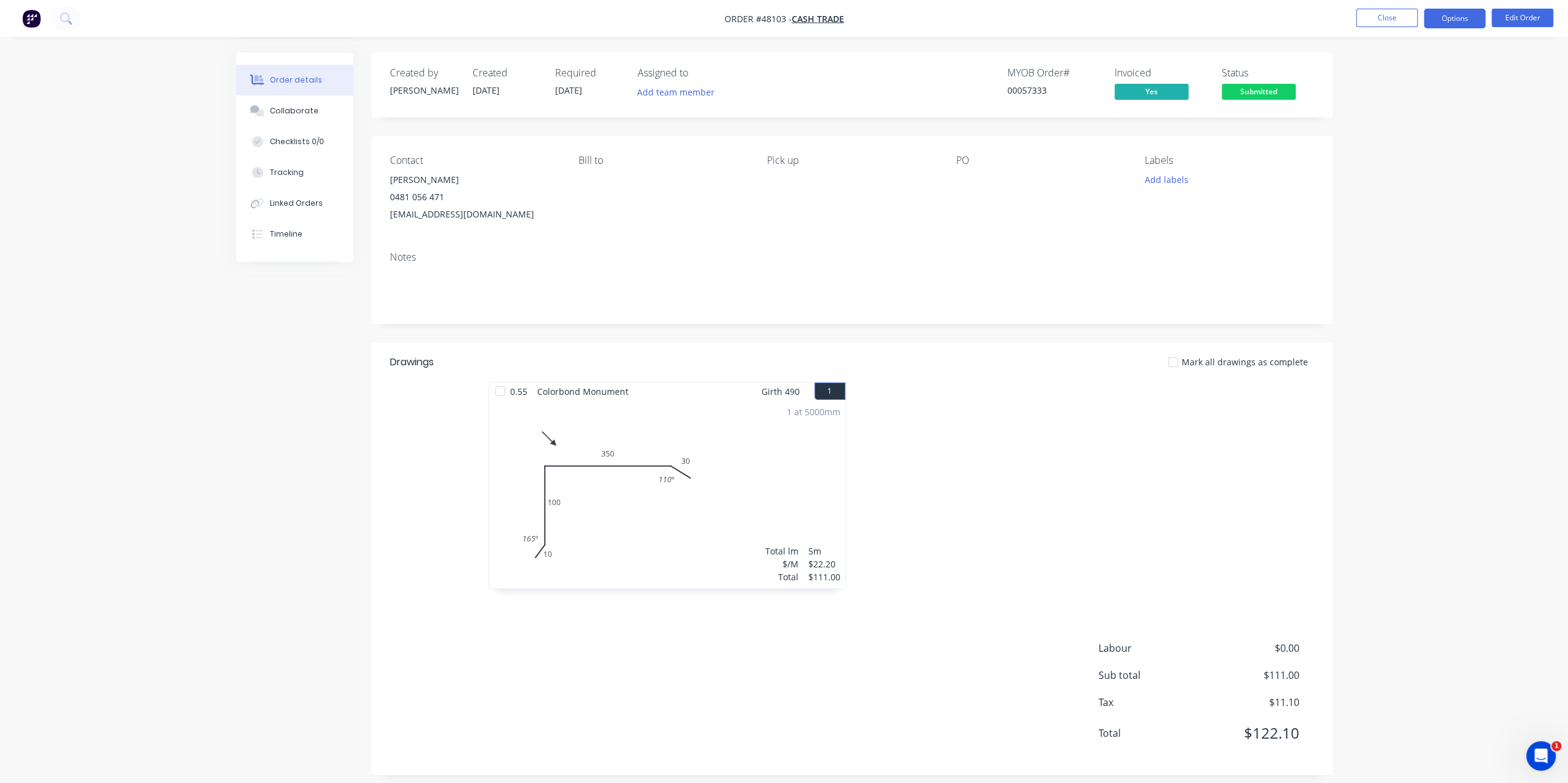
click at [1456, 18] on button "Options" at bounding box center [1454, 18] width 62 height 20
click at [1418, 146] on div "Work Order" at bounding box center [1417, 148] width 113 height 18
click at [1388, 152] on div "Custom" at bounding box center [1417, 148] width 113 height 18
click at [1422, 129] on div "Without pricing" at bounding box center [1417, 124] width 113 height 18
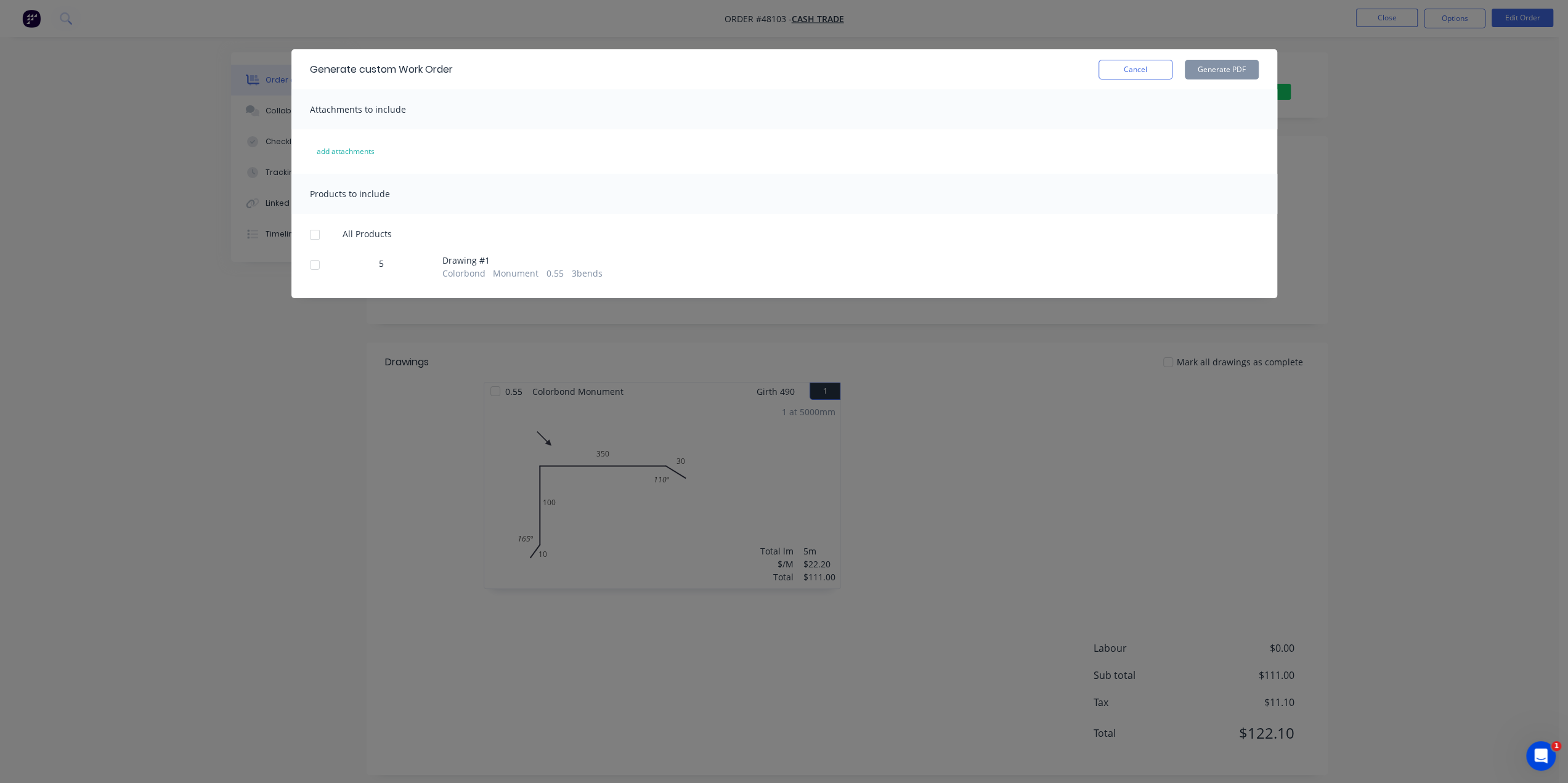
click at [317, 264] on div at bounding box center [315, 265] width 24 height 24
click at [1214, 70] on button "Generate PDF" at bounding box center [1221, 69] width 74 height 20
click at [1332, 137] on div "Generate custom Work Order Cancel Generate PDF Attachments to include add attac…" at bounding box center [784, 392] width 1568 height 783
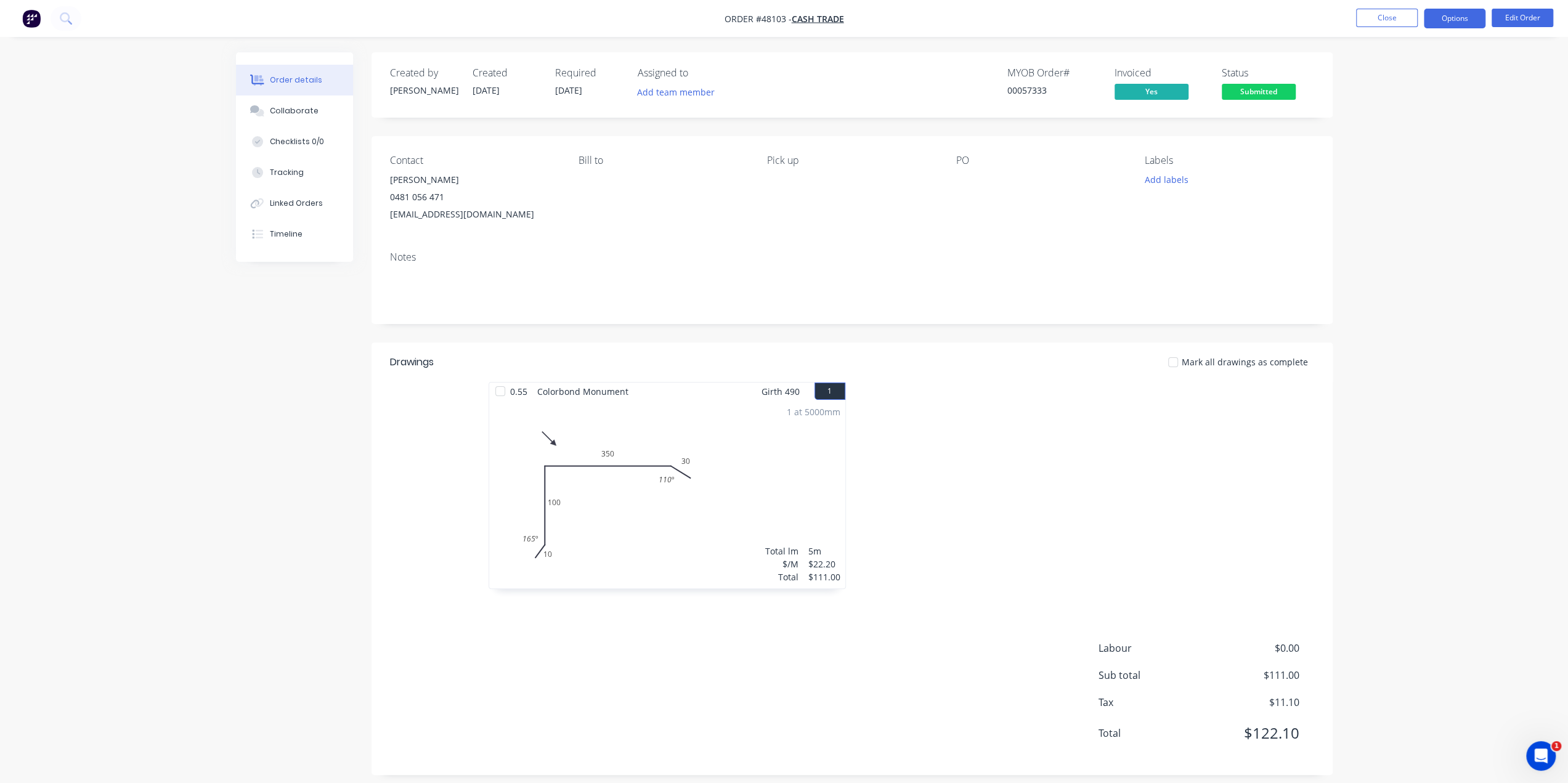
click at [1453, 18] on button "Options" at bounding box center [1454, 18] width 62 height 20
click at [1410, 171] on div "Delivery Docket" at bounding box center [1417, 173] width 113 height 18
click at [1408, 118] on div "Without pricing" at bounding box center [1417, 124] width 113 height 18
click at [336, 352] on div "Created by Rachel Created 15/08/25 Required 22/08/25 Assigned to Add team membe…" at bounding box center [784, 423] width 1097 height 741
drag, startPoint x: 383, startPoint y: 182, endPoint x: 419, endPoint y: 183, distance: 36.0
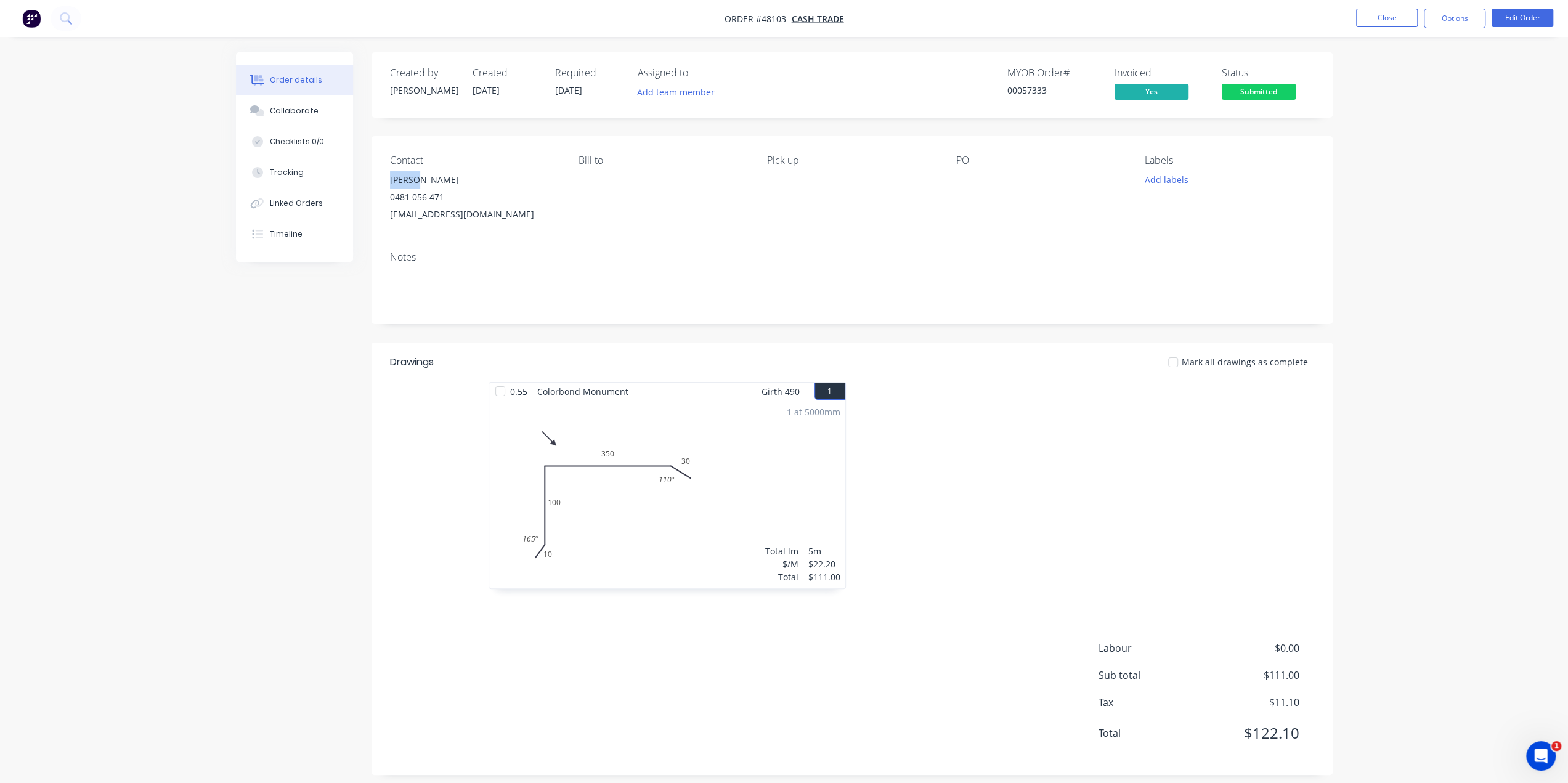
click at [419, 183] on div "Contact Kambiz Vojdani 0481 056 471 kvojdani@outlook.com Bill to Pick up PO Lab…" at bounding box center [852, 189] width 961 height 106
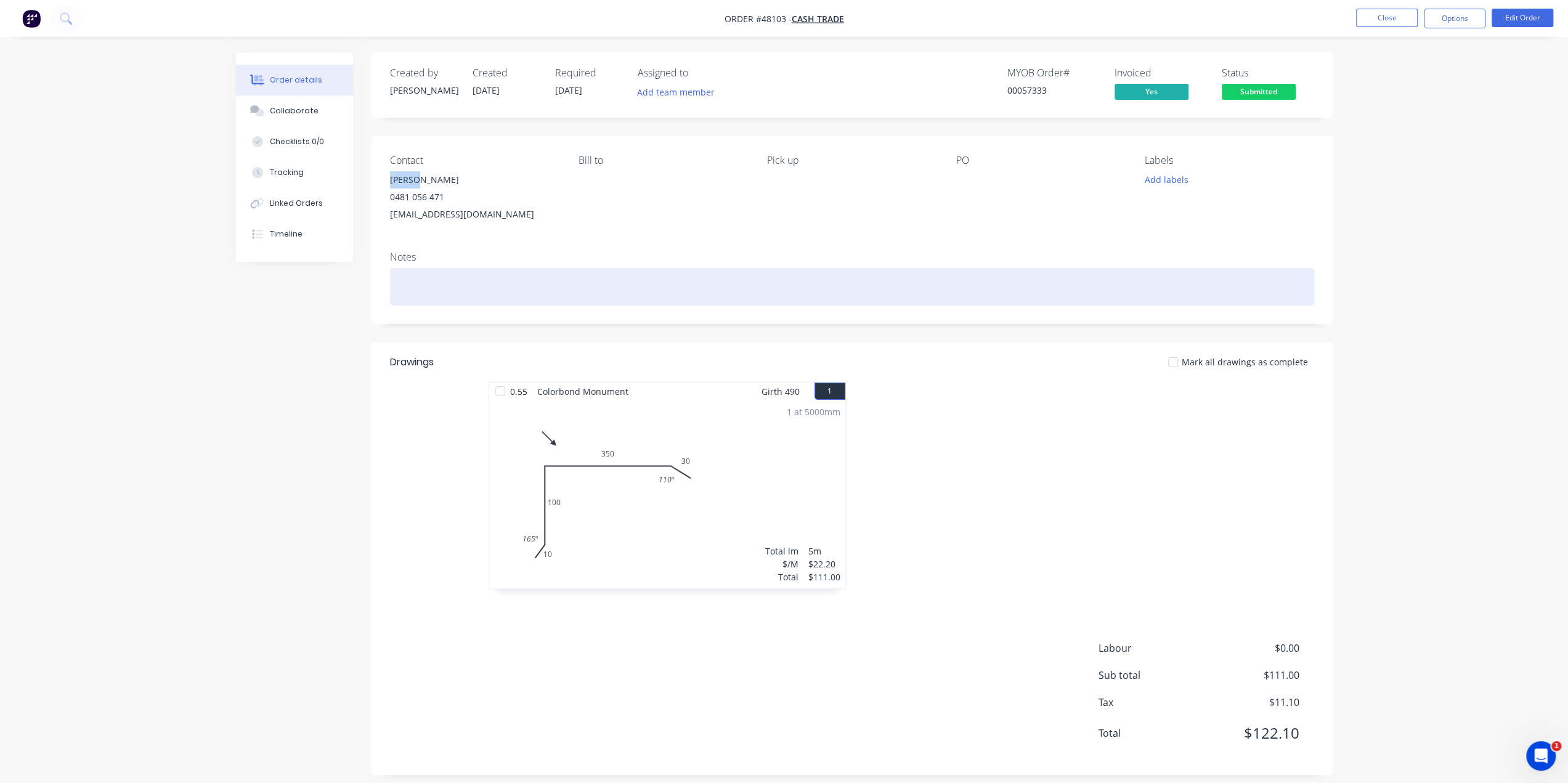
copy div "Kambiz"
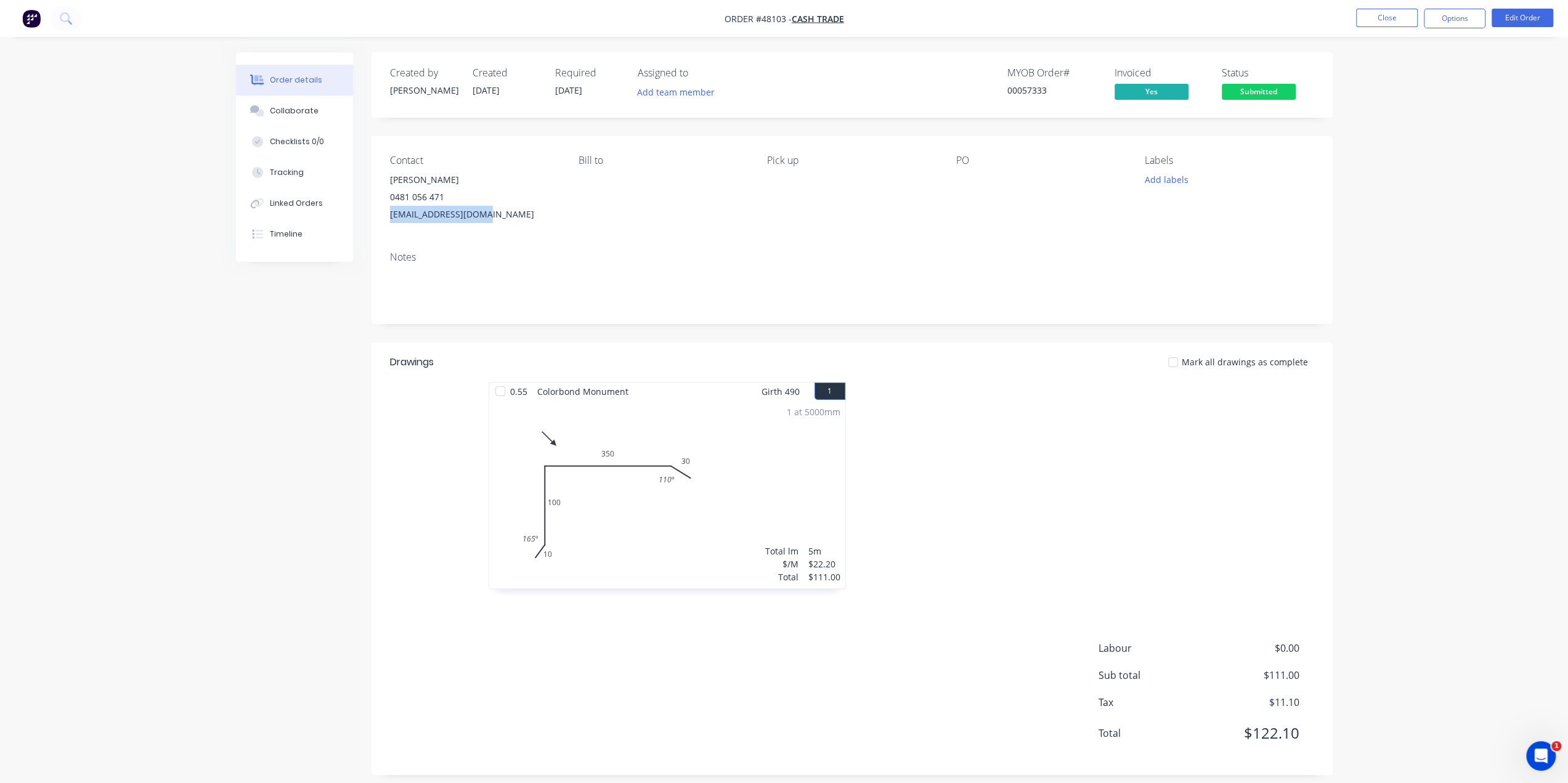
drag, startPoint x: 385, startPoint y: 220, endPoint x: 531, endPoint y: 215, distance: 146.1
click at [515, 218] on div "Contact Kambiz Vojdani 0481 056 471 kvojdani@outlook.com Bill to Pick up PO Lab…" at bounding box center [852, 189] width 961 height 106
copy div "kvojdani@outlook.com"
click at [1269, 87] on span "Submitted" at bounding box center [1258, 91] width 74 height 16
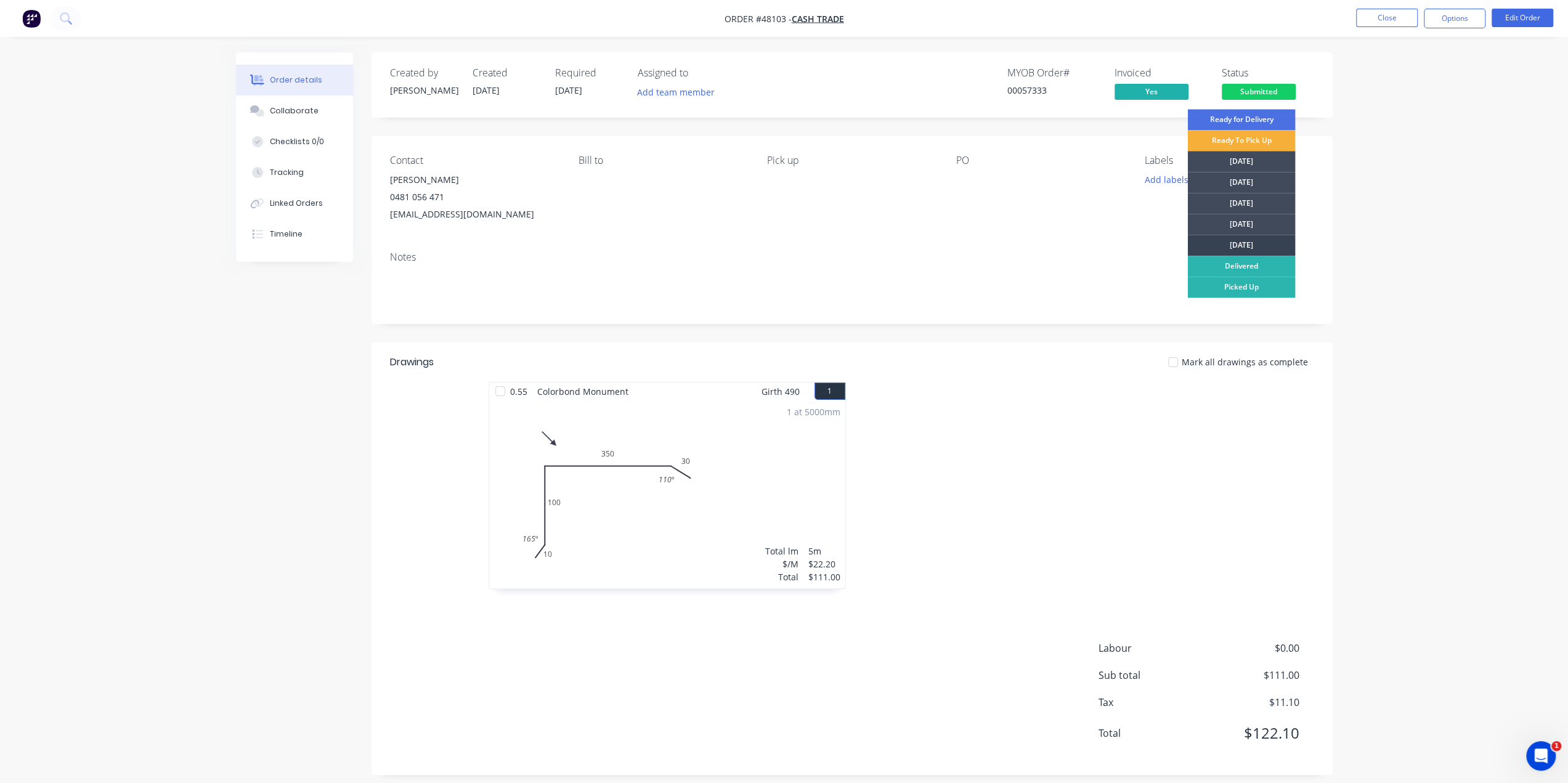
click at [1250, 247] on div "Friday" at bounding box center [1241, 245] width 108 height 21
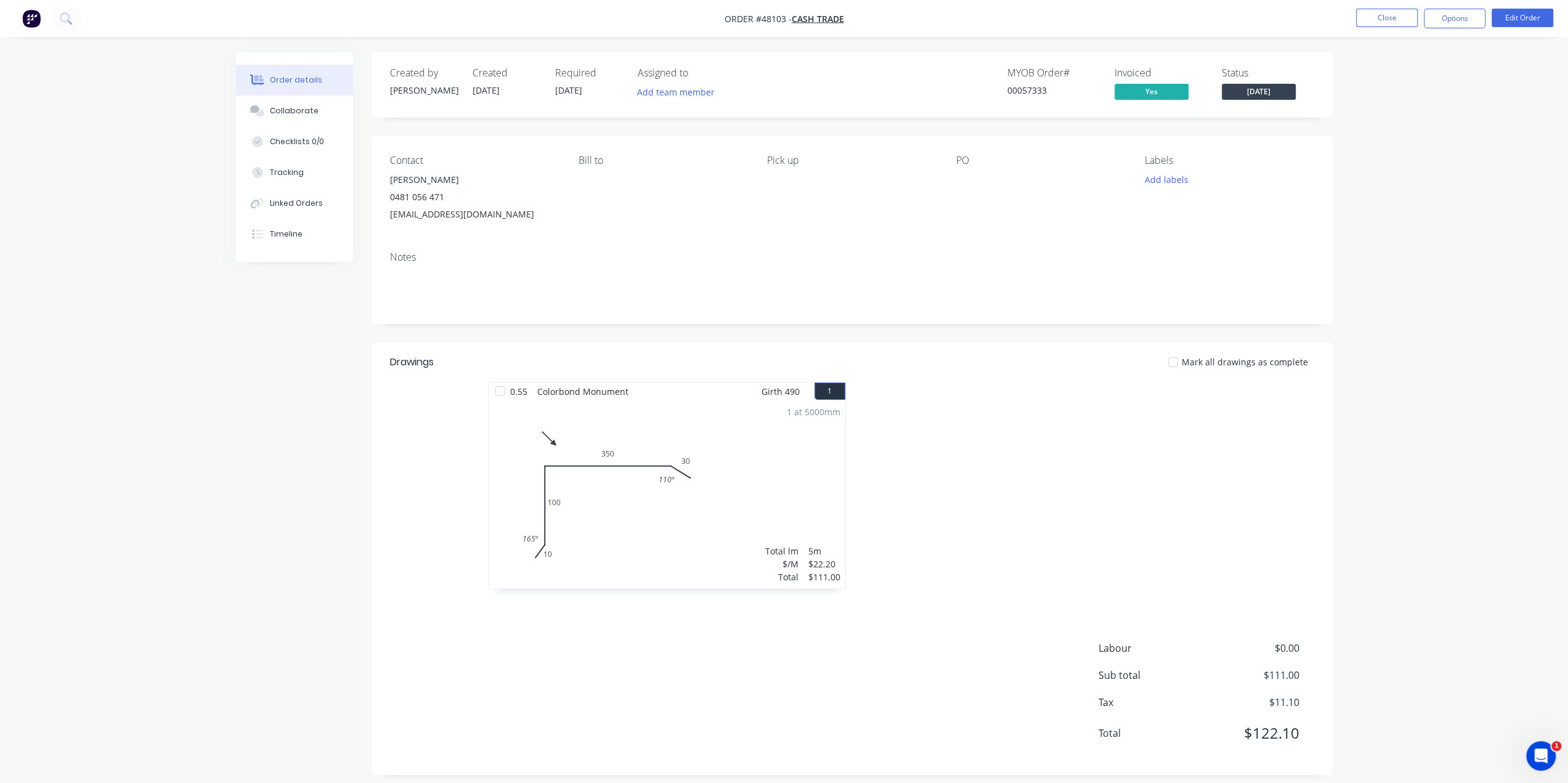
click at [1412, 200] on div "Order details Collaborate Checklists 0/0 Tracking Linked Orders Timeline Order …" at bounding box center [784, 397] width 1568 height 794
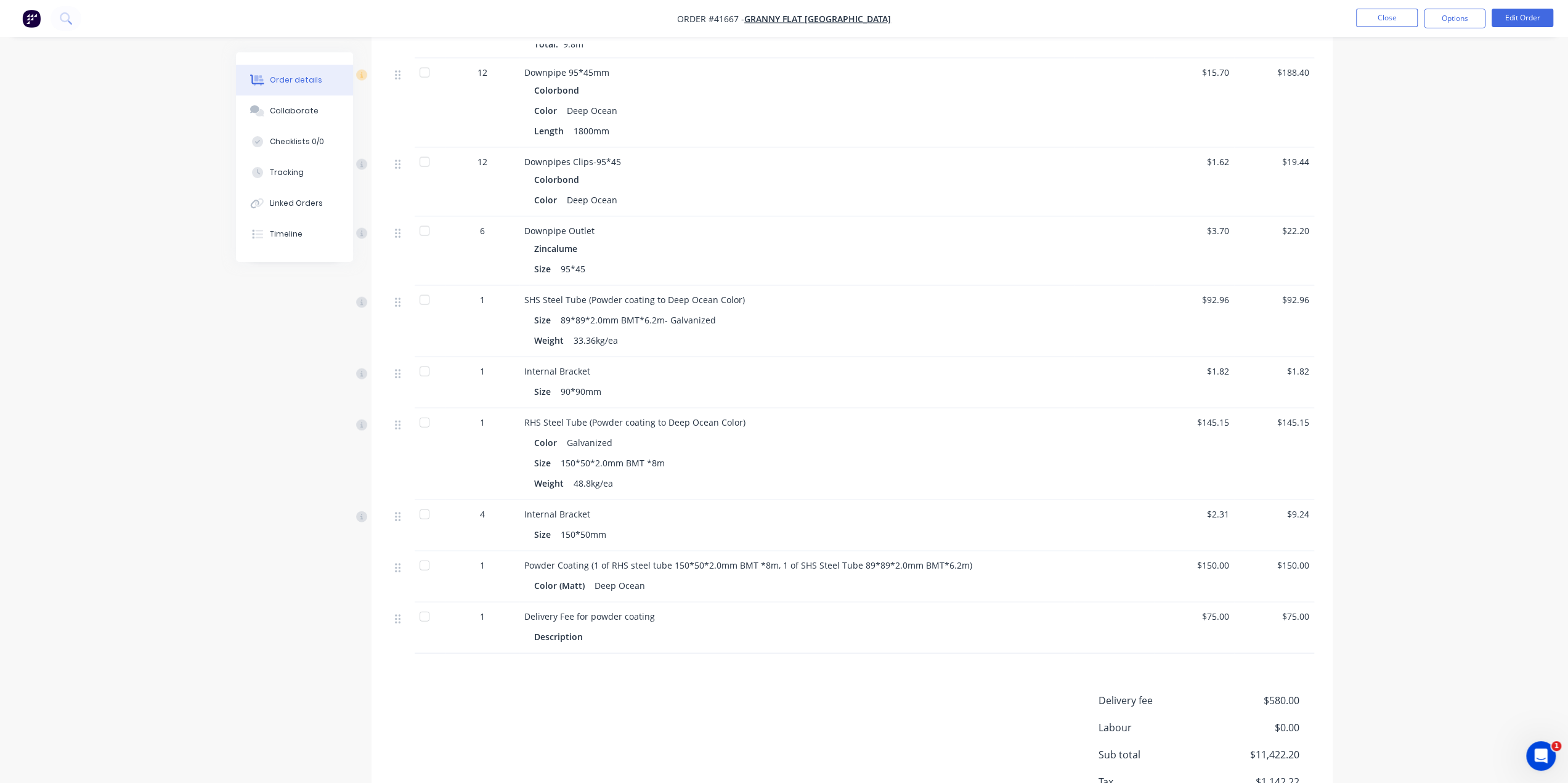
scroll to position [2636, 0]
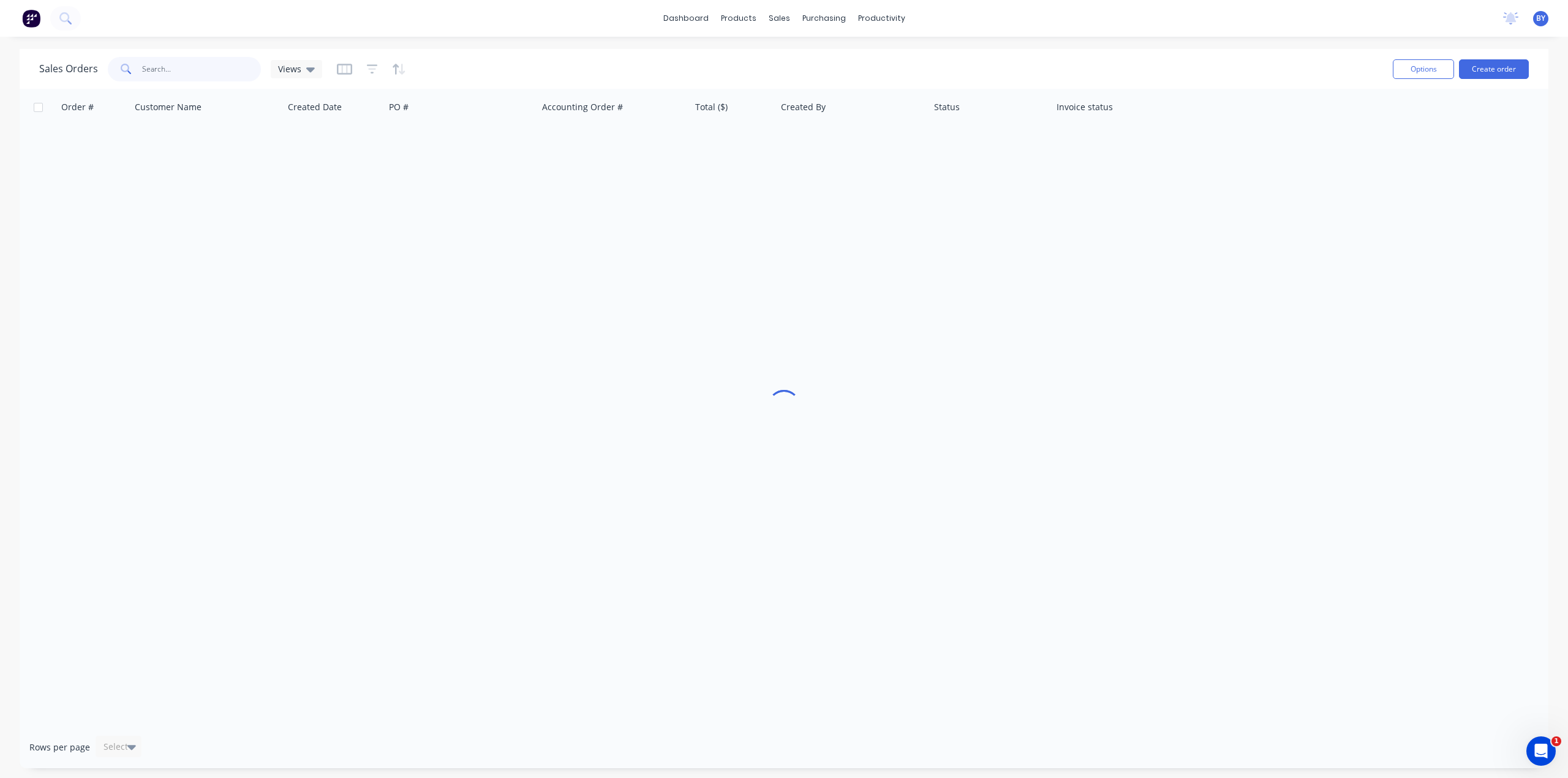
click at [169, 71] on input "text" at bounding box center [201, 69] width 119 height 24
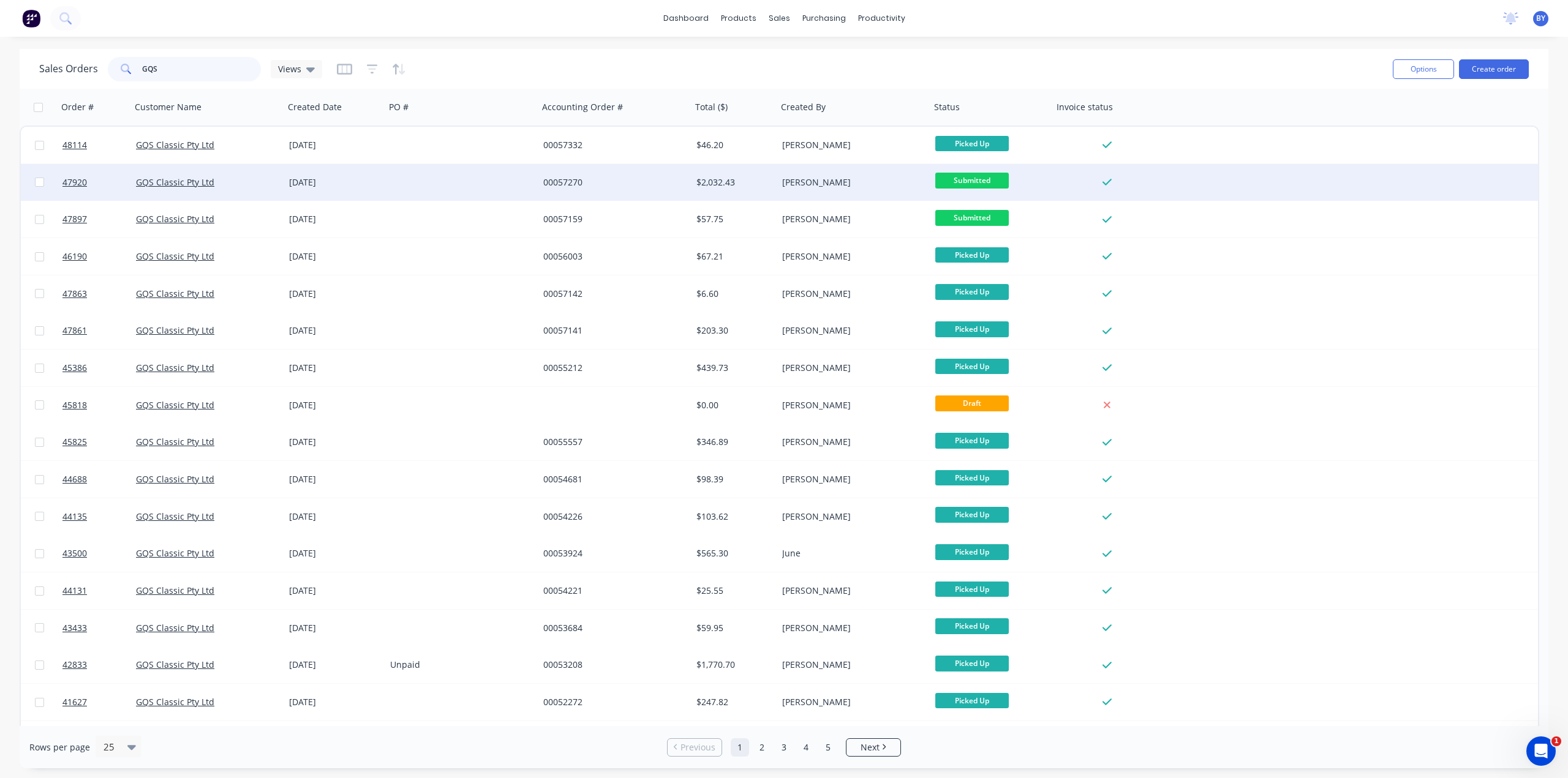
type input "GQS"
click at [257, 177] on div "GQS Classic Pty Ltd" at bounding box center [204, 182] width 136 height 12
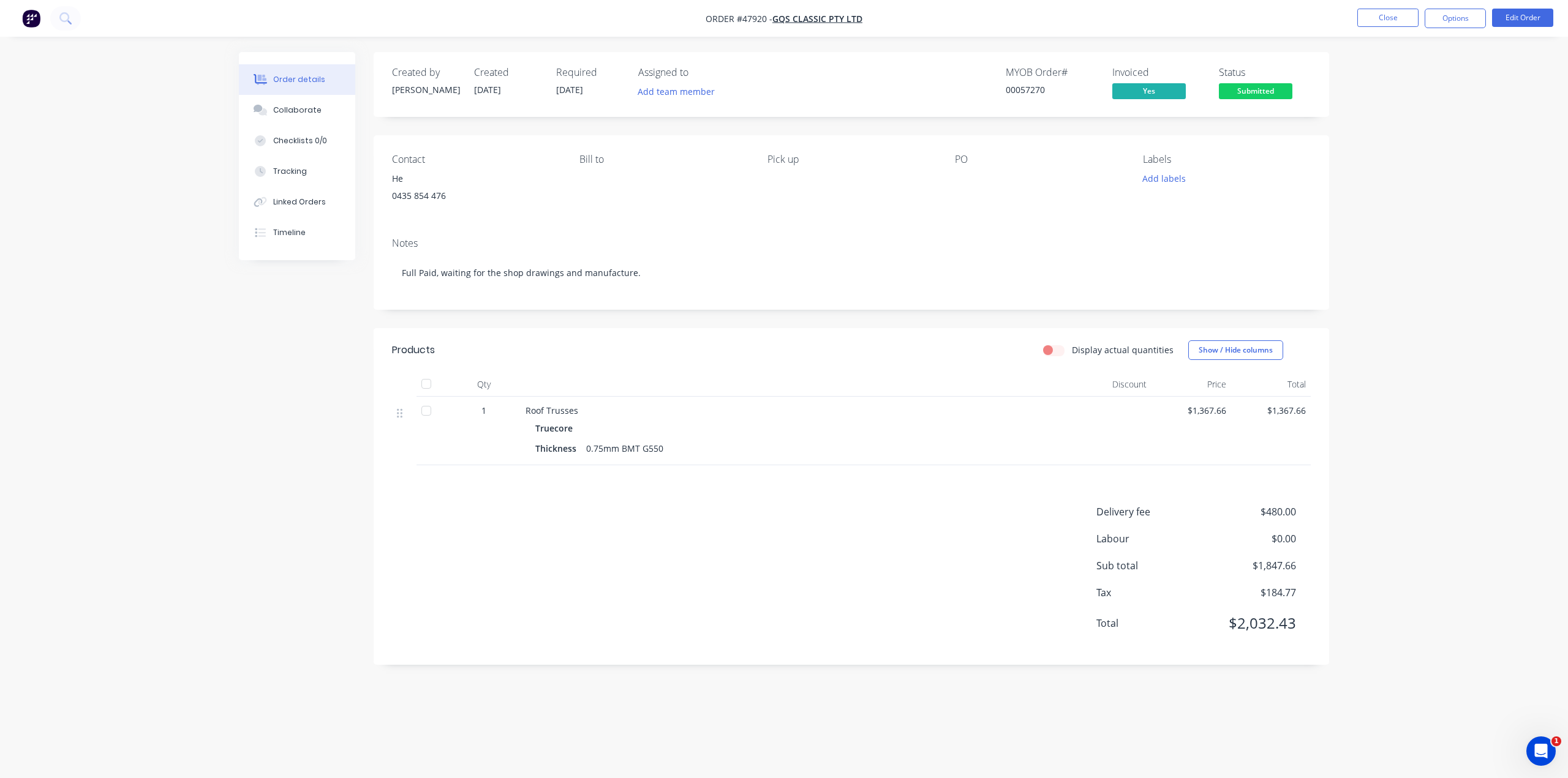
click at [715, 438] on div "Truecore Thickness 0.75mm BMT G550" at bounding box center [796, 438] width 541 height 38
click at [862, 423] on div "Truecore" at bounding box center [796, 428] width 522 height 17
click at [861, 427] on div "Truecore" at bounding box center [796, 428] width 522 height 17
drag, startPoint x: 840, startPoint y: 610, endPoint x: 831, endPoint y: 630, distance: 21.9
click at [840, 610] on div "Delivery fee $480.00 Labour $0.00 Sub total $1,847.66 Tax $184.77 Total $2,032.…" at bounding box center [851, 575] width 918 height 142
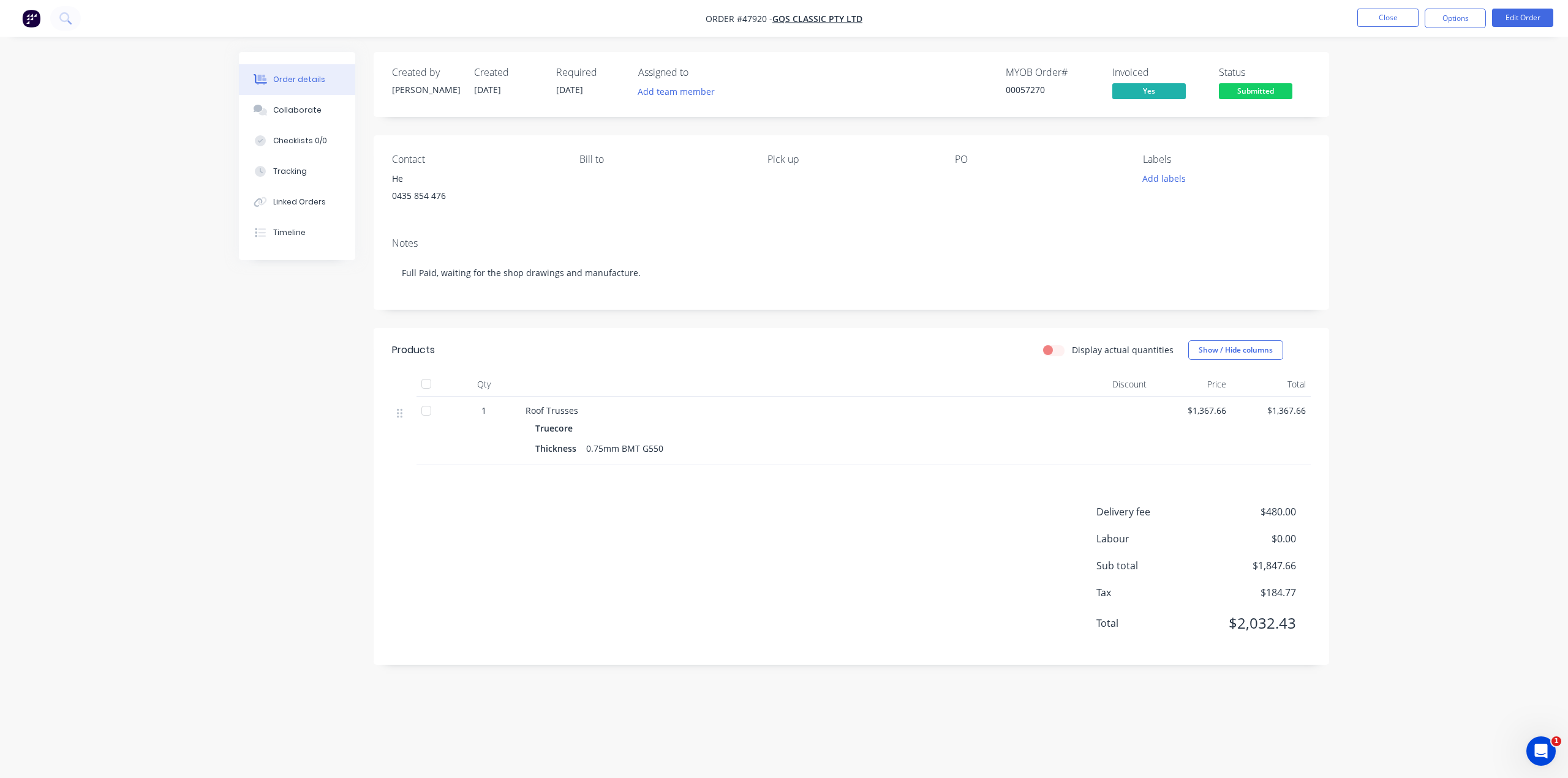
click at [1375, 217] on div "Order details Collaborate Checklists 0/0 Tracking Linked Orders Timeline Order …" at bounding box center [784, 389] width 1568 height 778
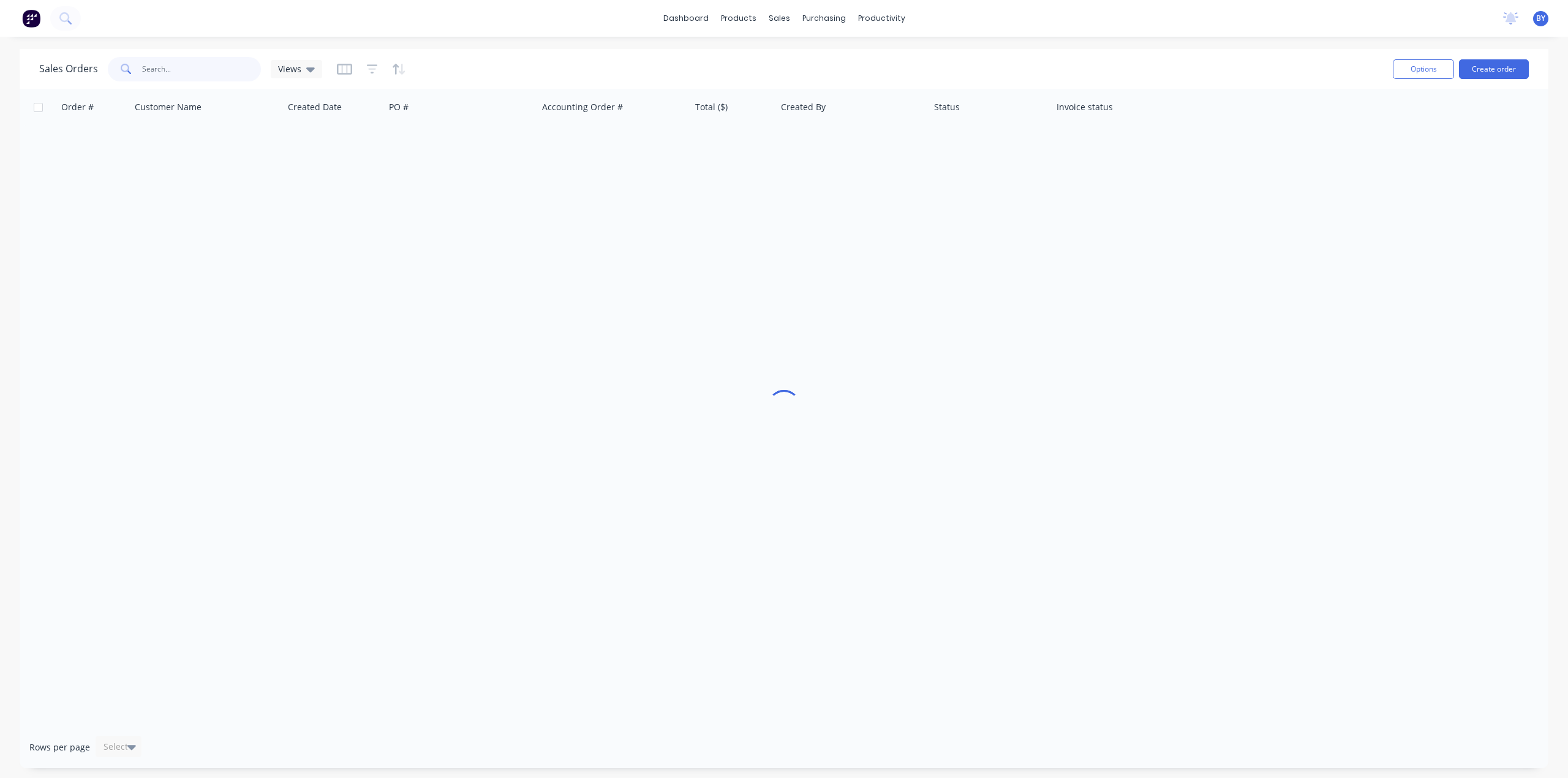
click at [230, 70] on input "text" at bounding box center [201, 69] width 119 height 24
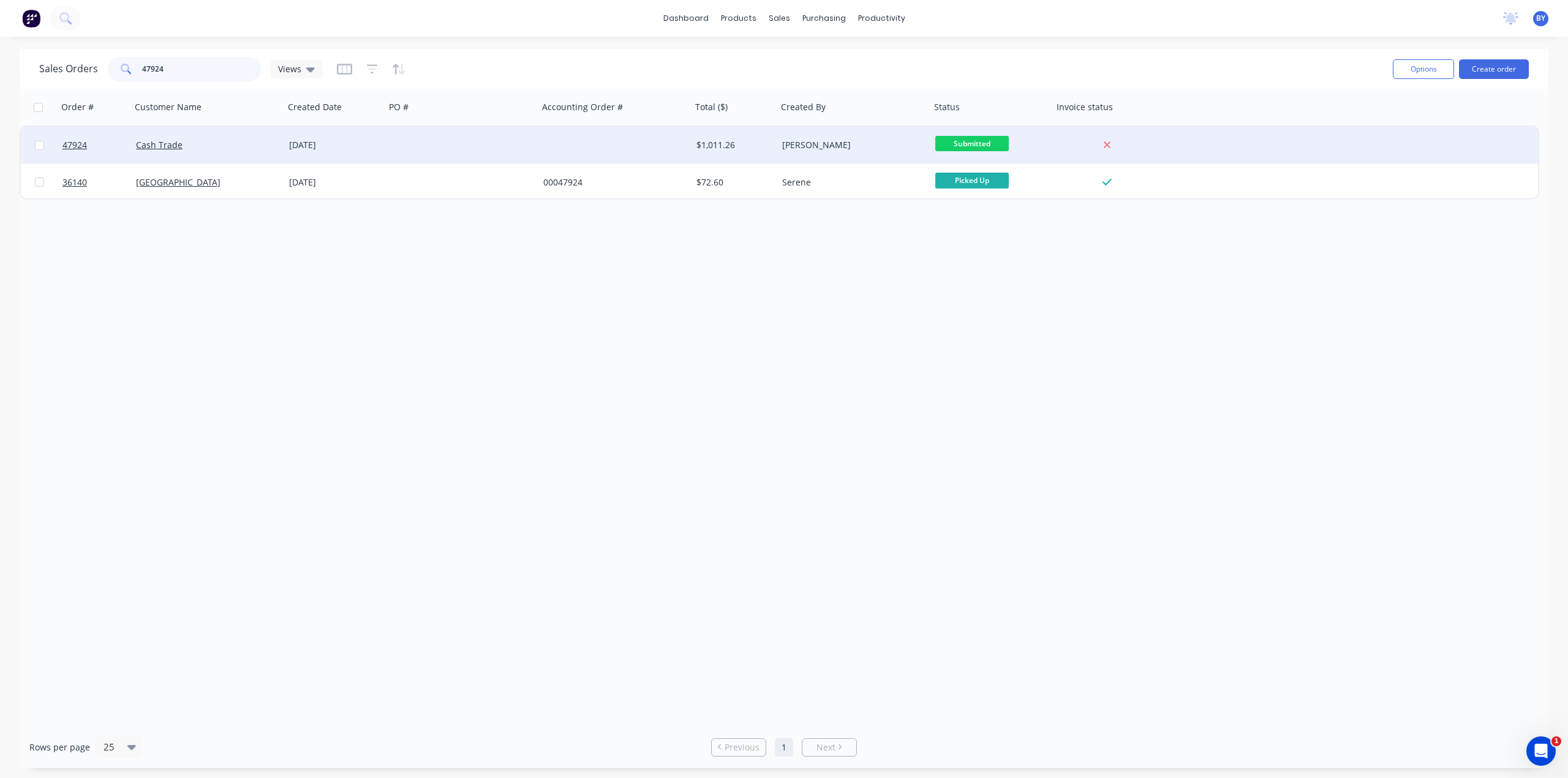
type input "47924"
click at [243, 147] on div "Cash Trade" at bounding box center [204, 145] width 136 height 12
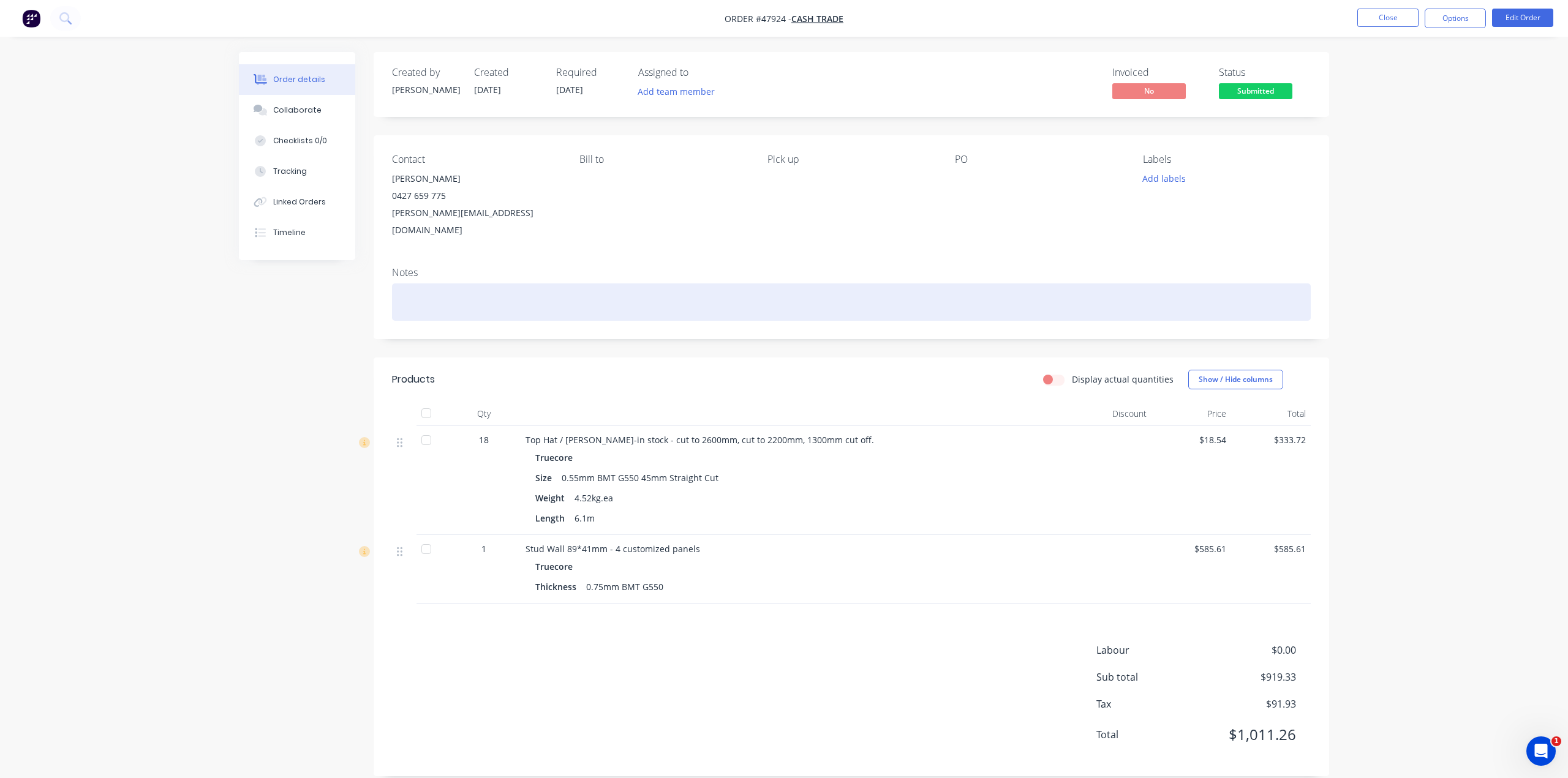
click at [481, 283] on div at bounding box center [851, 302] width 918 height 37
click at [453, 290] on div at bounding box center [851, 302] width 918 height 37
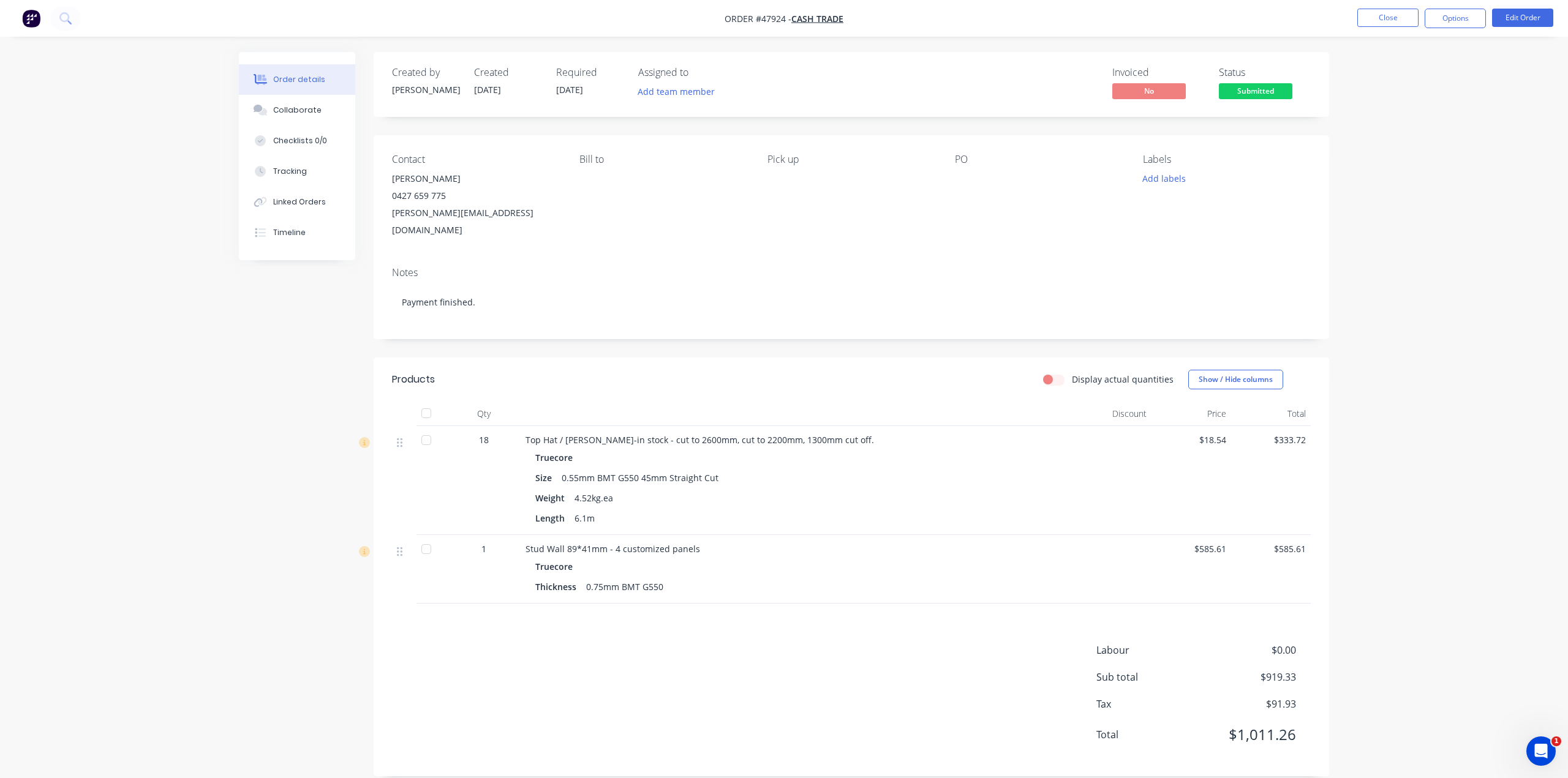
click at [207, 382] on div "Order details Collaborate Checklists 0/0 Tracking Linked Orders Timeline Order …" at bounding box center [784, 397] width 1568 height 795
drag, startPoint x: 1361, startPoint y: 277, endPoint x: 1363, endPoint y: 252, distance: 25.1
click at [1361, 277] on div "Order details Collaborate Checklists 0/0 Tracking Linked Orders Timeline Order …" at bounding box center [784, 397] width 1568 height 795
click at [1433, 24] on button "Options" at bounding box center [1455, 18] width 61 height 20
click at [1379, 71] on div "Invoice" at bounding box center [1418, 74] width 112 height 17
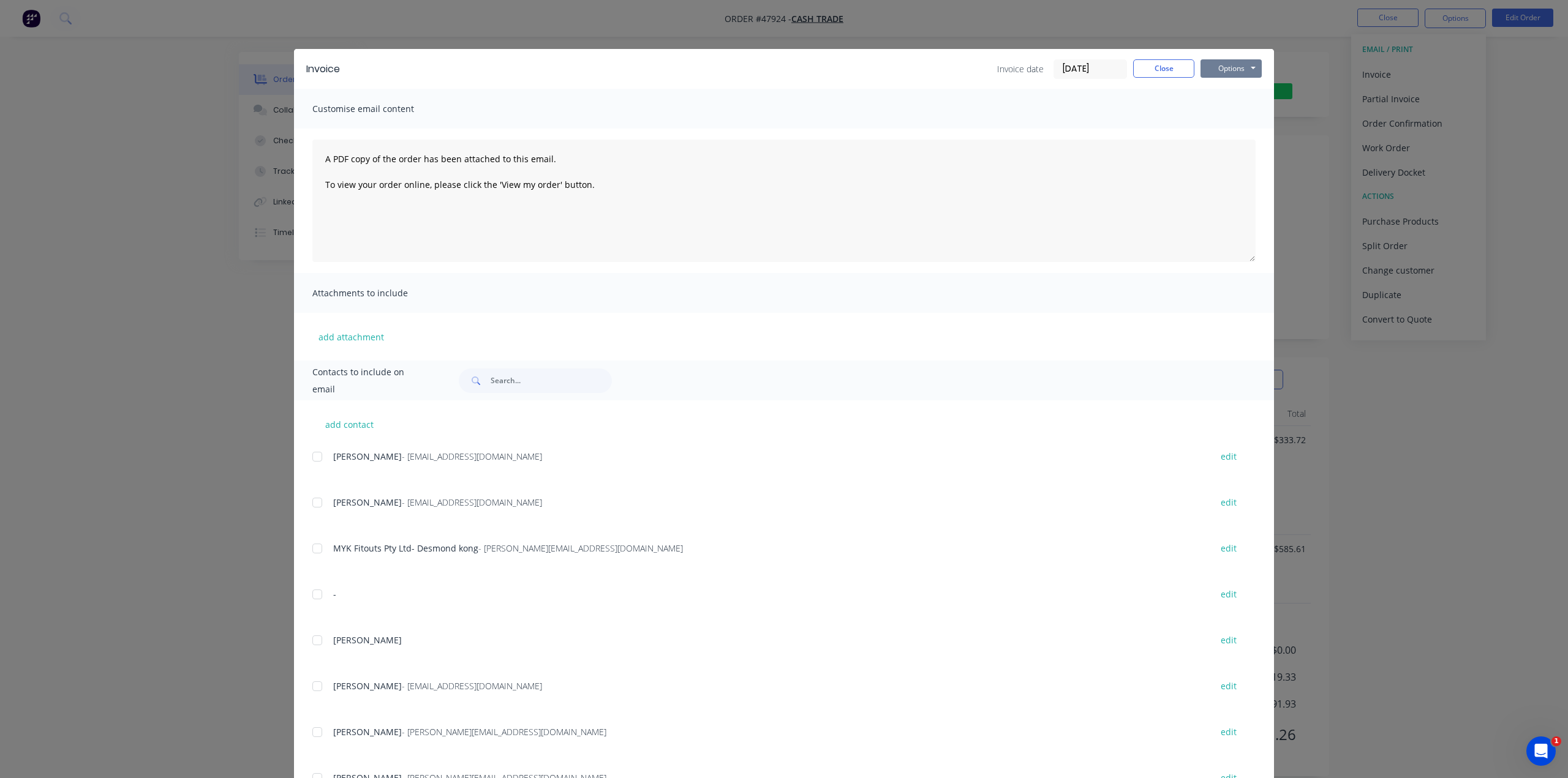
click at [1233, 70] on button "Options" at bounding box center [1231, 68] width 61 height 18
click at [1236, 108] on button "Print" at bounding box center [1239, 110] width 78 height 20
click at [1377, 231] on div "Invoice Invoice date [DATE] Close Options Preview Print Email Customise email c…" at bounding box center [784, 389] width 1568 height 778
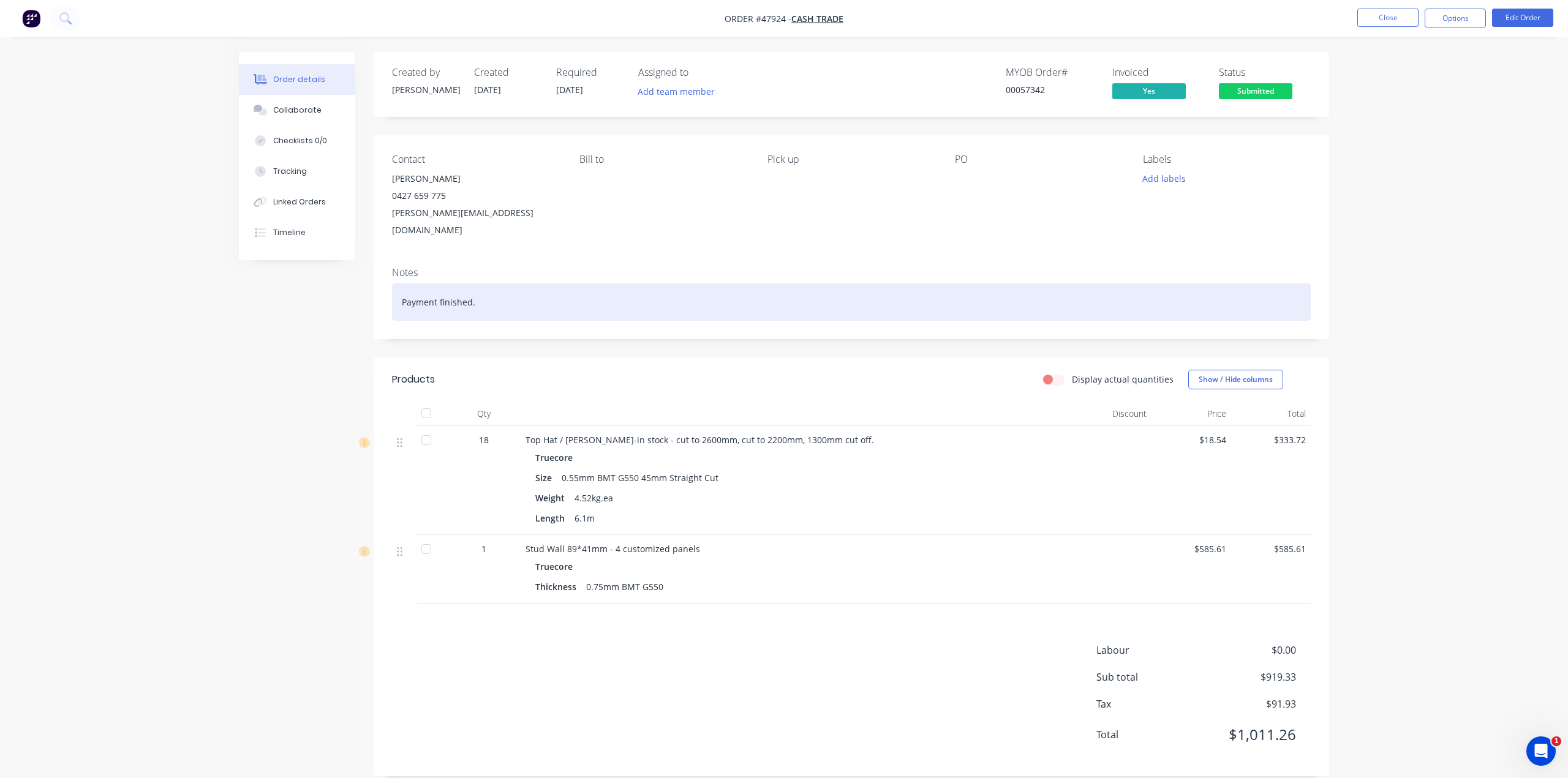
click at [619, 283] on div "Payment finished." at bounding box center [851, 302] width 918 height 37
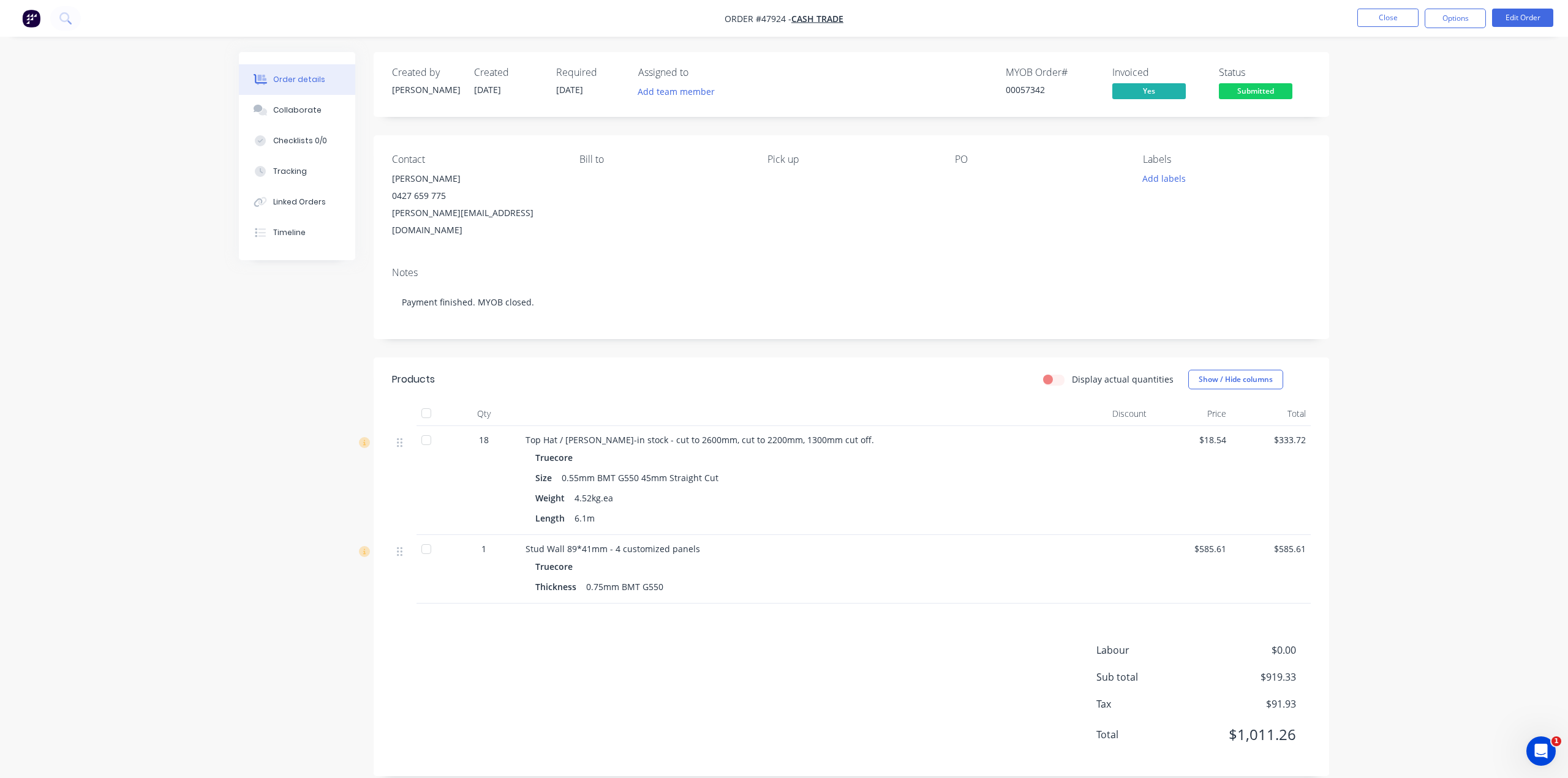
click at [786, 369] on div "Display actual quantities Show / Hide columns" at bounding box center [949, 379] width 723 height 20
click at [805, 402] on div at bounding box center [796, 414] width 551 height 24
click at [827, 380] on header "Products Display actual quantities Show / Hide columns" at bounding box center [851, 379] width 955 height 44
click at [827, 402] on div at bounding box center [796, 414] width 551 height 24
click at [1516, 21] on button "Edit Order" at bounding box center [1522, 17] width 61 height 18
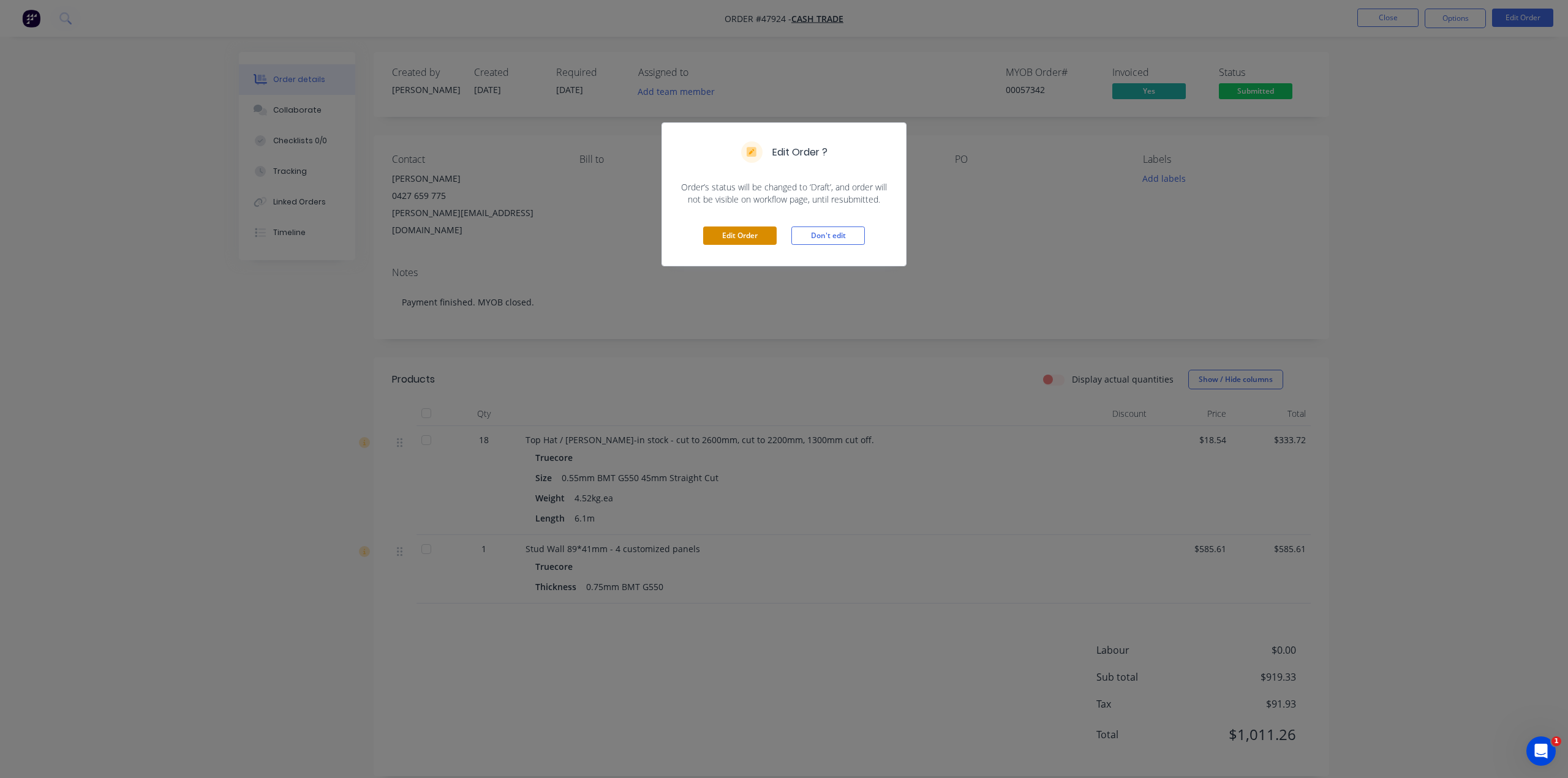
click at [753, 234] on button "Edit Order" at bounding box center [739, 236] width 73 height 18
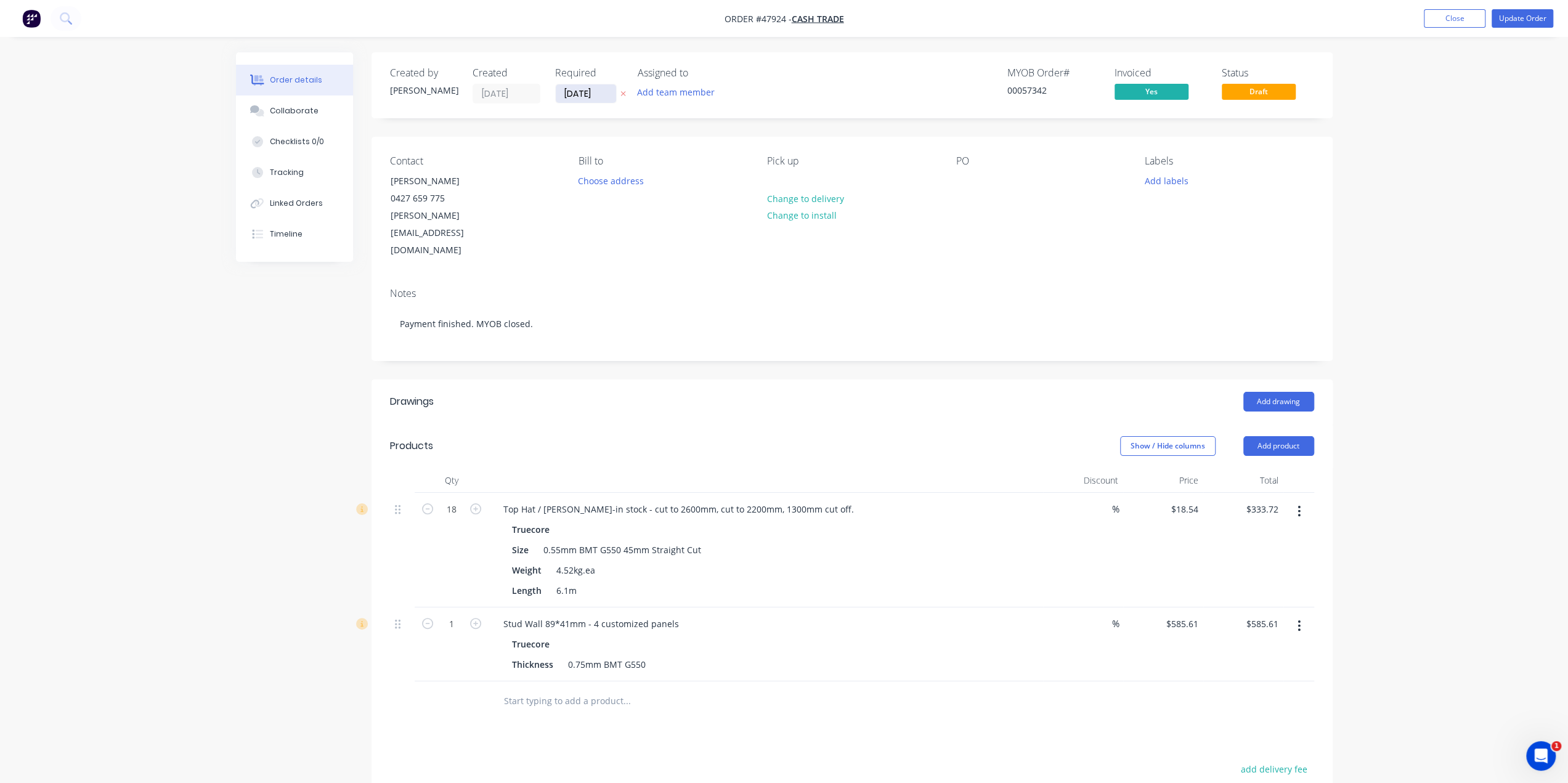
click at [578, 92] on input "[DATE]" at bounding box center [585, 93] width 60 height 18
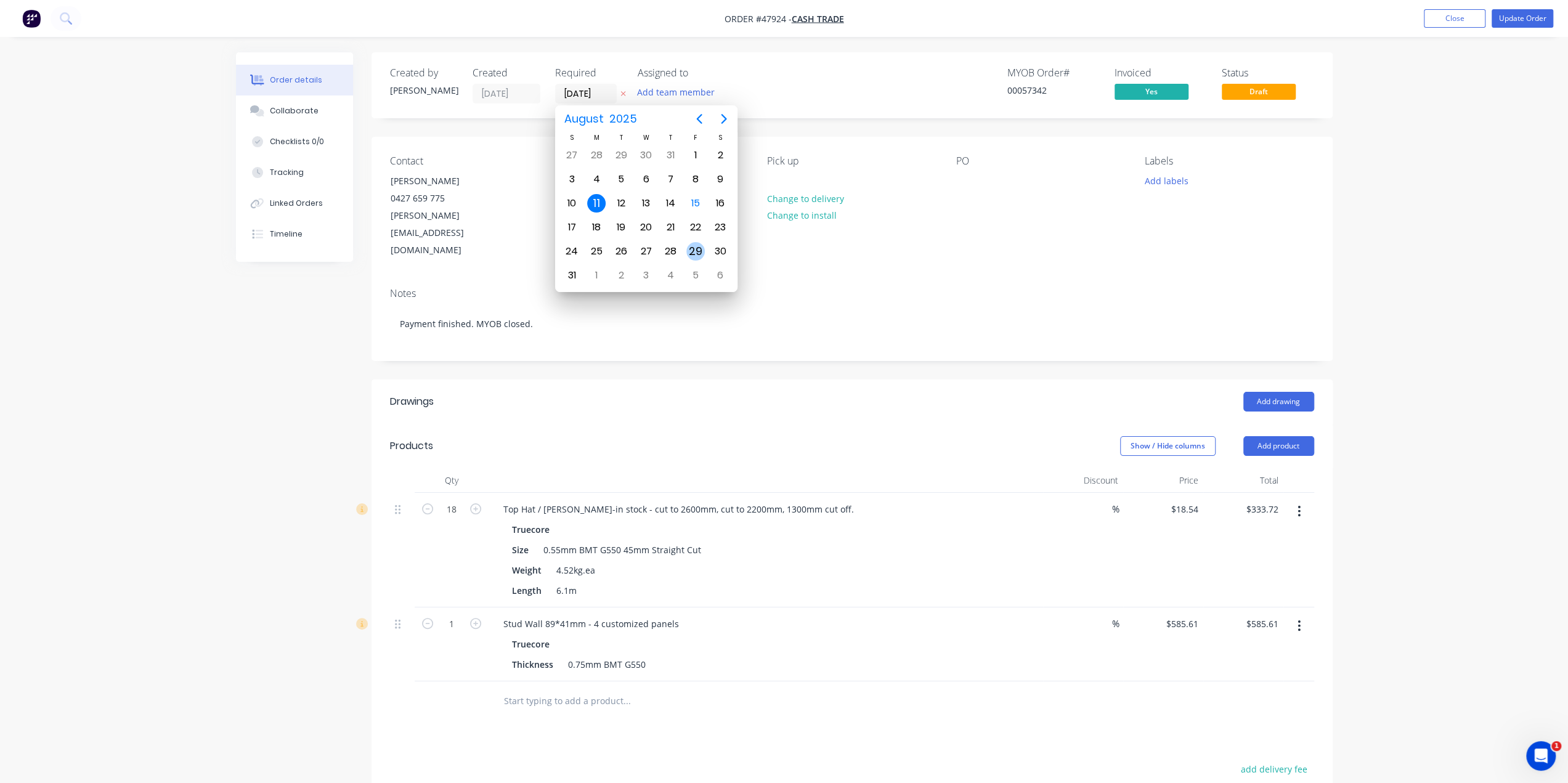
click at [699, 242] on div "29" at bounding box center [695, 251] width 18 height 18
type input "[DATE]"
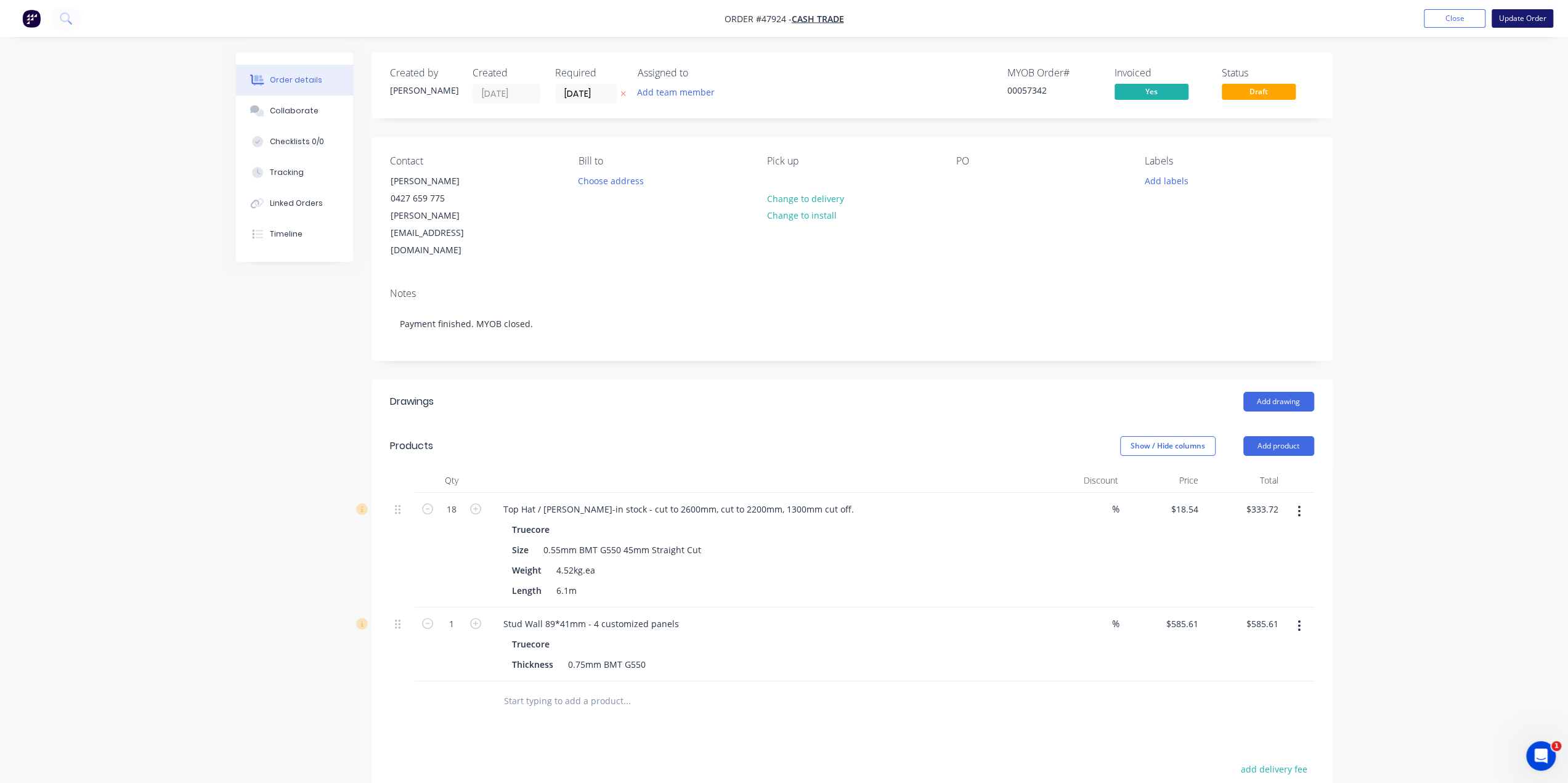
click at [1523, 24] on button "Update Order" at bounding box center [1522, 18] width 62 height 18
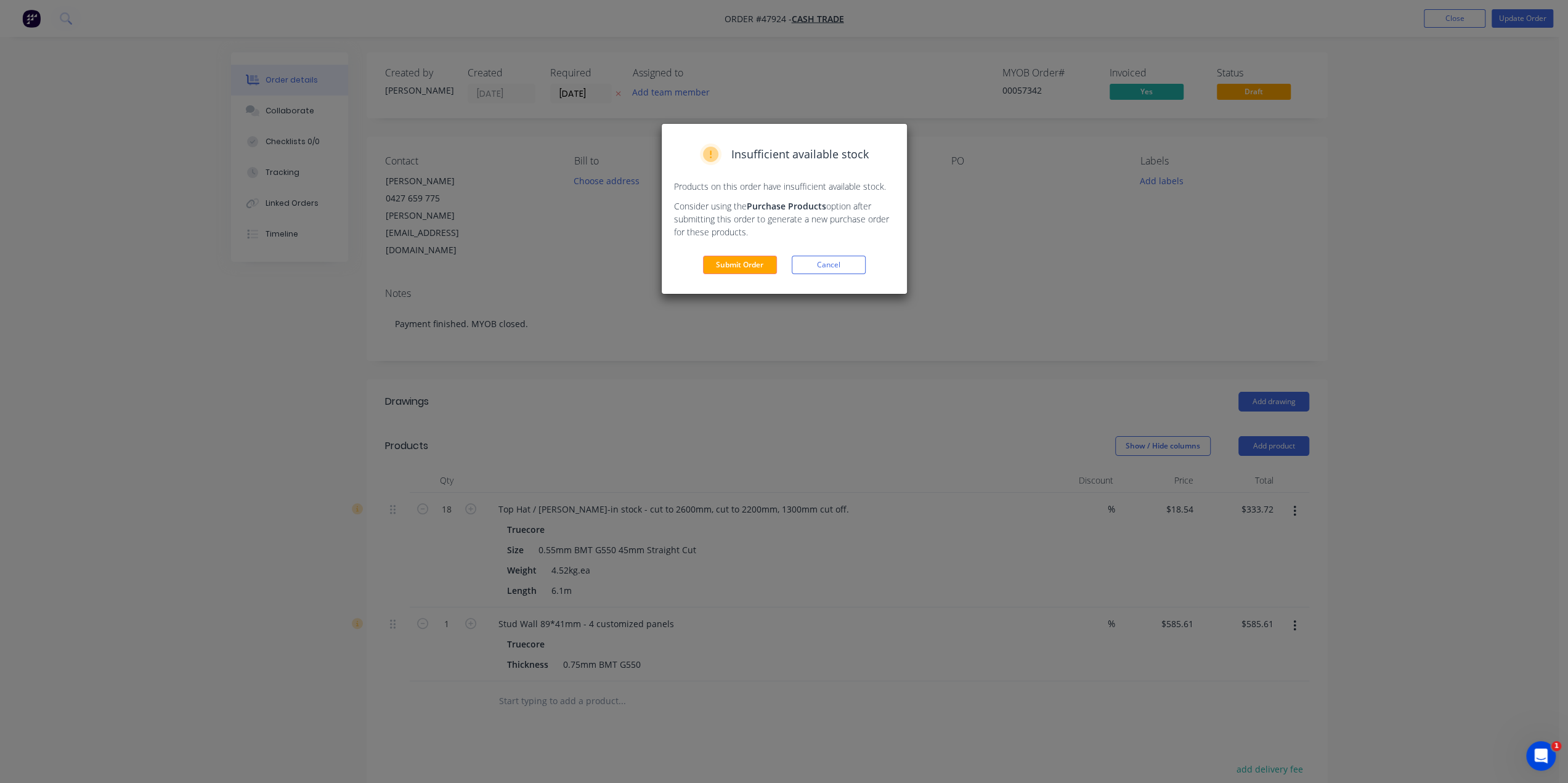
click at [779, 249] on div "Insufficient available stock Products on this order have insufficient available…" at bounding box center [784, 209] width 245 height 170
click at [767, 256] on button "Submit Order" at bounding box center [740, 265] width 74 height 18
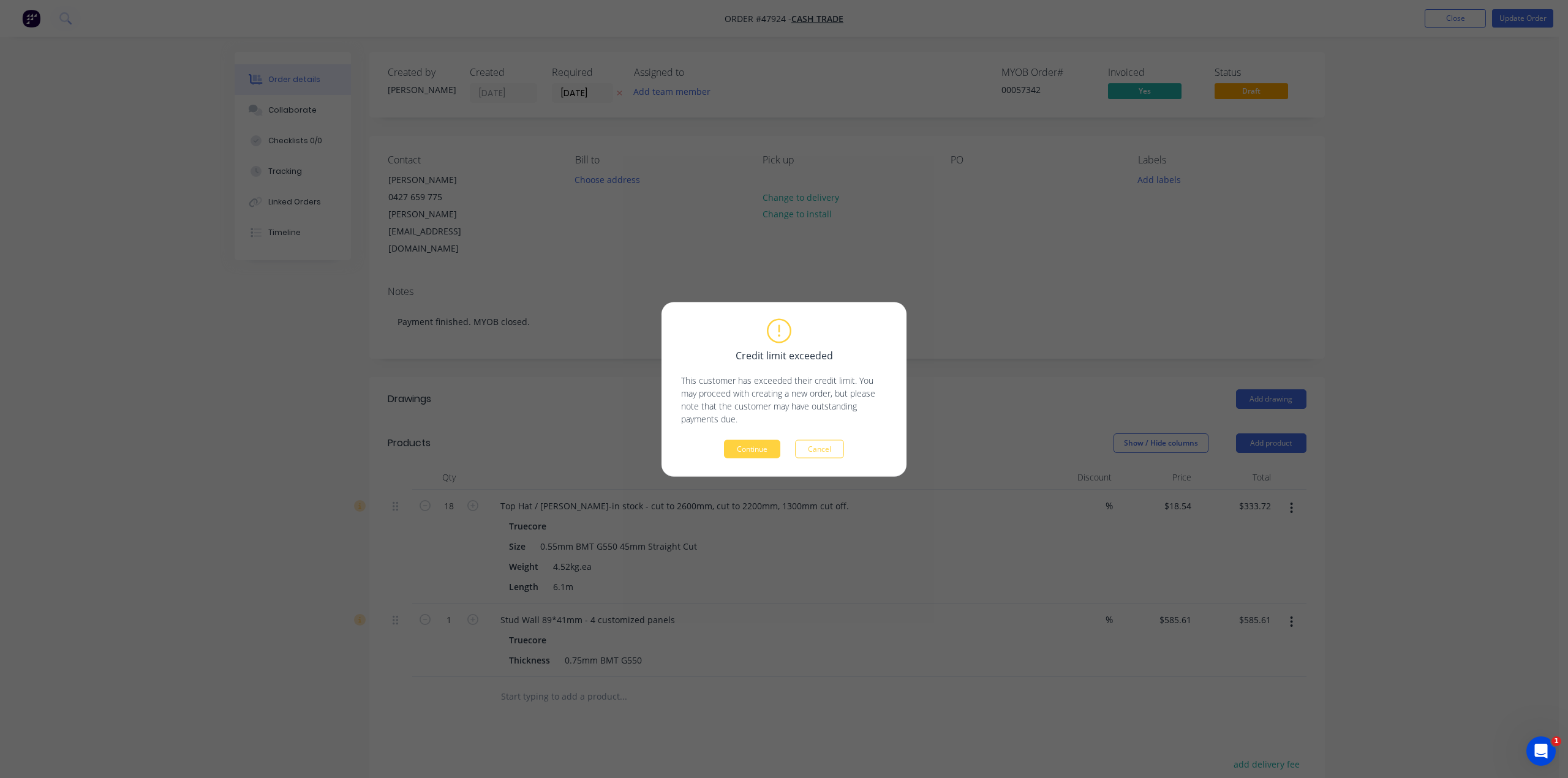
click at [765, 452] on button "Continue" at bounding box center [752, 448] width 57 height 18
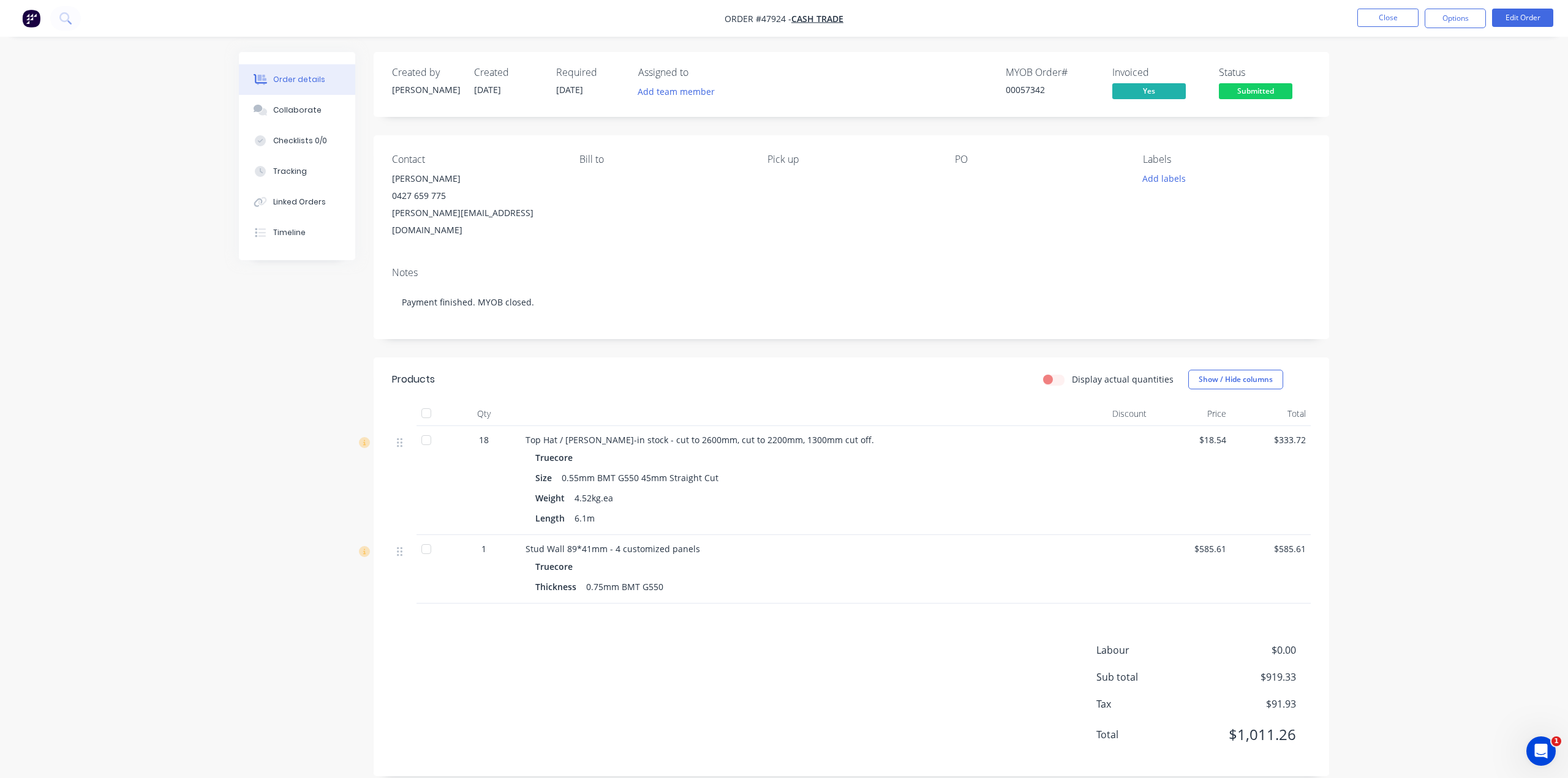
click at [221, 446] on div "Order details Collaborate Checklists 0/0 Tracking Linked Orders Timeline Order …" at bounding box center [784, 397] width 1568 height 795
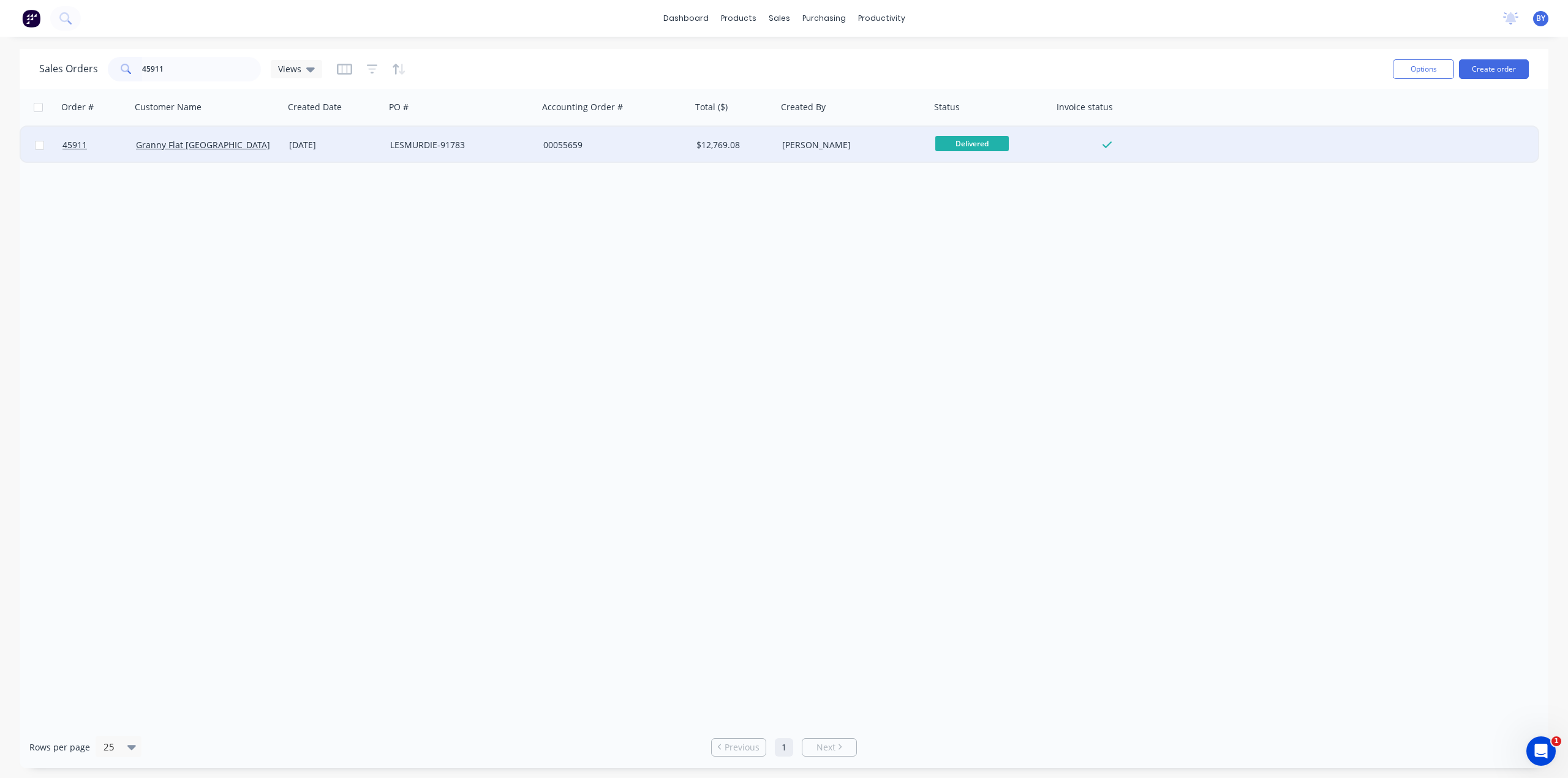
type input "45911"
click at [256, 146] on div "Granny Flat WA" at bounding box center [204, 145] width 136 height 12
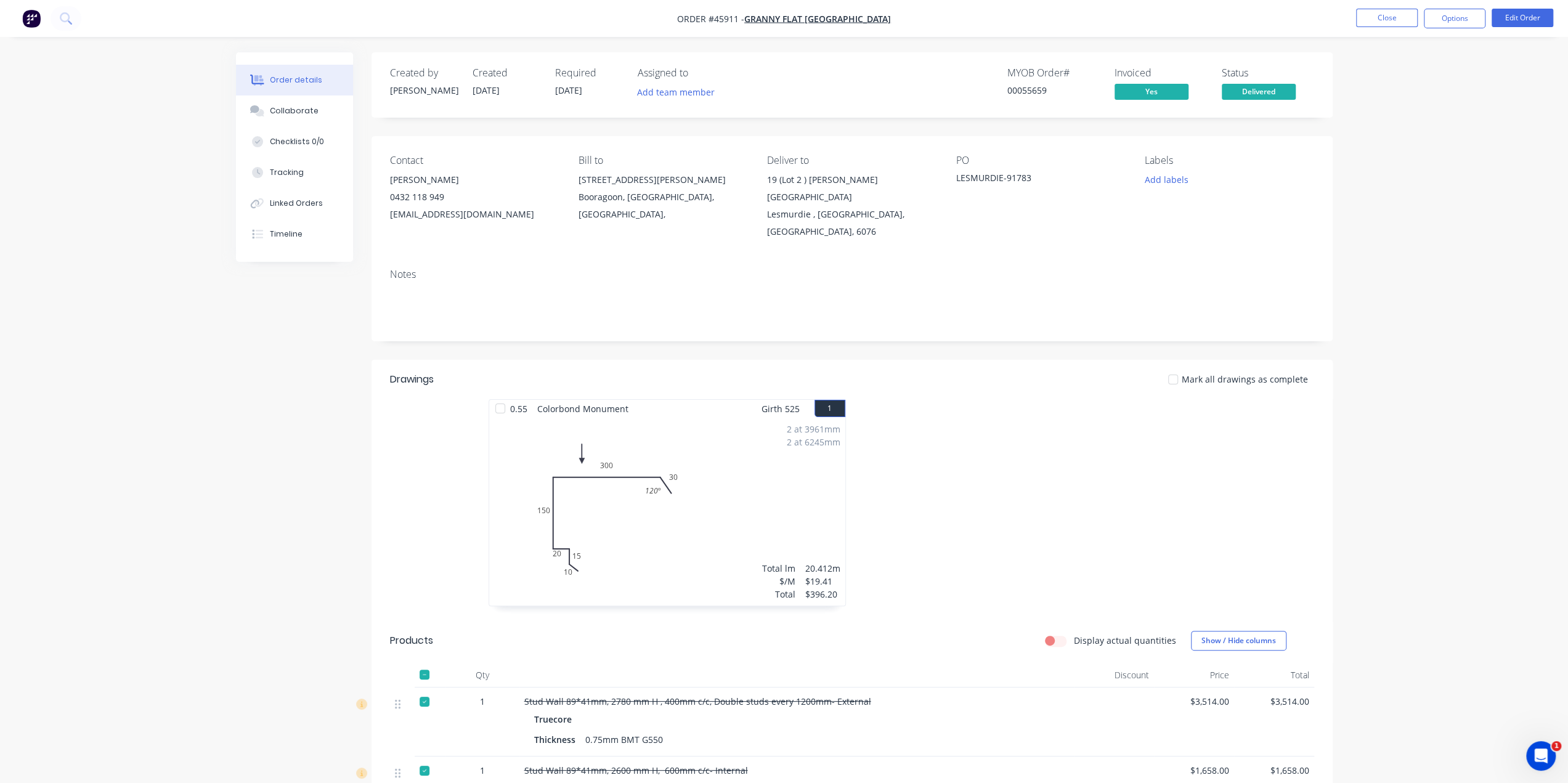
click at [30, 17] on img "button" at bounding box center [31, 18] width 18 height 18
